Goal: Task Accomplishment & Management: Use online tool/utility

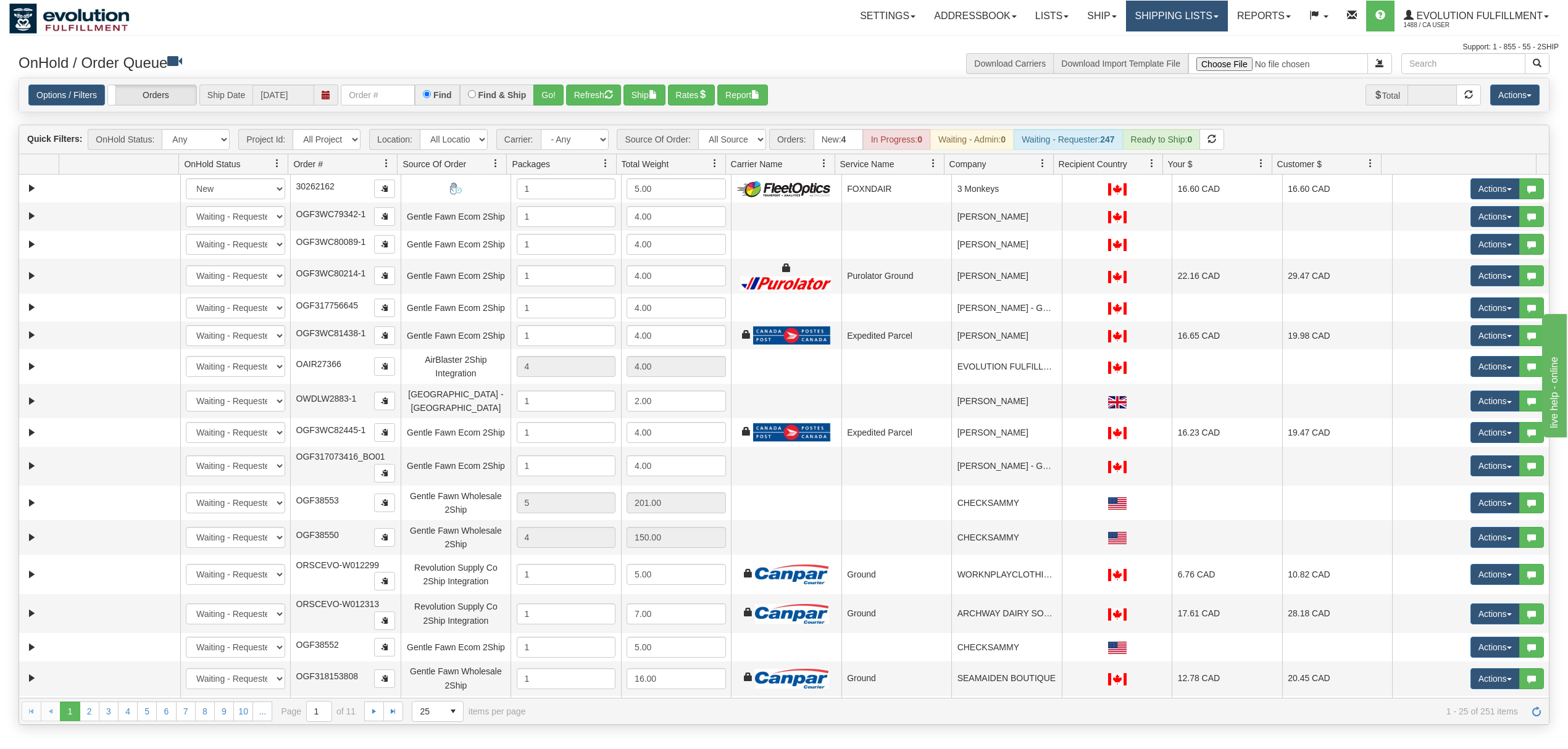
click at [1154, 19] on link "Shipping lists" at bounding box center [1176, 16] width 102 height 31
click at [890, 52] on div "Support: 1 - 855 - 55 - 2SHIP" at bounding box center [784, 48] width 1549 height 11
click at [571, 141] on select "- Any - Has NO carrier assigned - Has a carrier assigned FleetOptics Inc. My Ca…" at bounding box center [575, 139] width 68 height 21
click at [740, 137] on select "All Sources AirBlaster 2Ship Integration Ambler Apparel 2Ship Integration BC [M…" at bounding box center [732, 139] width 68 height 21
click at [391, 100] on input "text" at bounding box center [377, 94] width 74 height 21
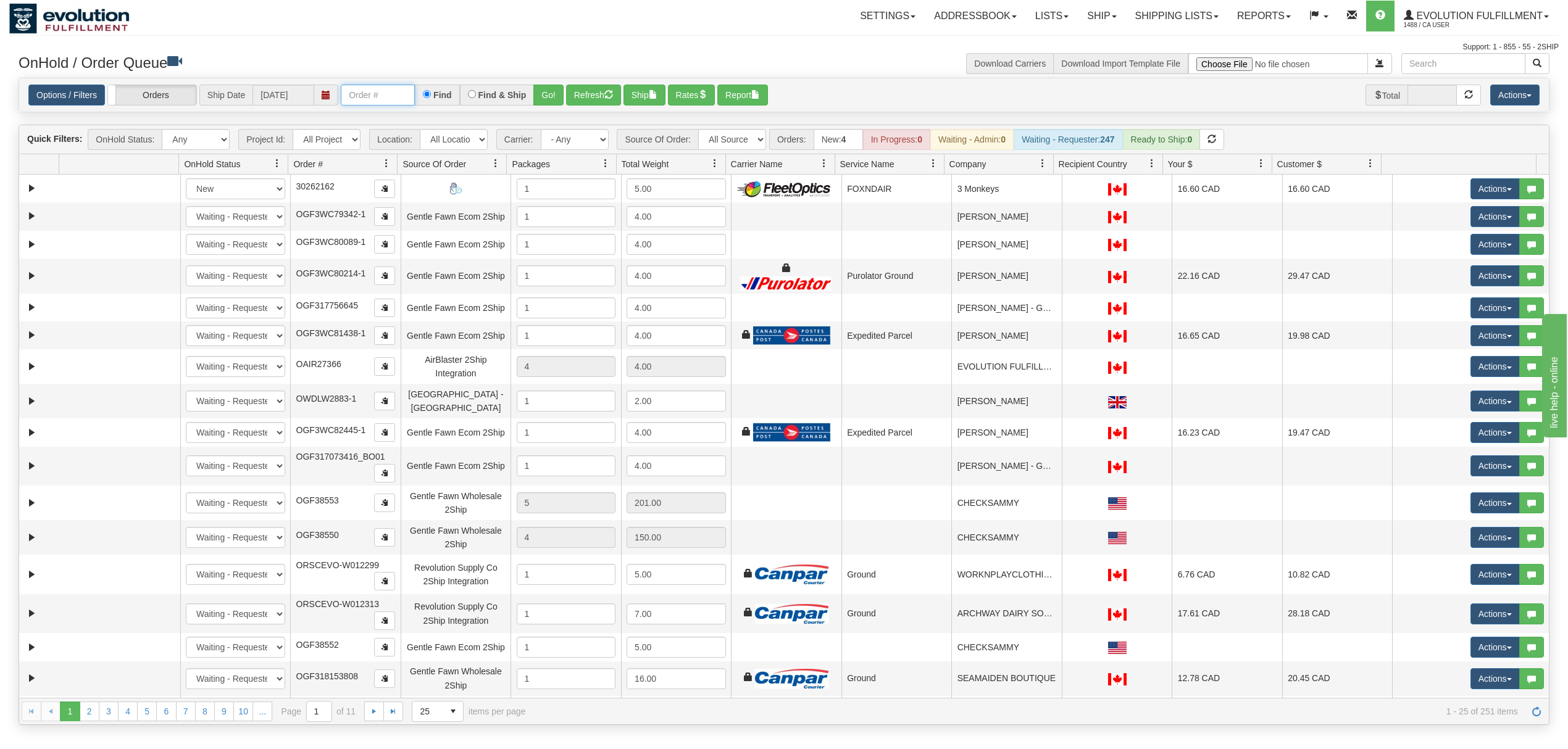
click at [374, 96] on input "text" at bounding box center [377, 94] width 74 height 21
type input "OGMS40083859"
click at [561, 94] on button "Go!" at bounding box center [548, 94] width 31 height 21
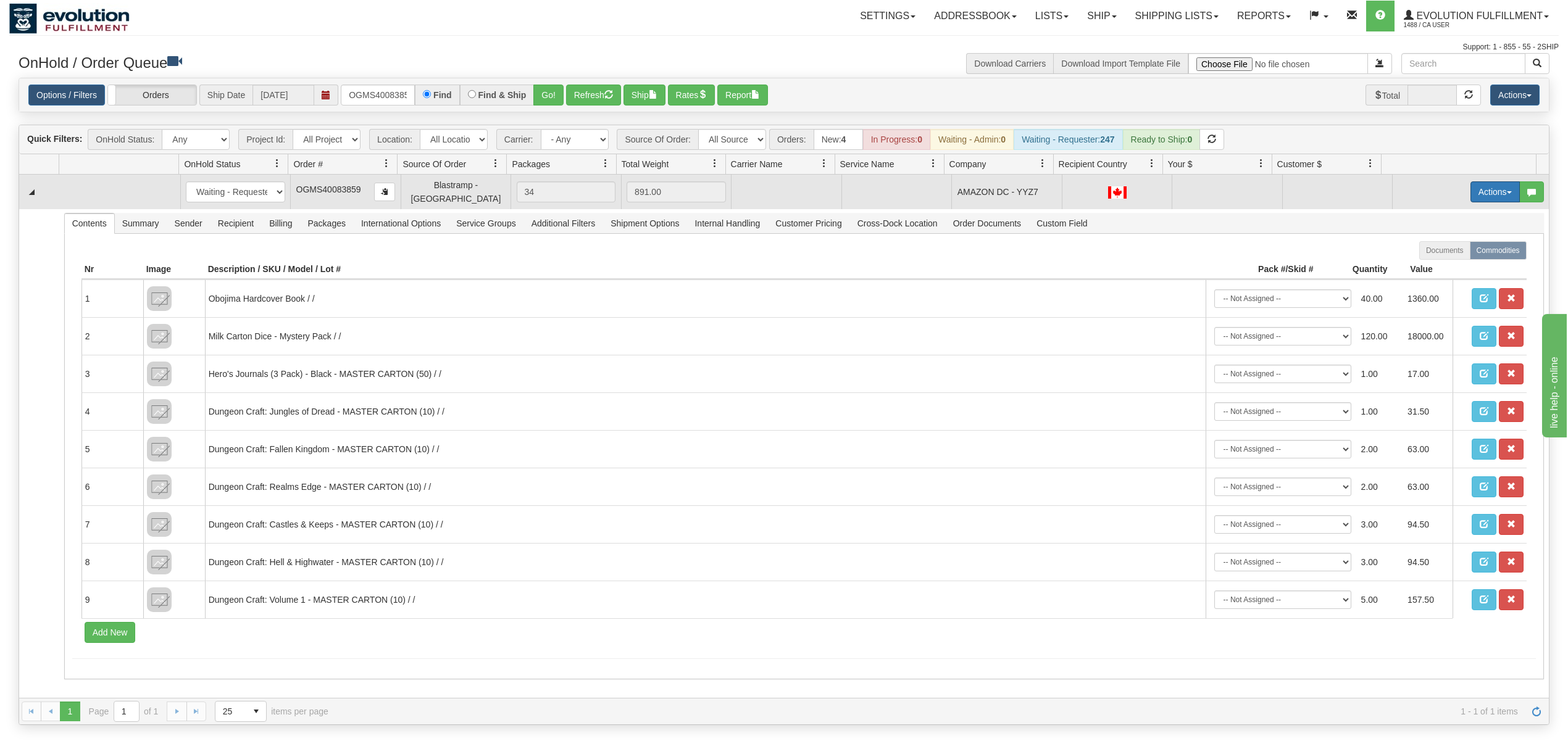
click at [1493, 182] on button "Actions" at bounding box center [1494, 191] width 49 height 21
click at [1434, 275] on span "Delete" at bounding box center [1448, 279] width 33 height 10
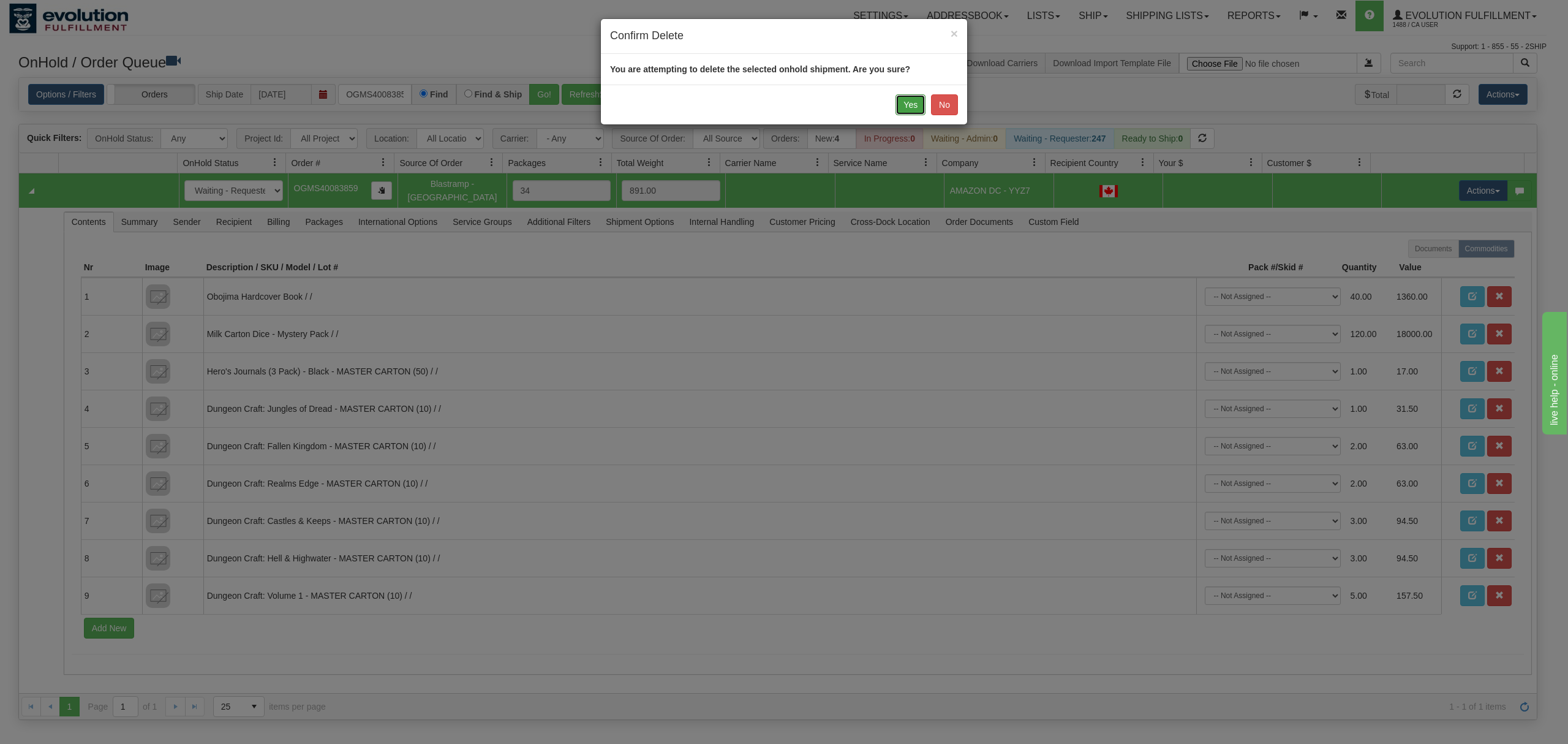
click at [910, 99] on button "Yes" at bounding box center [911, 104] width 30 height 21
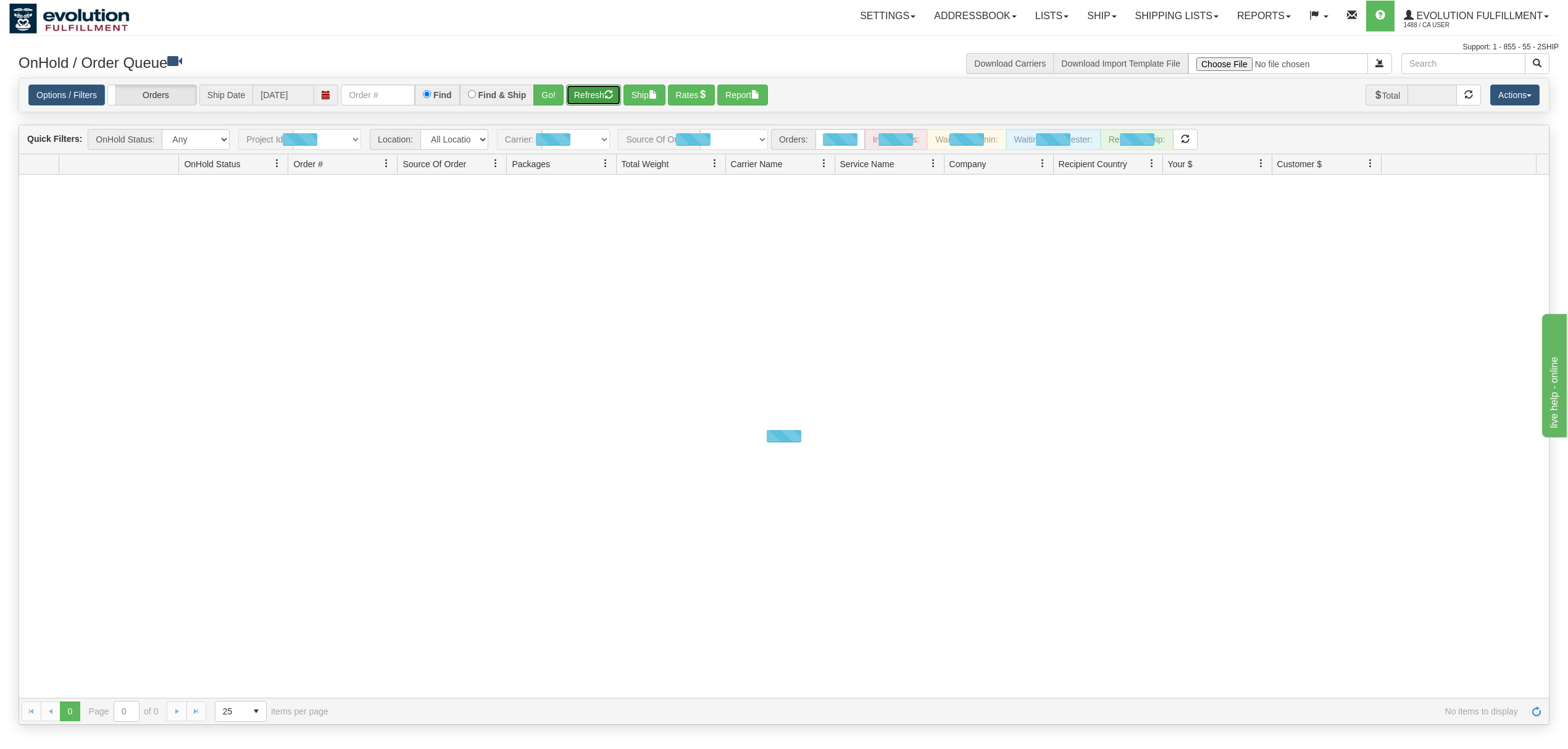
click at [606, 90] on button "Refresh" at bounding box center [593, 94] width 55 height 21
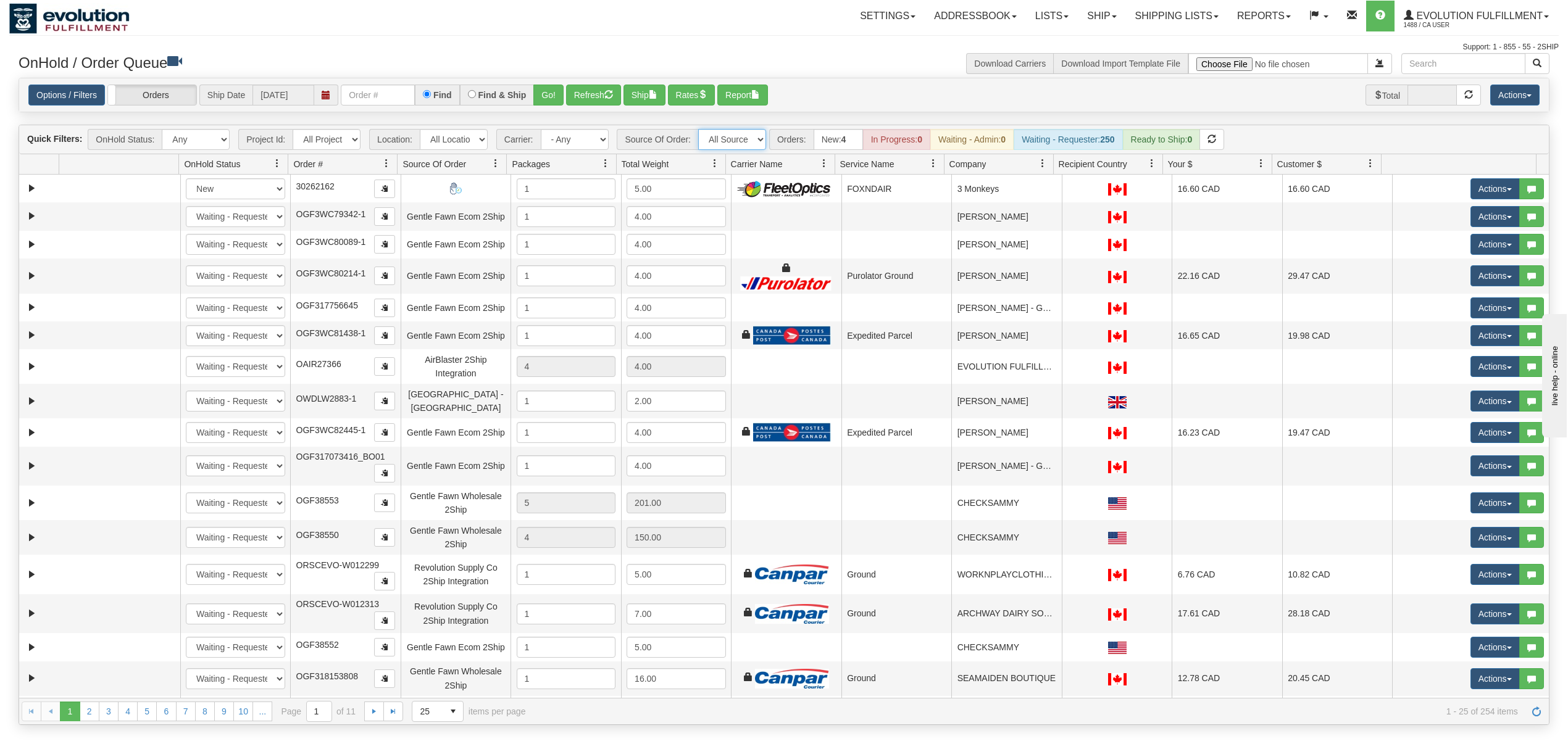
click at [752, 146] on select "All Sources AirBlaster 2Ship Integration Ambler Apparel 2Ship Integration BC [M…" at bounding box center [732, 139] width 68 height 21
select select "EMU Australia 2Ship Integration"
click at [699, 130] on select "All Sources AirBlaster 2Ship Integration Ambler Apparel 2Ship Integration BC [M…" at bounding box center [732, 139] width 68 height 21
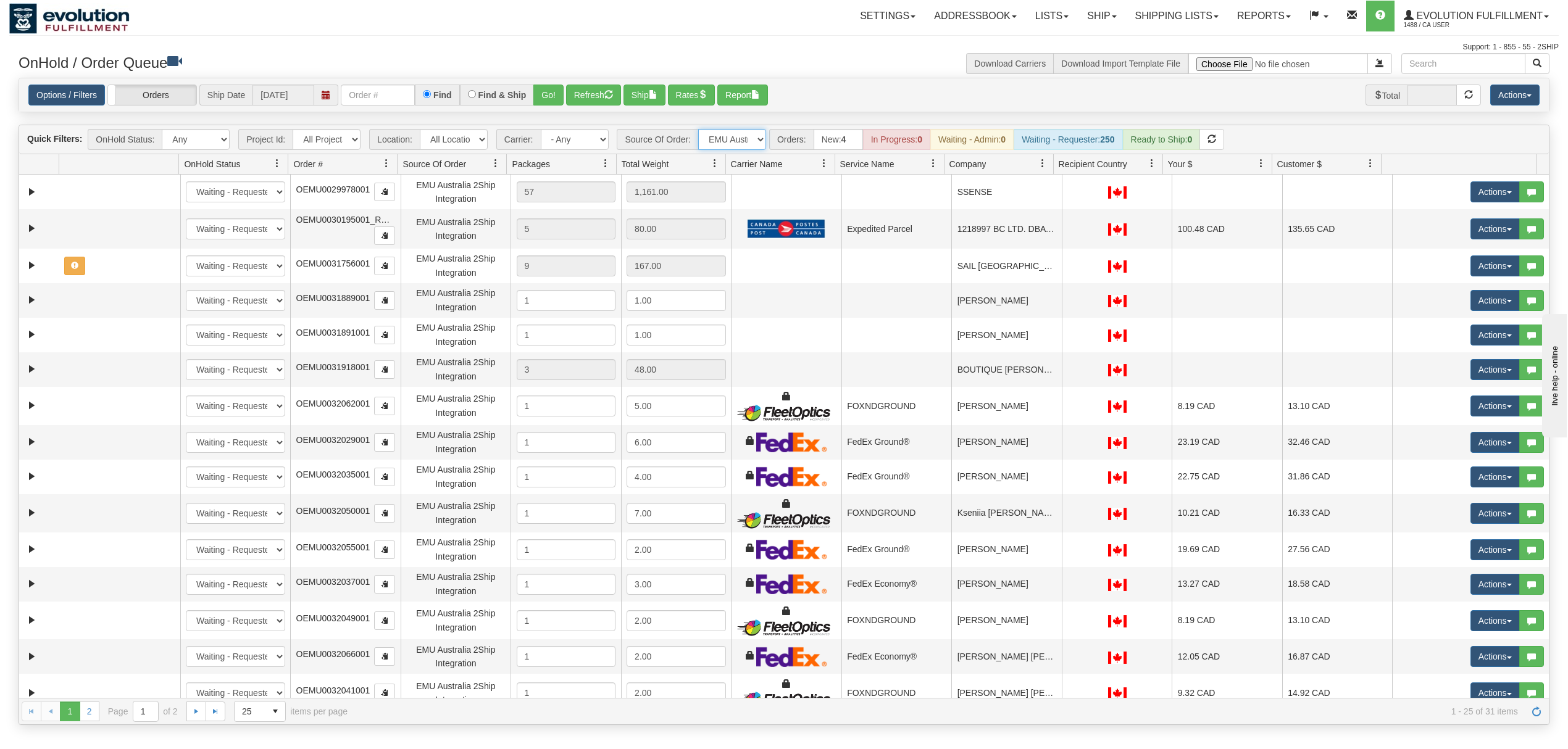
click at [1040, 164] on span at bounding box center [1042, 163] width 10 height 10
click at [1045, 206] on span "Sort Ascending" at bounding box center [1080, 193] width 98 height 33
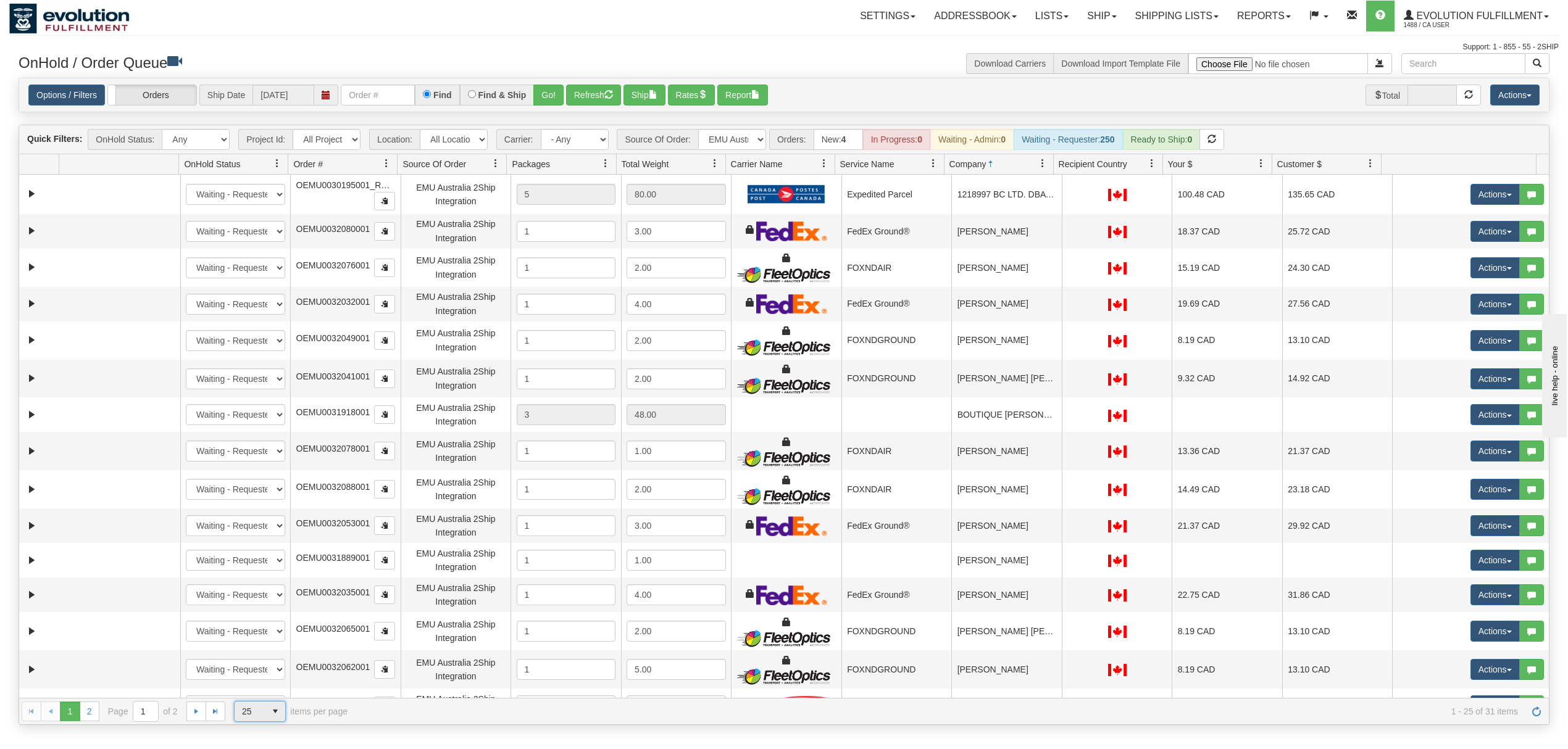
click at [255, 709] on span "25" at bounding box center [250, 711] width 16 height 13
click at [267, 668] on li "50" at bounding box center [260, 676] width 50 height 17
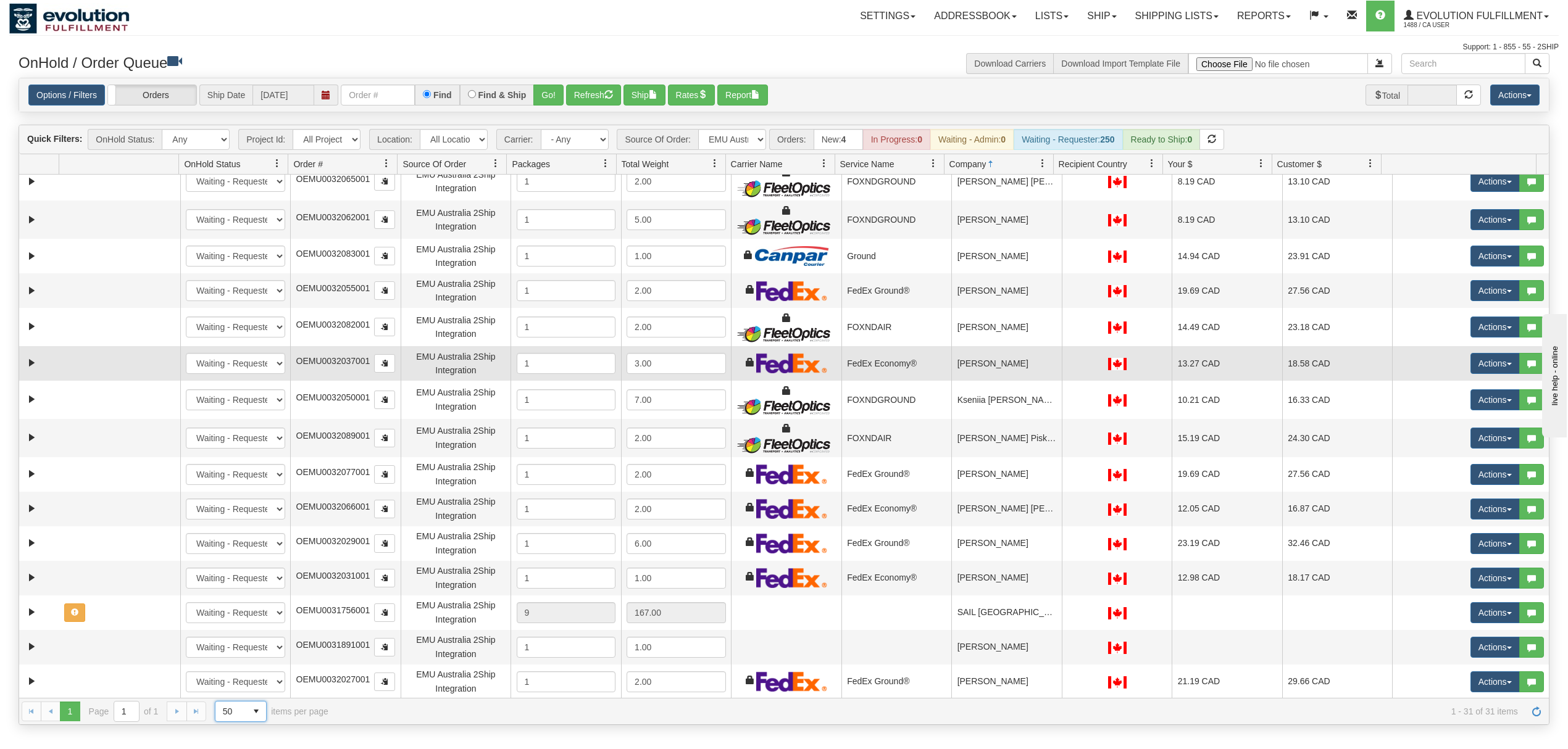
scroll to position [493, 0]
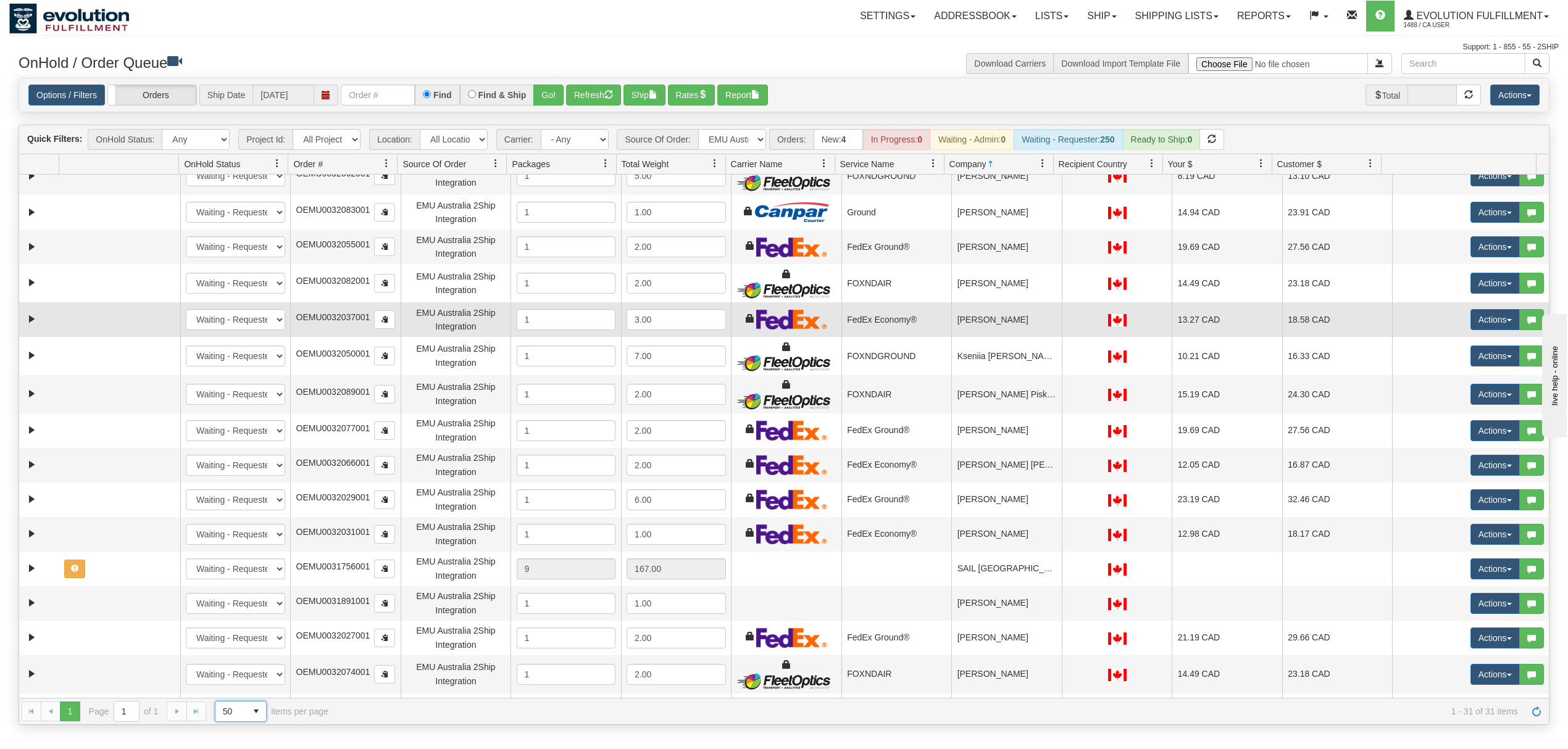
click at [1022, 317] on td "[PERSON_NAME]" at bounding box center [1005, 320] width 111 height 34
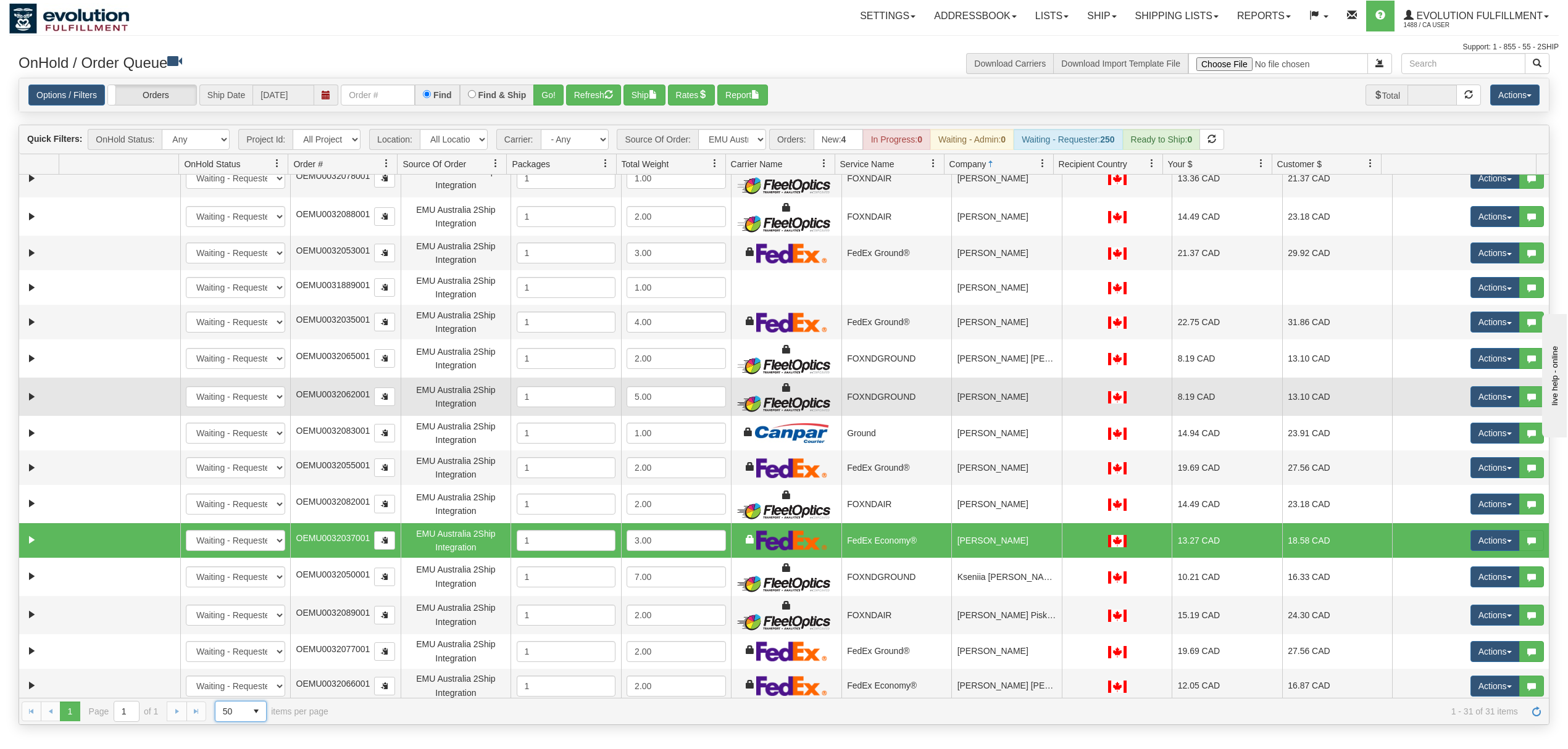
scroll to position [164, 0]
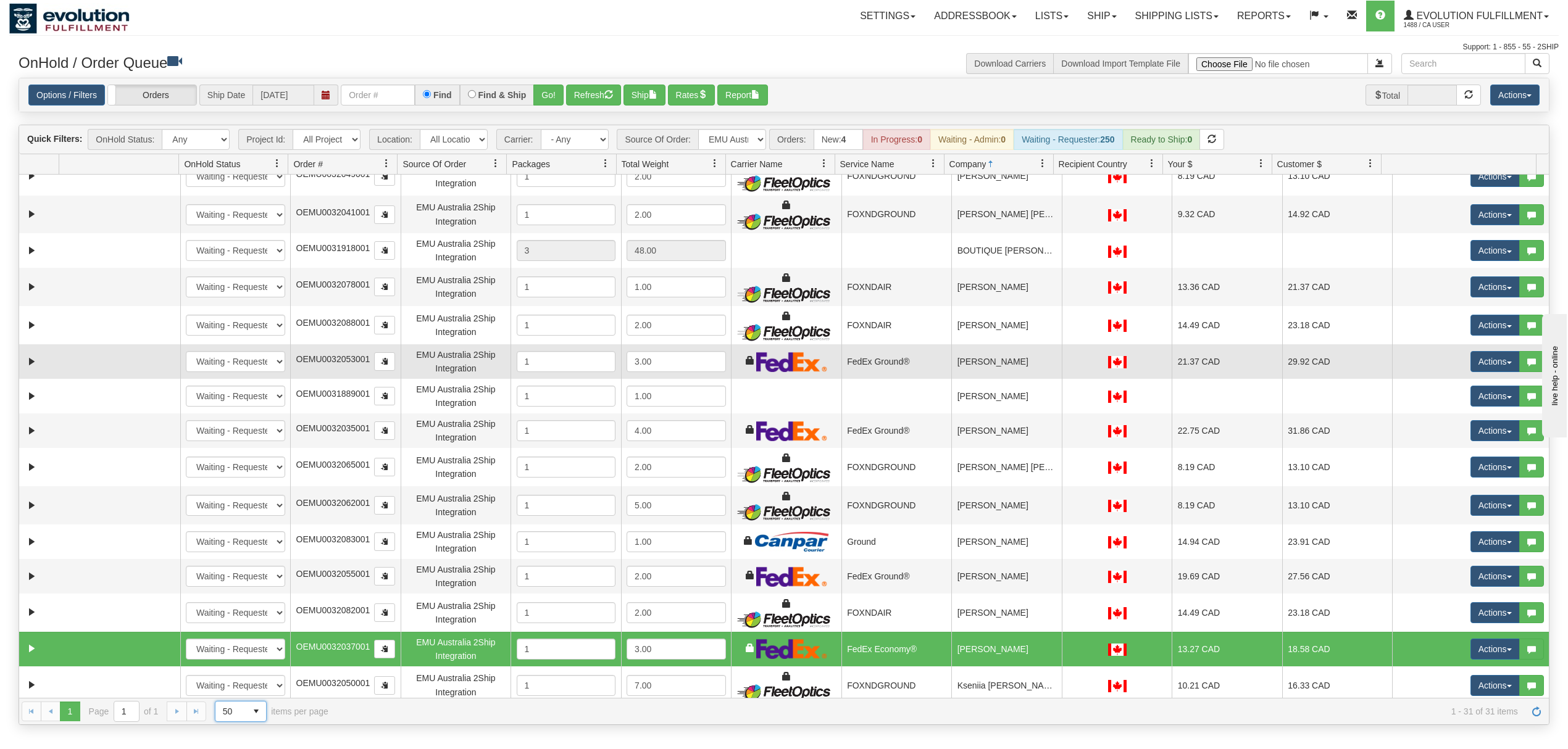
click at [1001, 373] on td "[PERSON_NAME]" at bounding box center [1005, 361] width 111 height 34
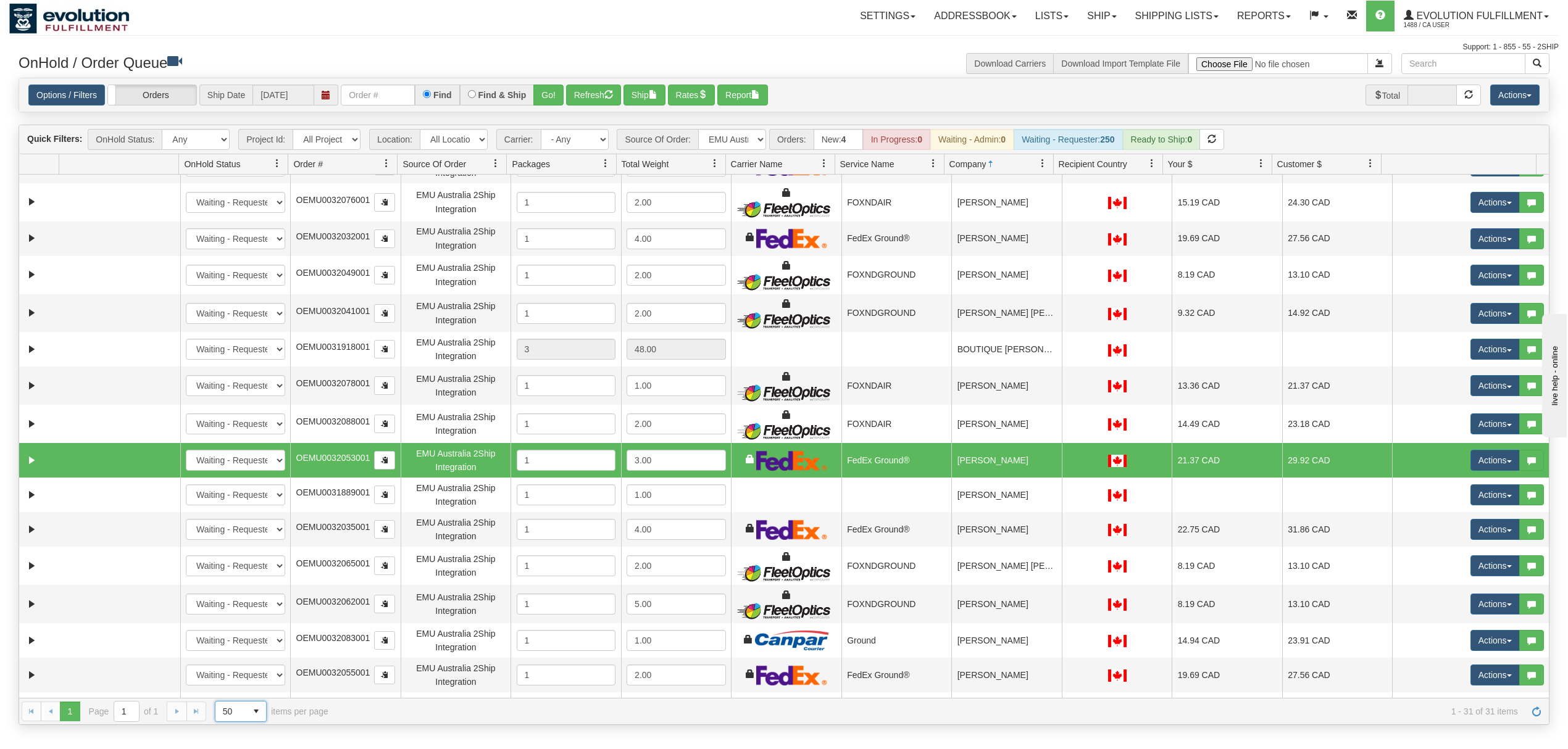
scroll to position [0, 0]
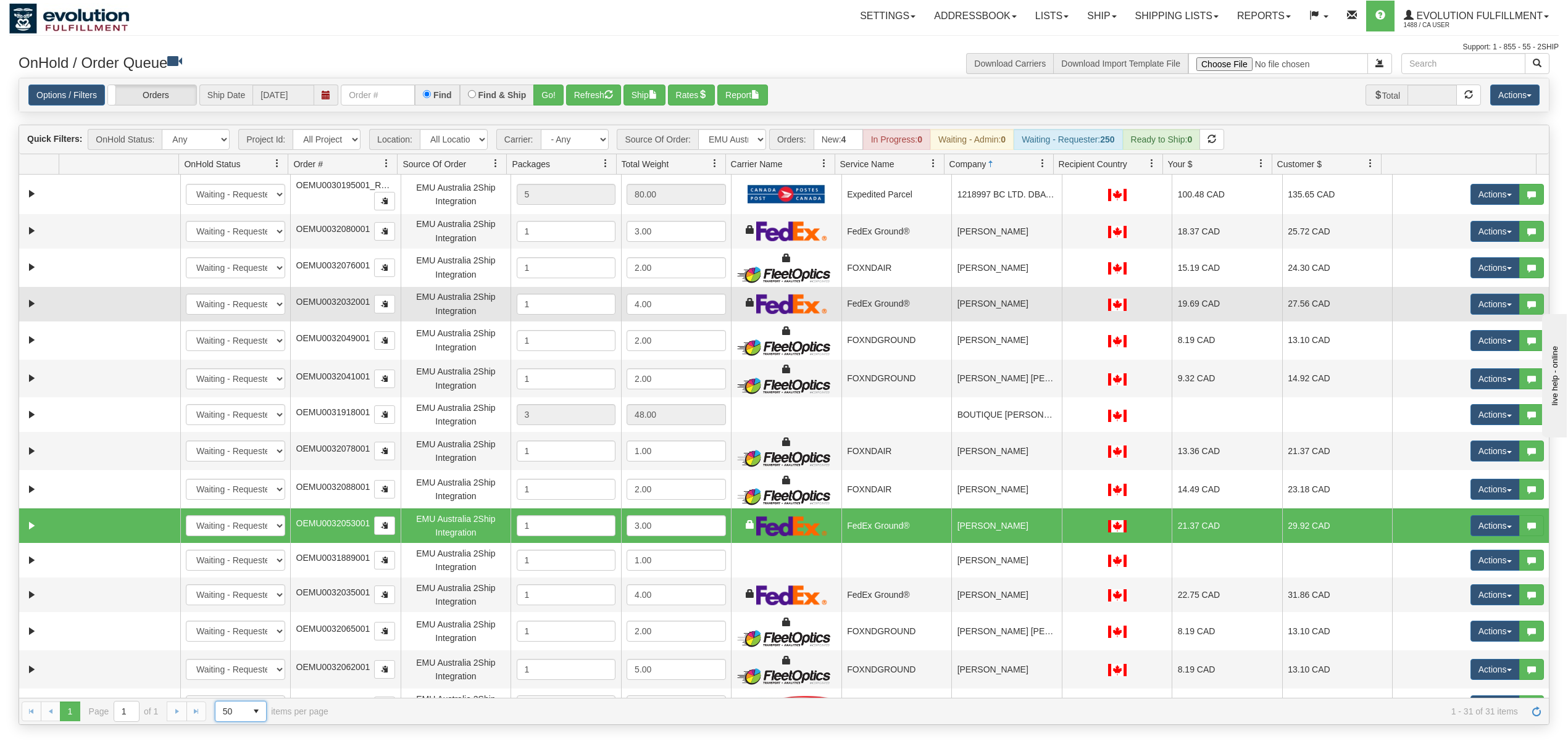
click at [1014, 307] on td "[PERSON_NAME]" at bounding box center [1005, 304] width 111 height 34
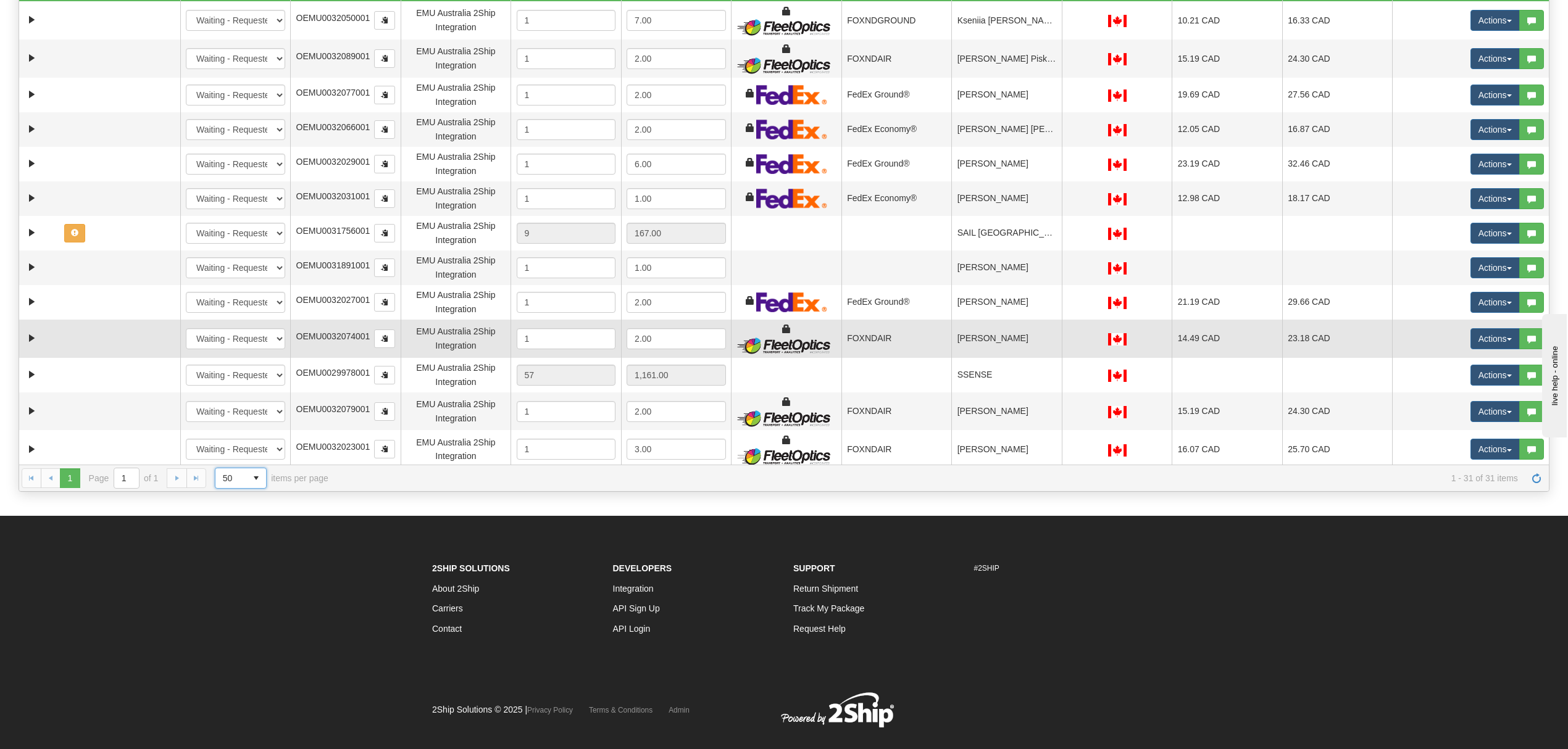
scroll to position [255, 0]
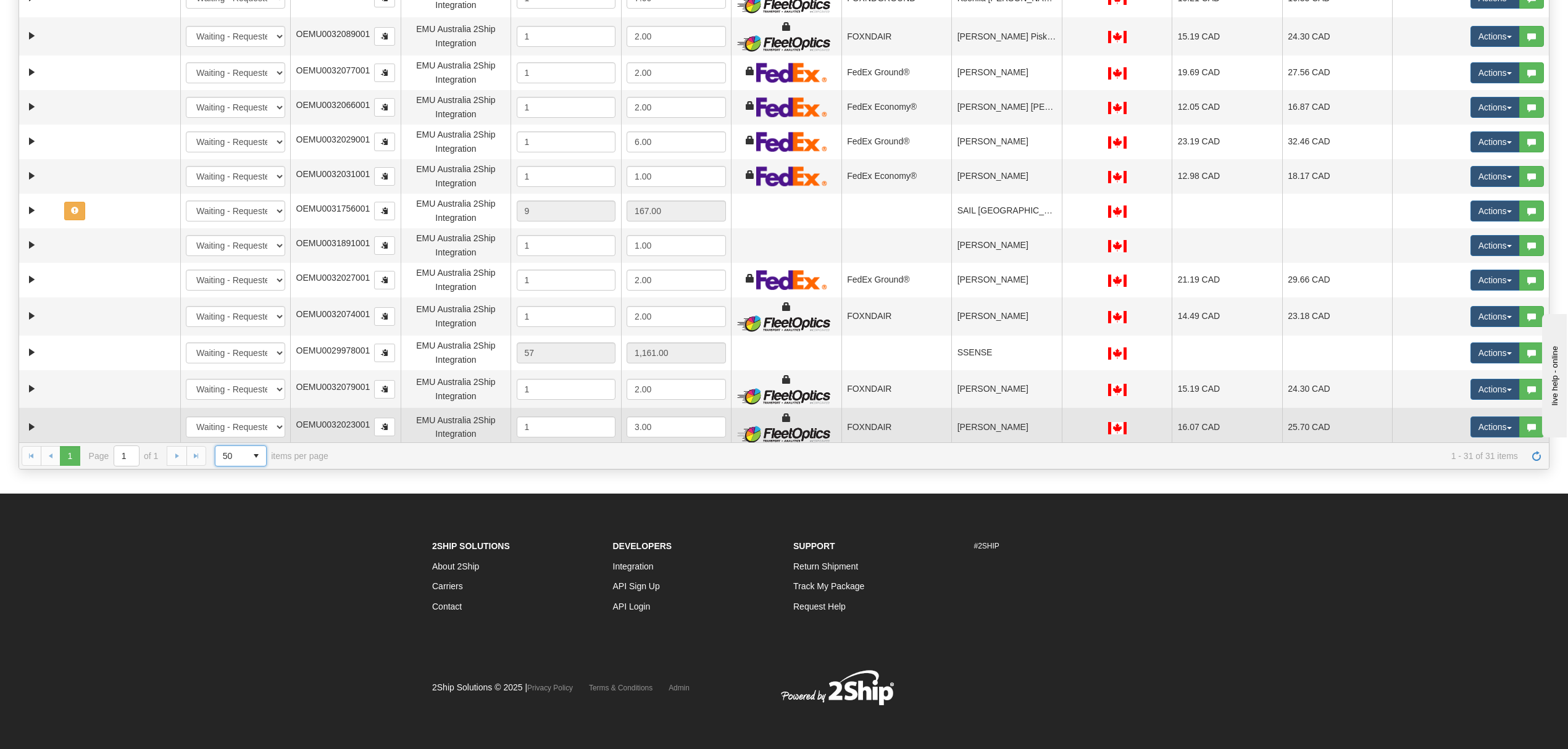
click at [1008, 419] on td "[PERSON_NAME]" at bounding box center [1005, 427] width 111 height 39
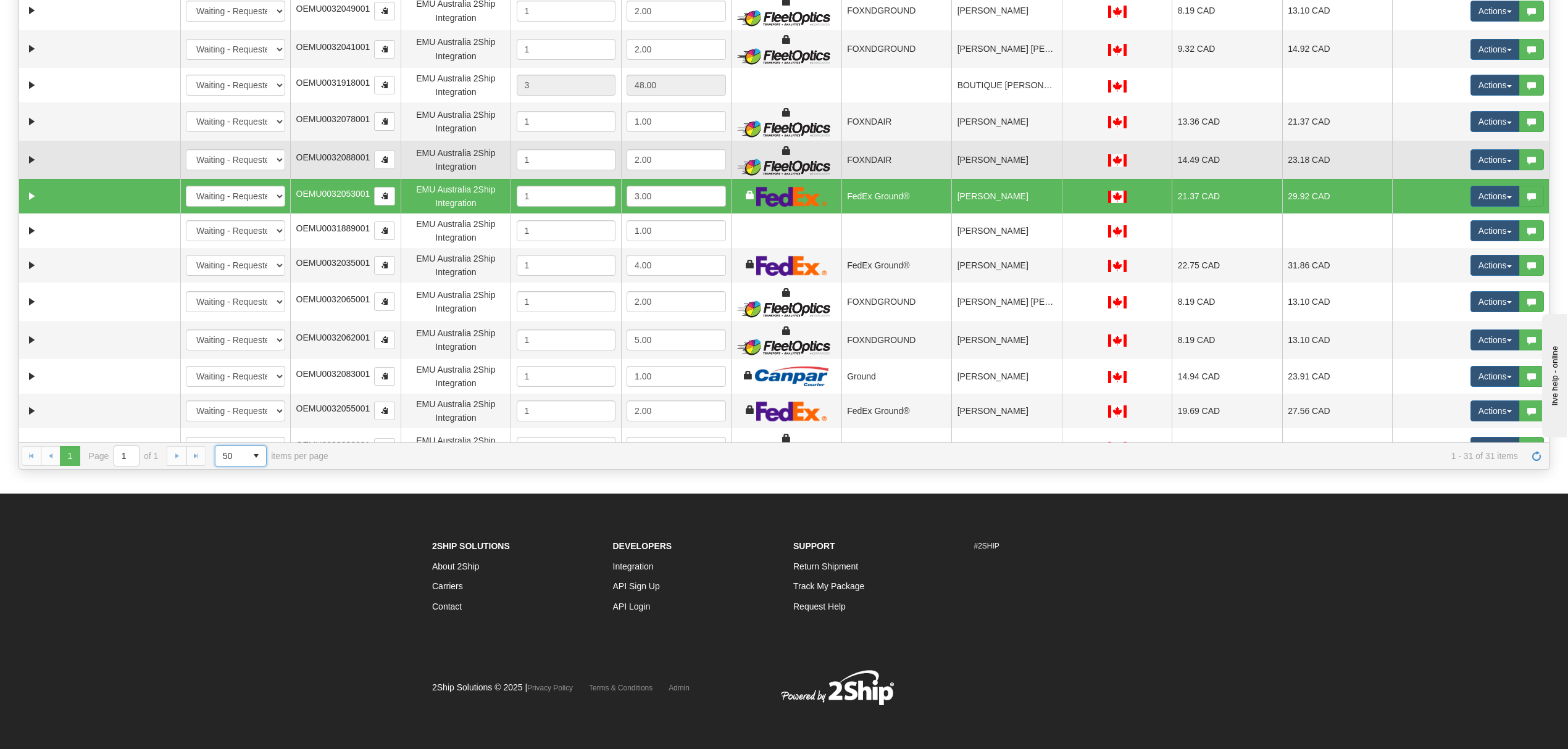
scroll to position [102, 0]
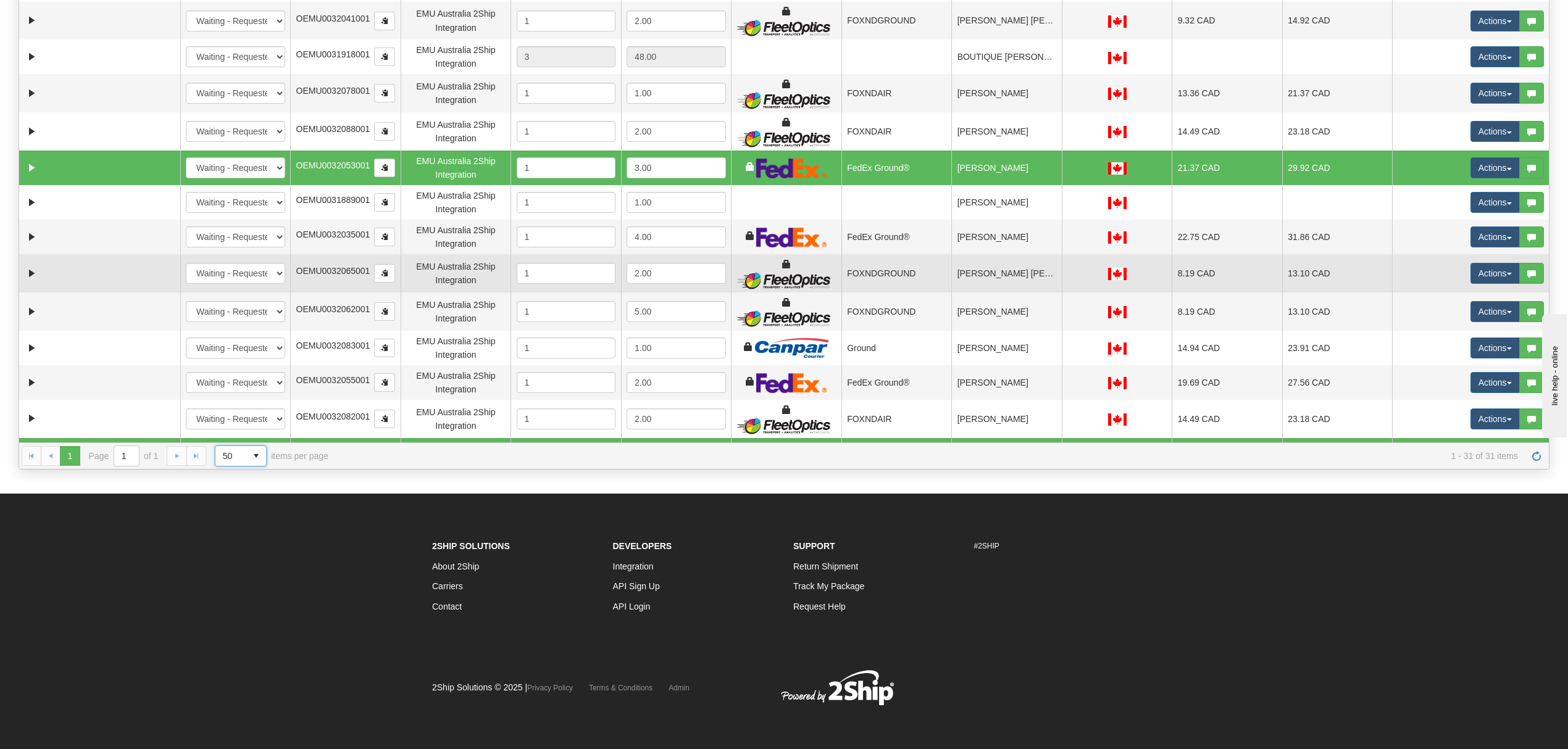
click at [986, 272] on td "[PERSON_NAME] [PERSON_NAME]" at bounding box center [1005, 273] width 111 height 39
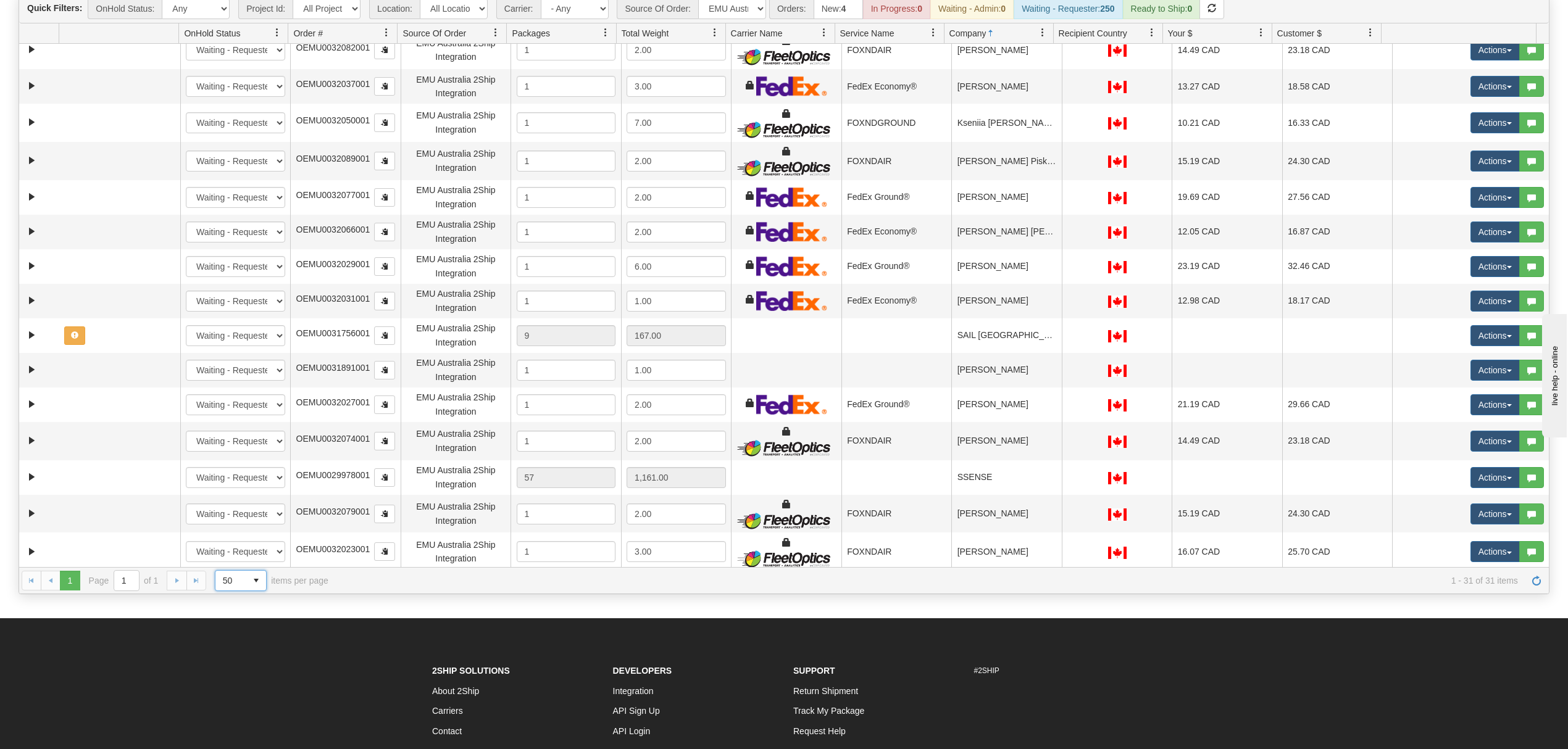
scroll to position [247, 0]
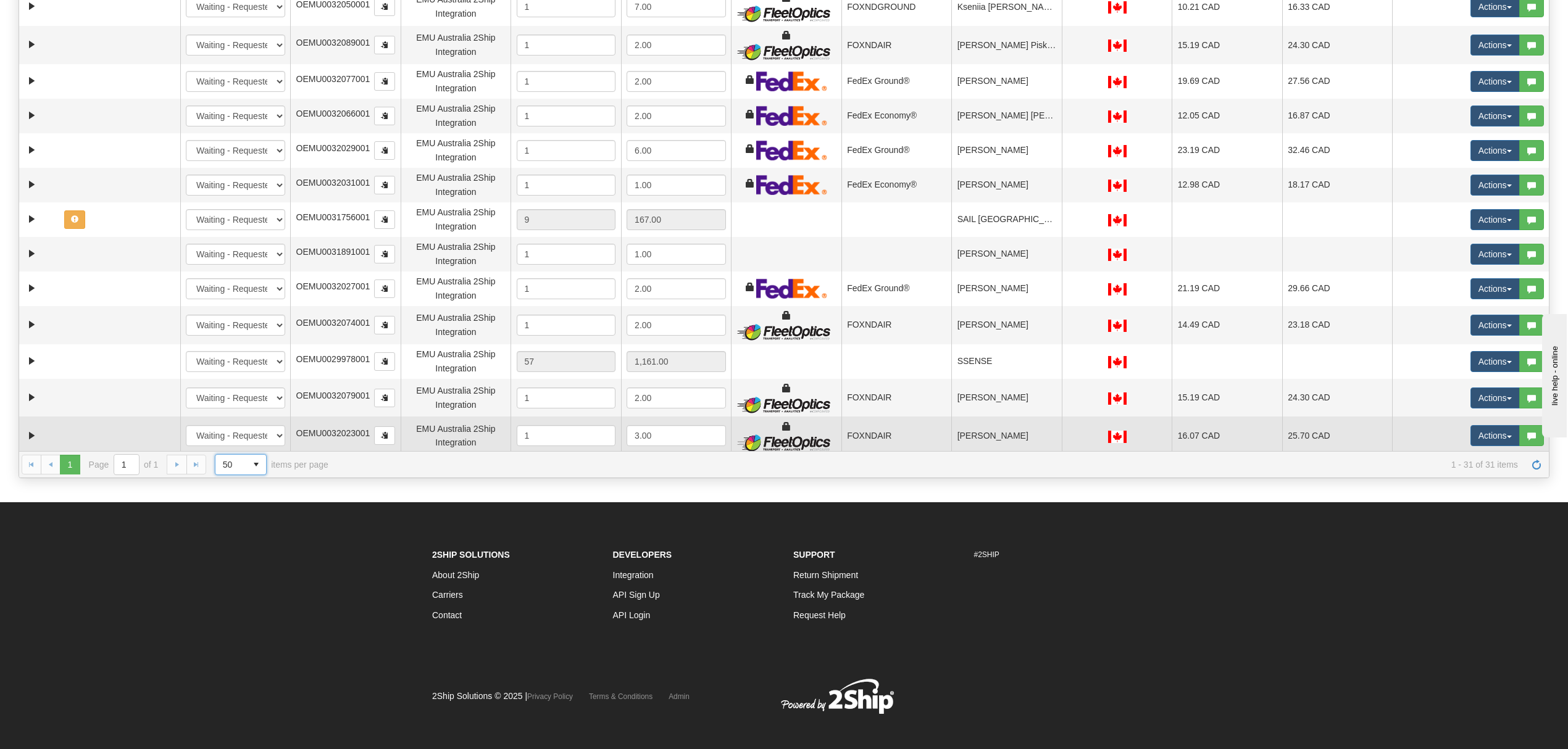
click at [970, 426] on td "[PERSON_NAME]" at bounding box center [1005, 436] width 111 height 39
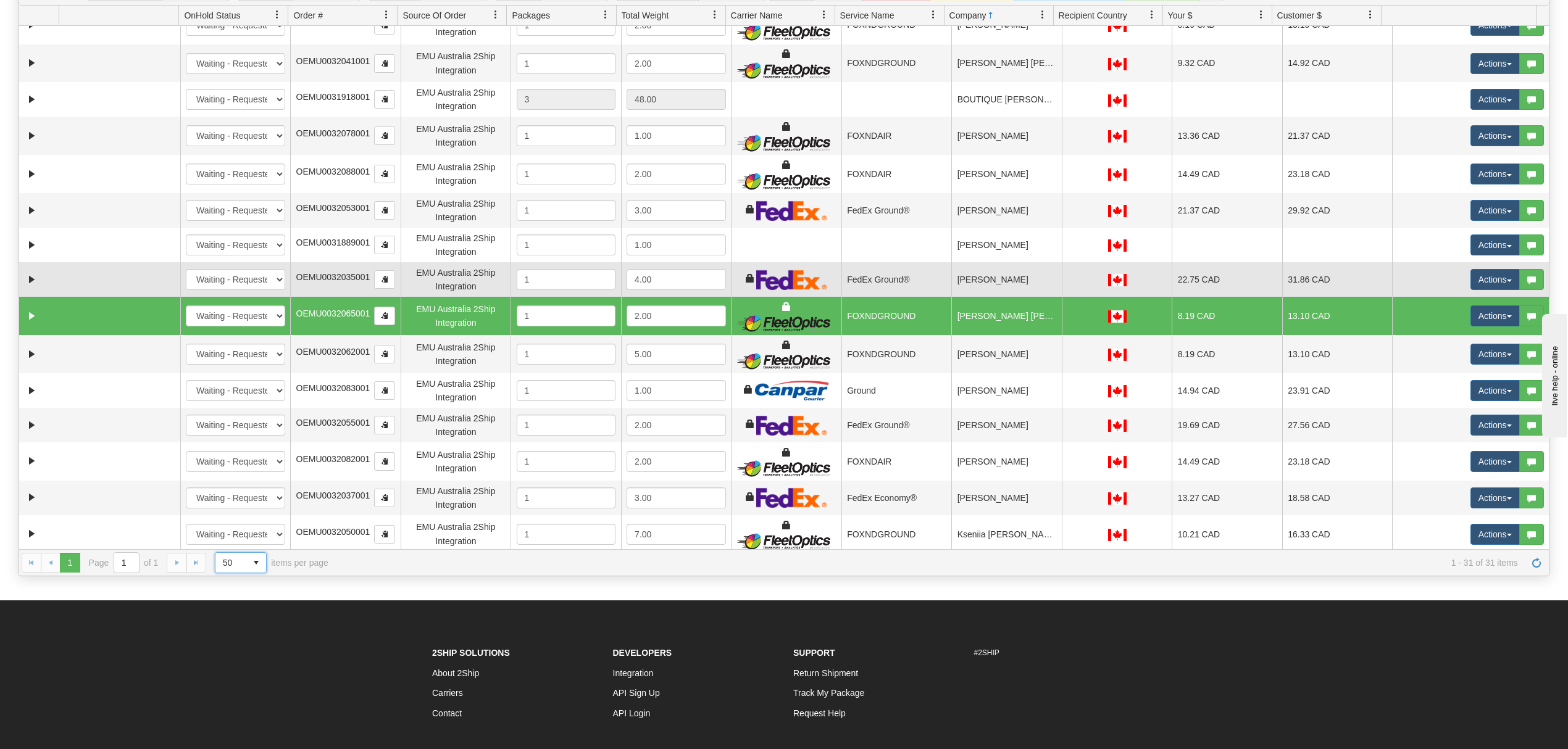
scroll to position [0, 0]
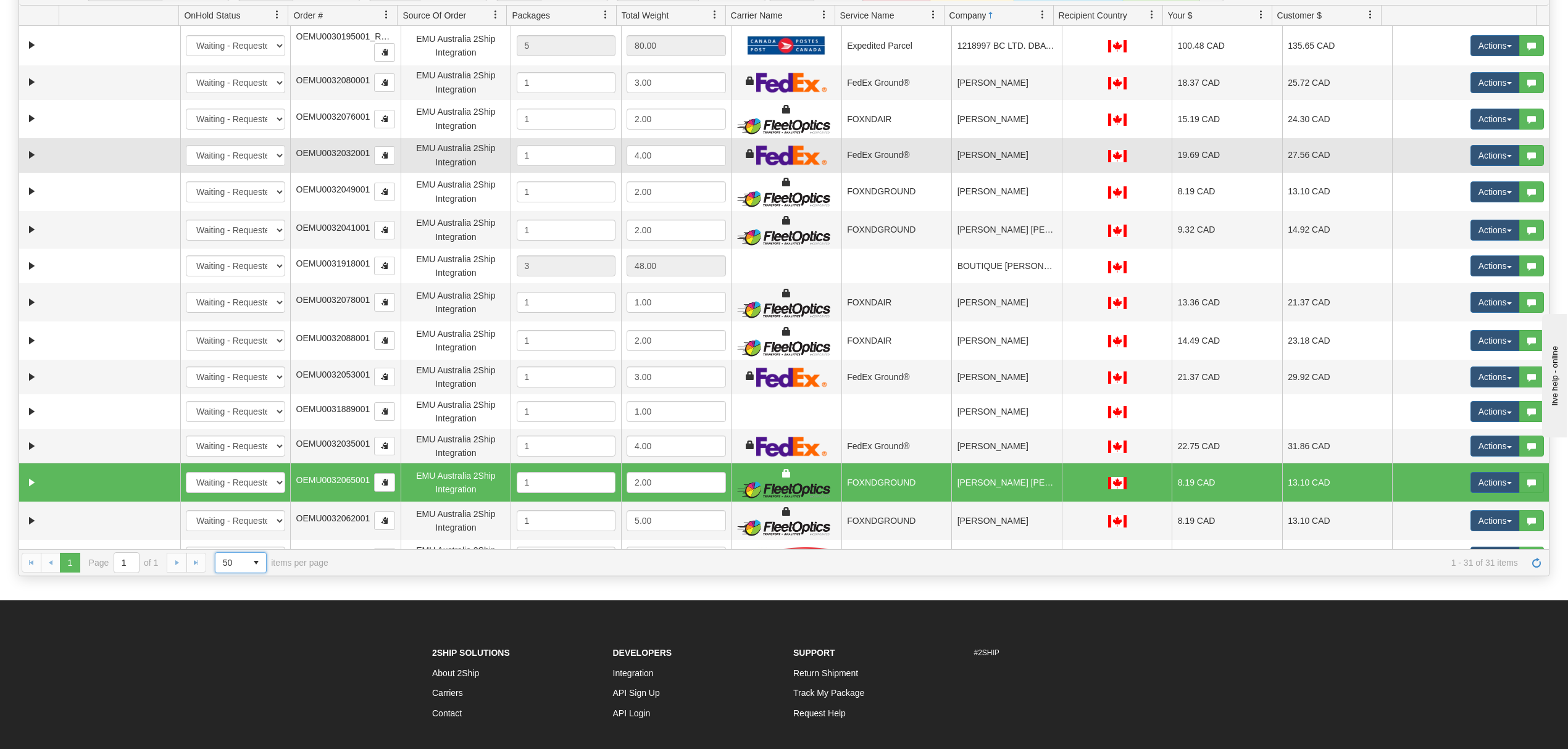
click at [921, 159] on td "FedEx Ground®" at bounding box center [896, 155] width 111 height 34
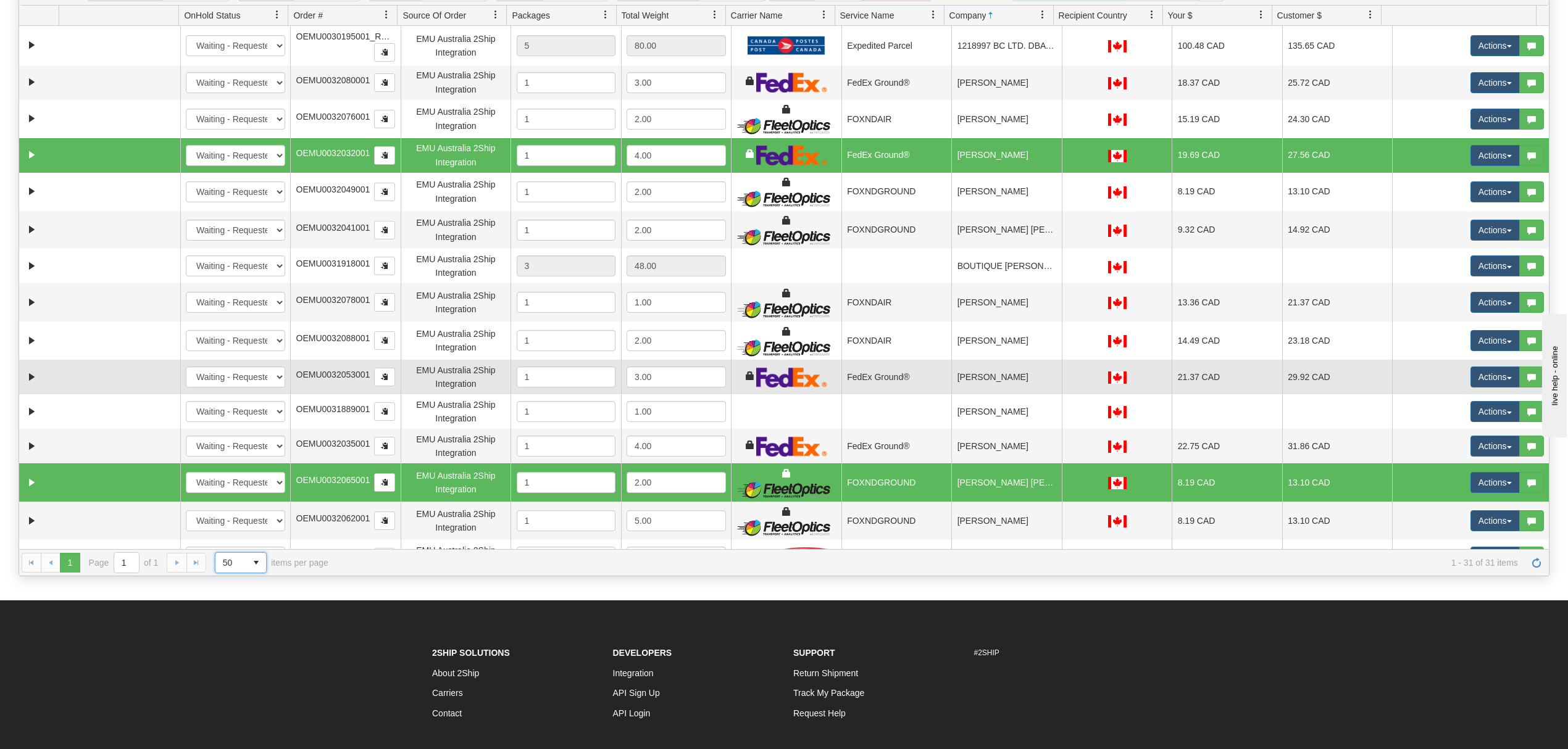
click at [973, 367] on td "[PERSON_NAME]" at bounding box center [1005, 376] width 111 height 34
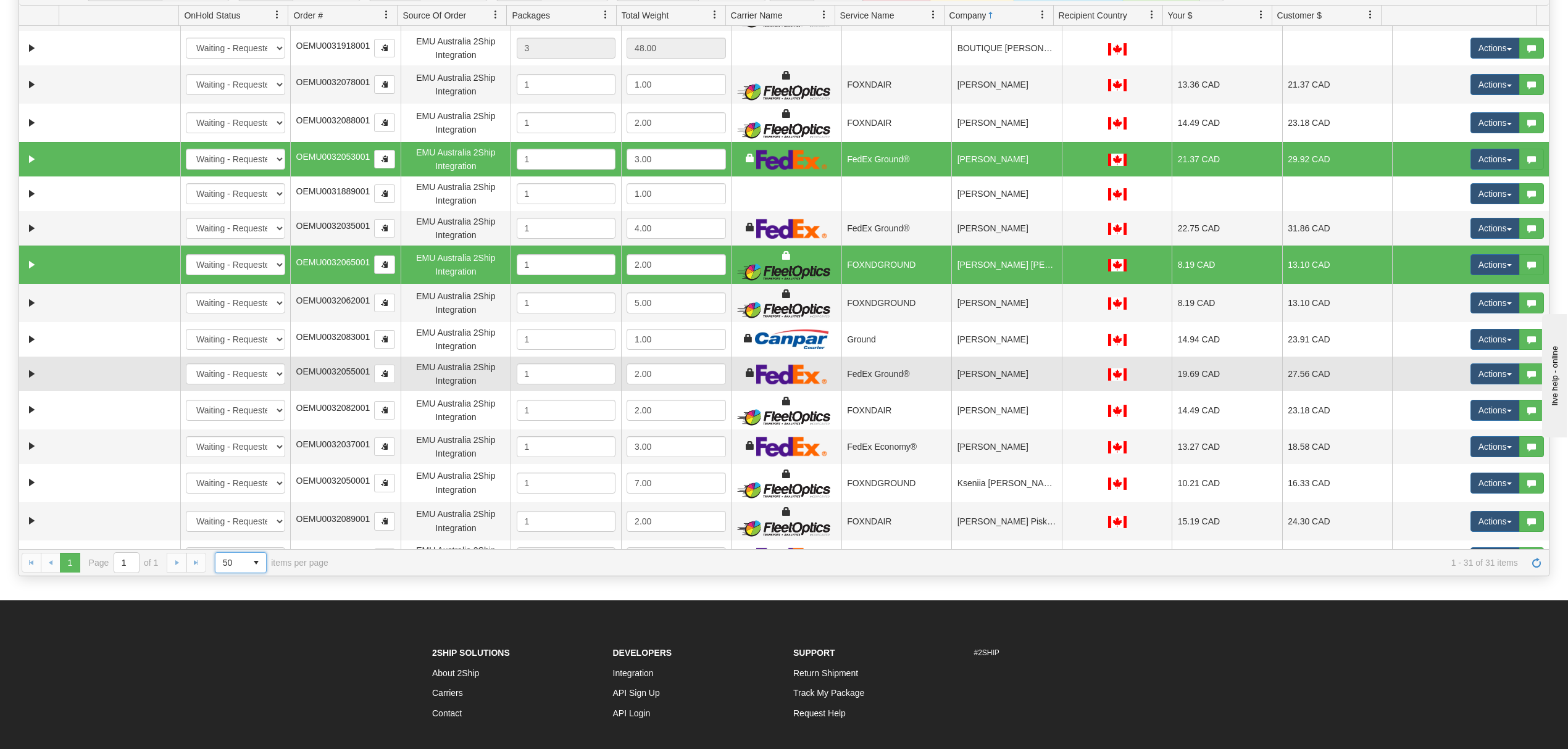
scroll to position [247, 0]
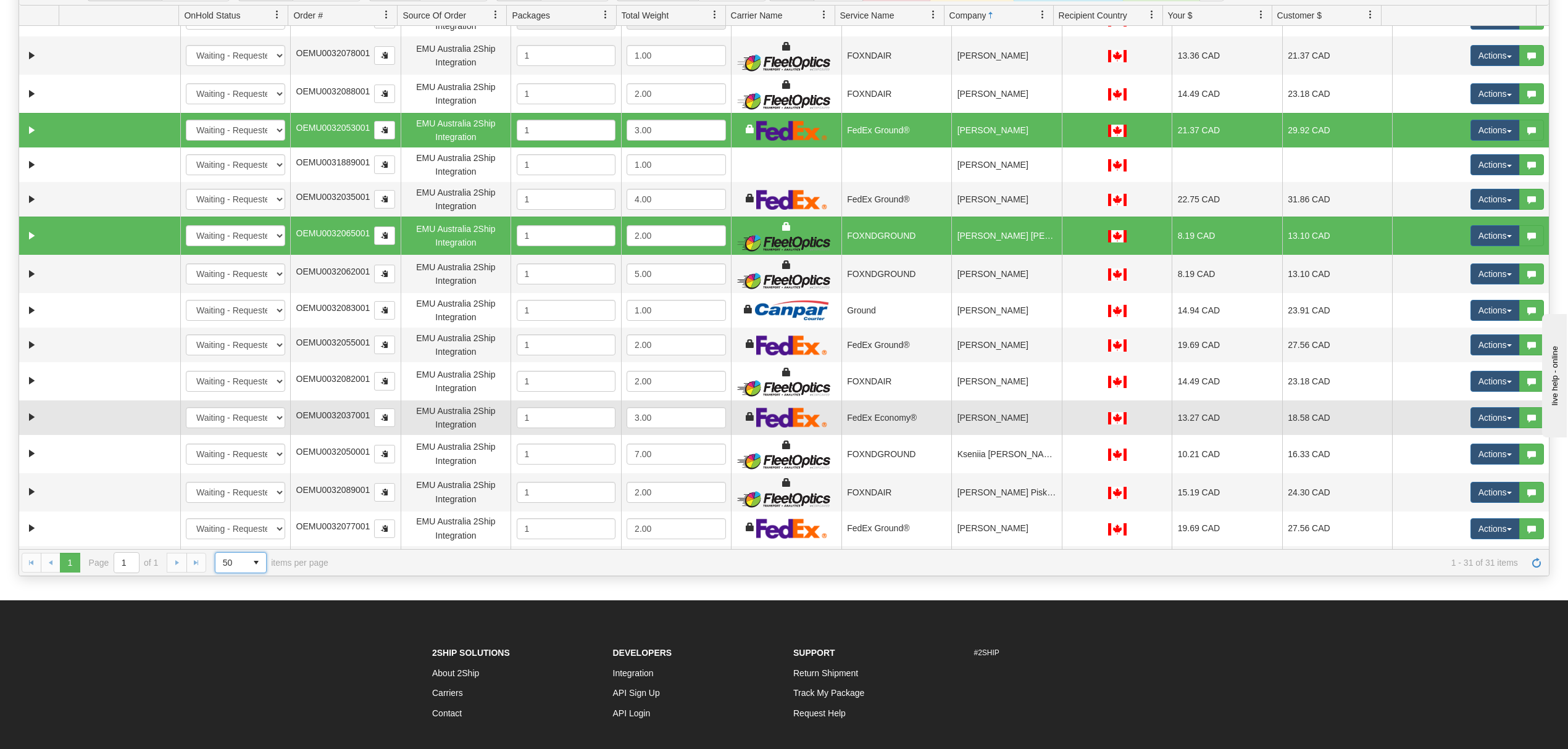
click at [1021, 416] on td "[PERSON_NAME]" at bounding box center [1005, 418] width 111 height 34
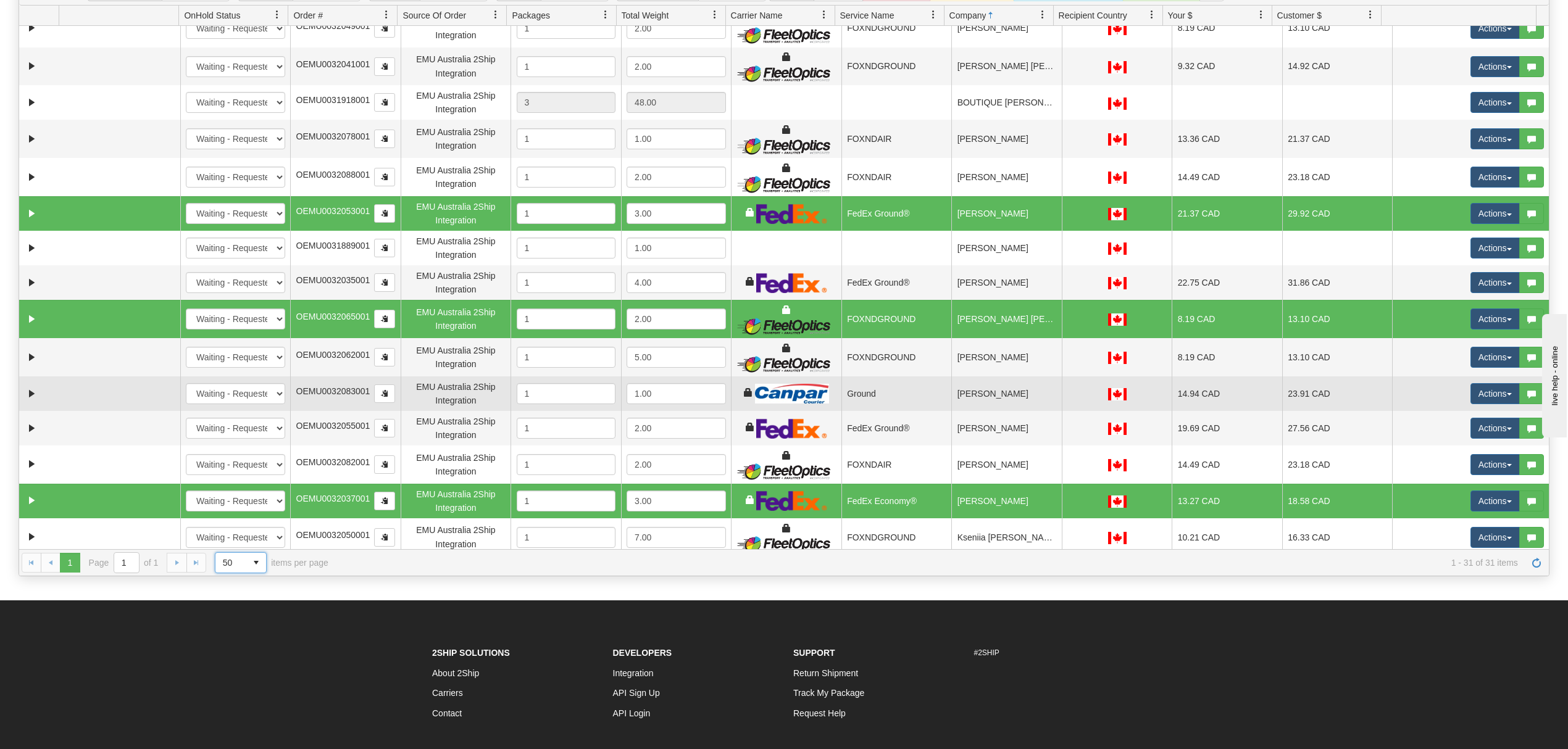
scroll to position [82, 0]
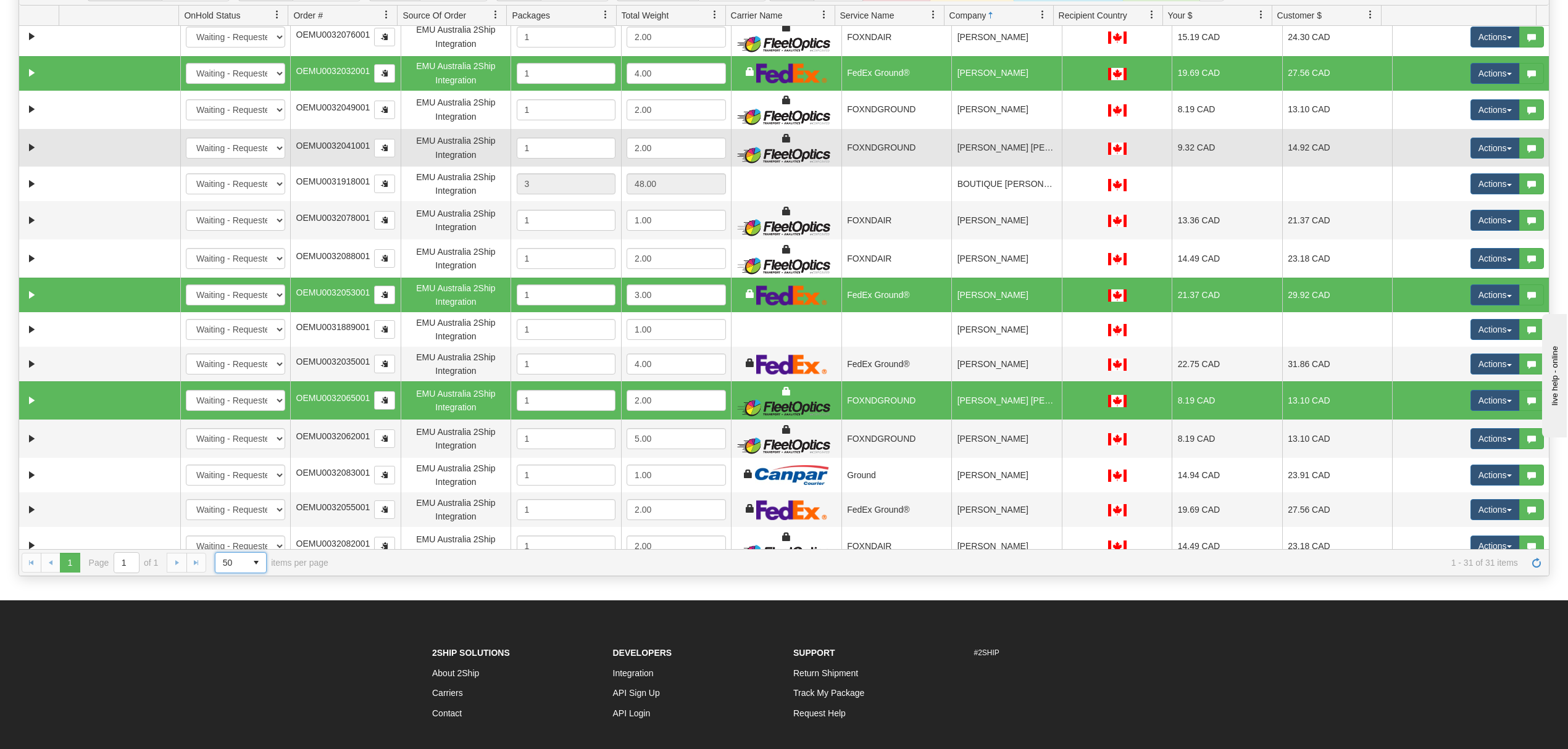
click at [1012, 153] on td "[PERSON_NAME] [PERSON_NAME]" at bounding box center [1005, 148] width 111 height 39
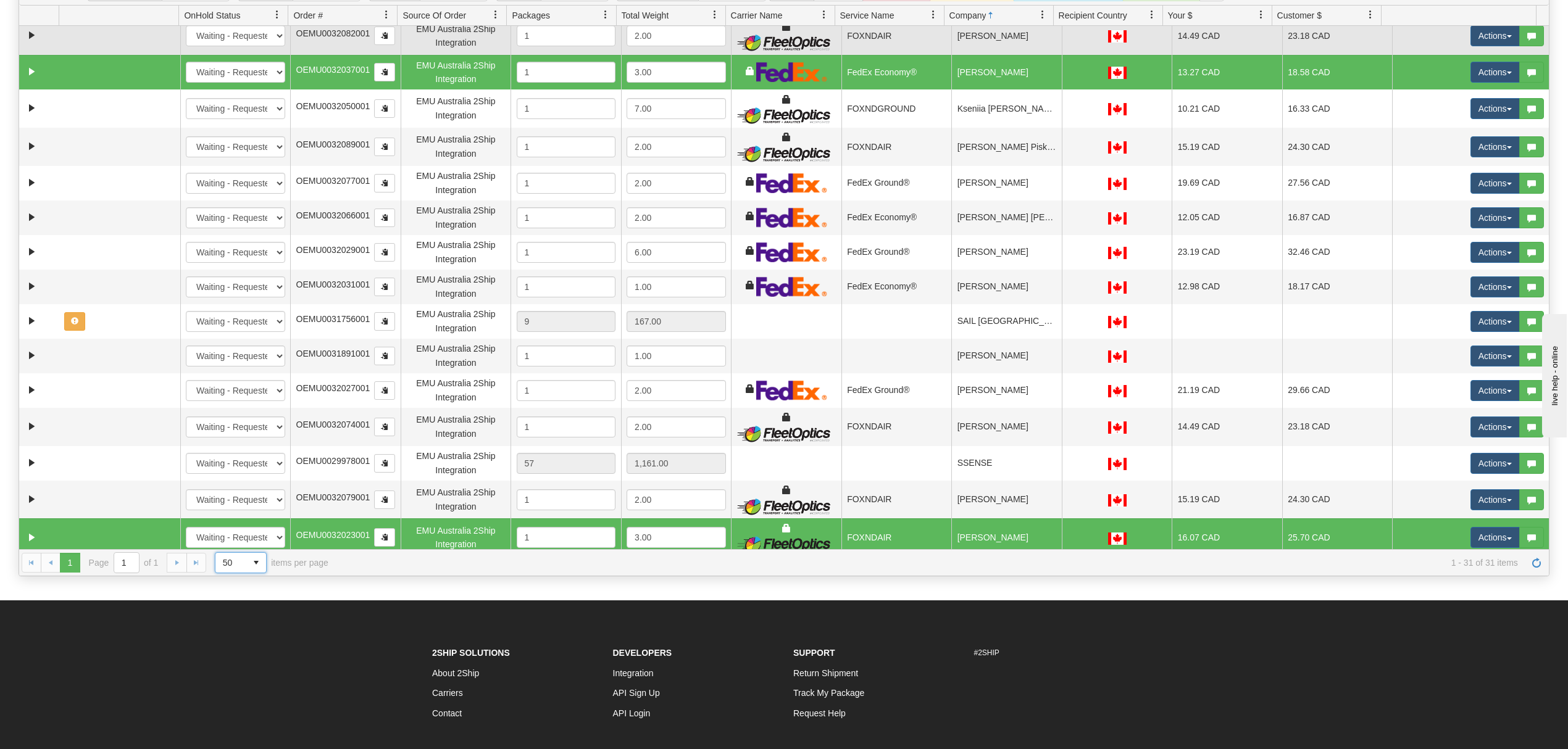
scroll to position [595, 0]
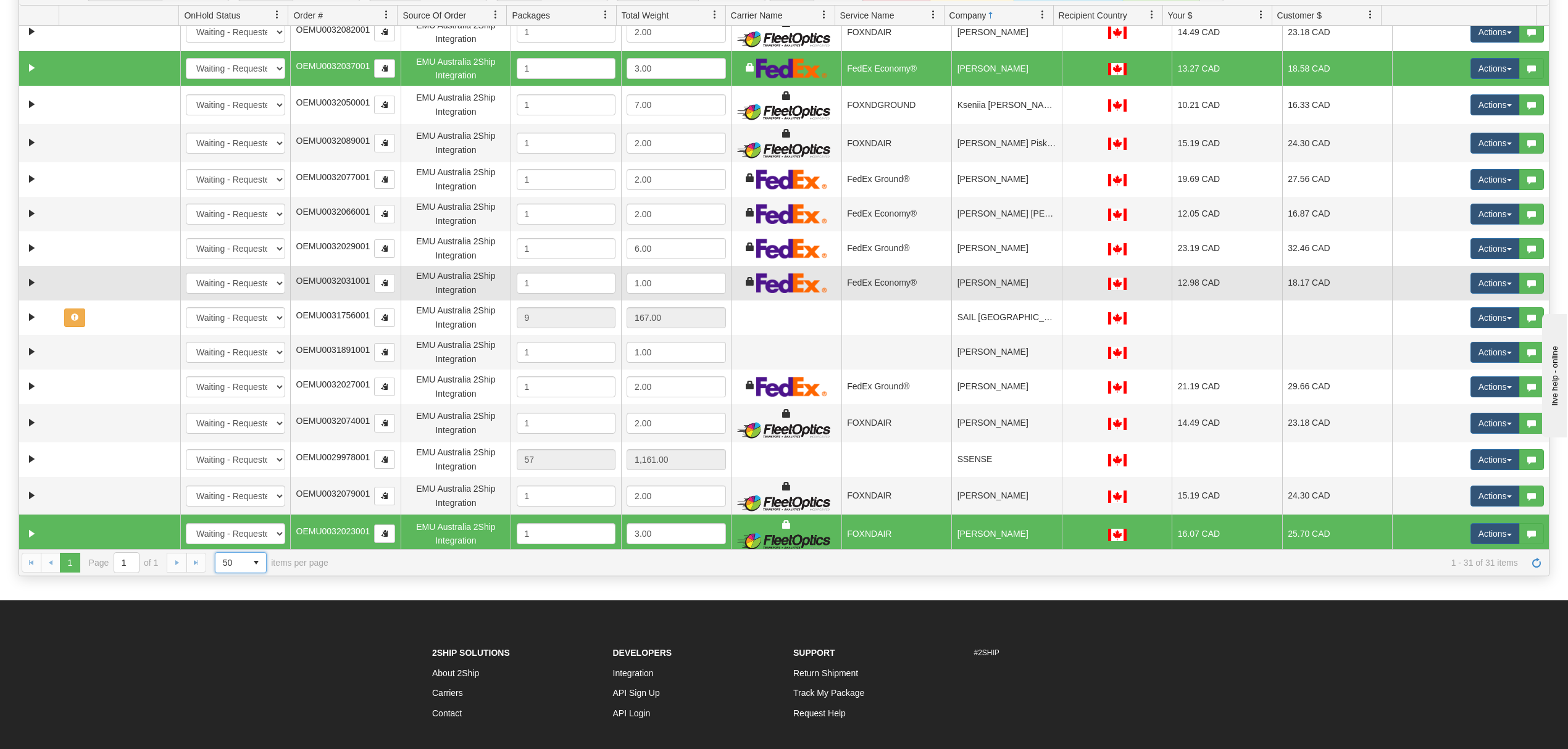
click at [1010, 292] on td "[PERSON_NAME]" at bounding box center [1005, 283] width 111 height 34
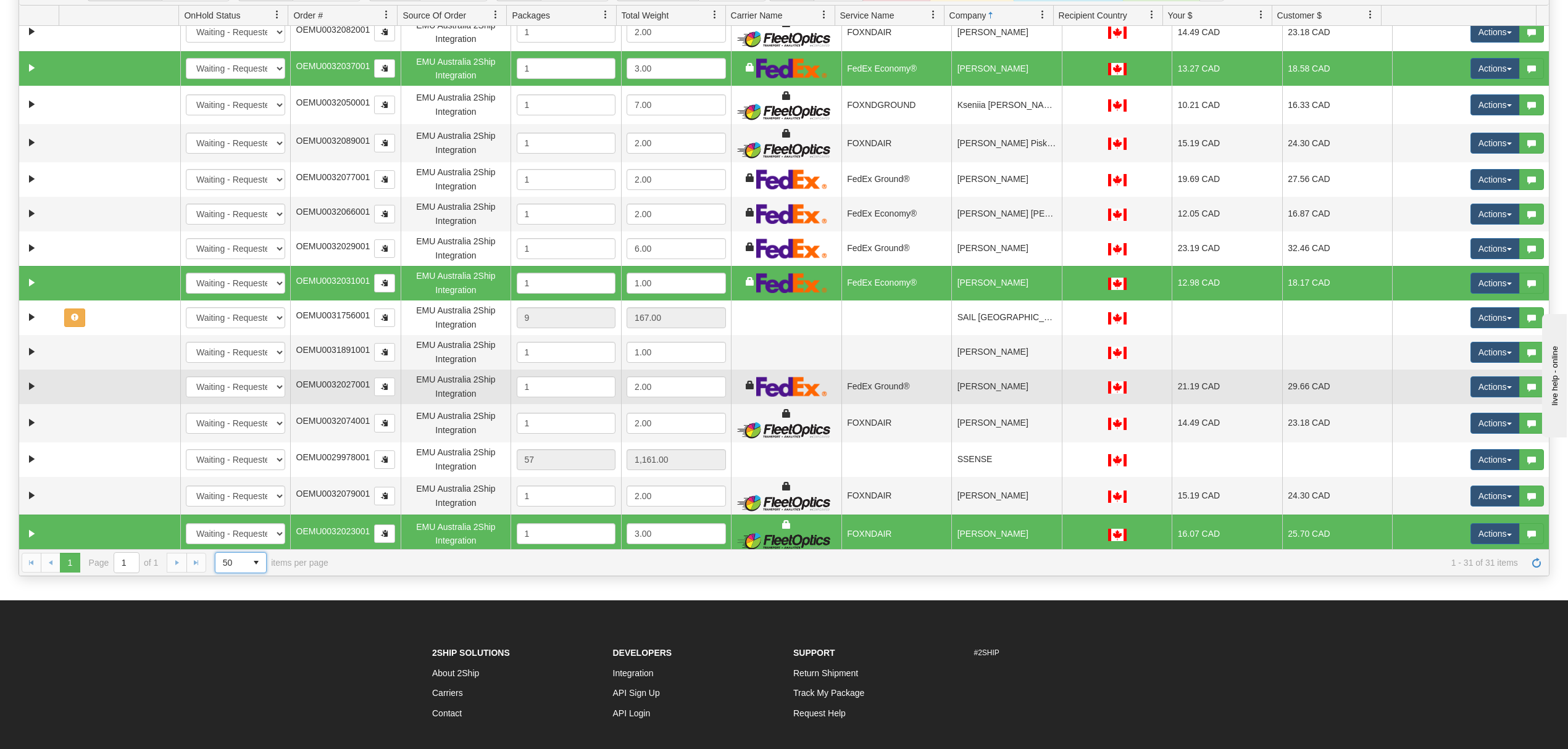
click at [998, 381] on td "[PERSON_NAME]" at bounding box center [1005, 386] width 111 height 34
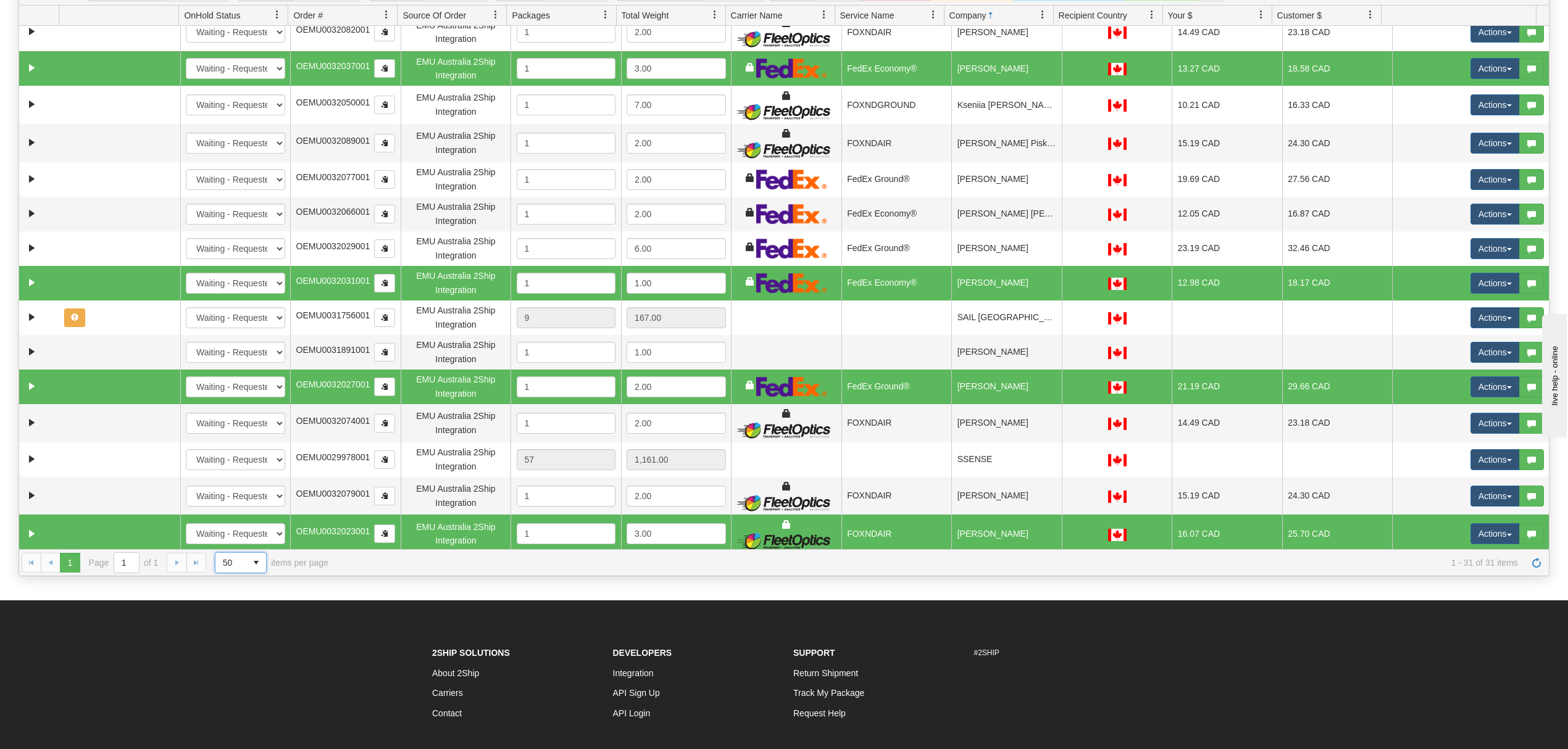
scroll to position [514, 0]
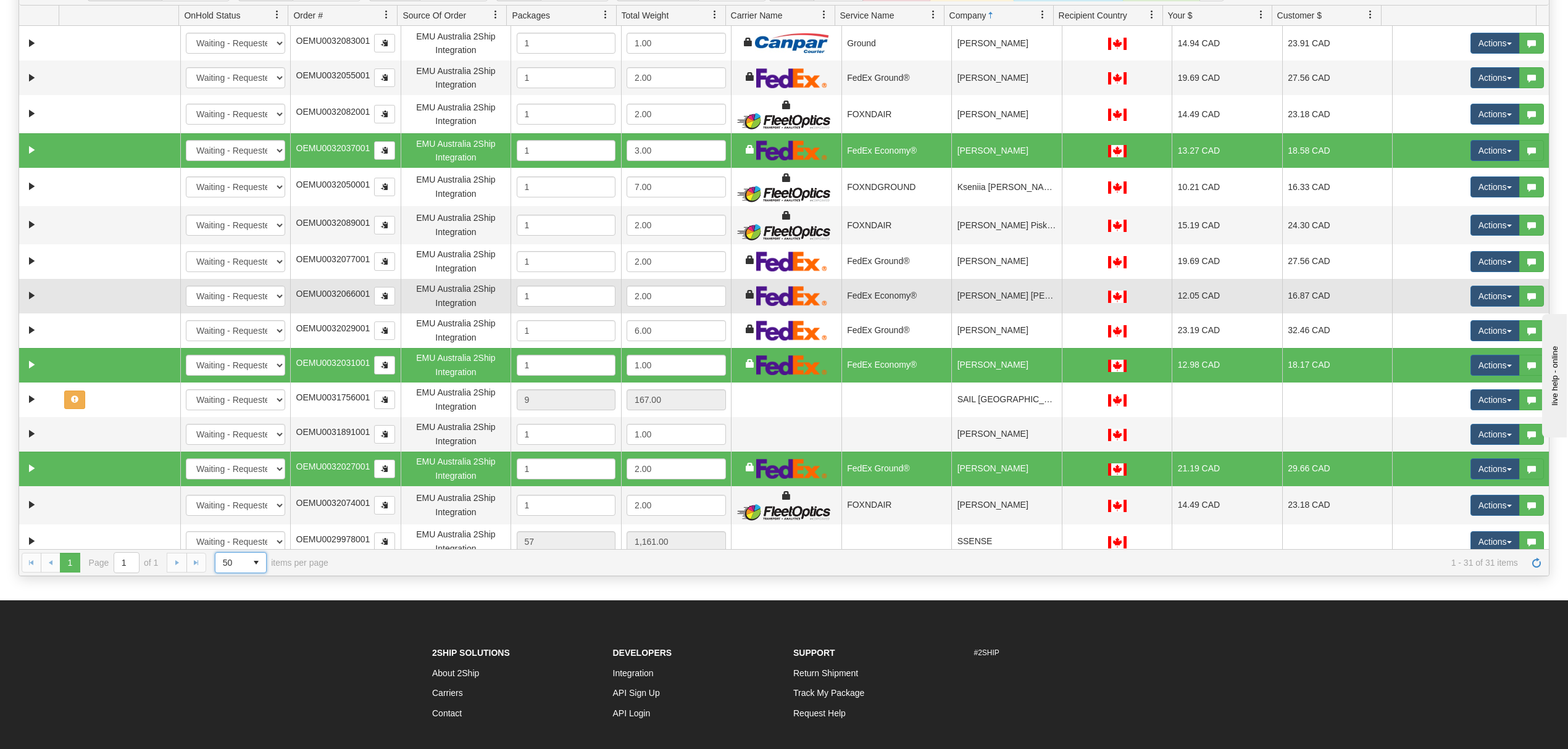
click at [1024, 295] on td "[PERSON_NAME] [PERSON_NAME]" at bounding box center [1005, 295] width 111 height 34
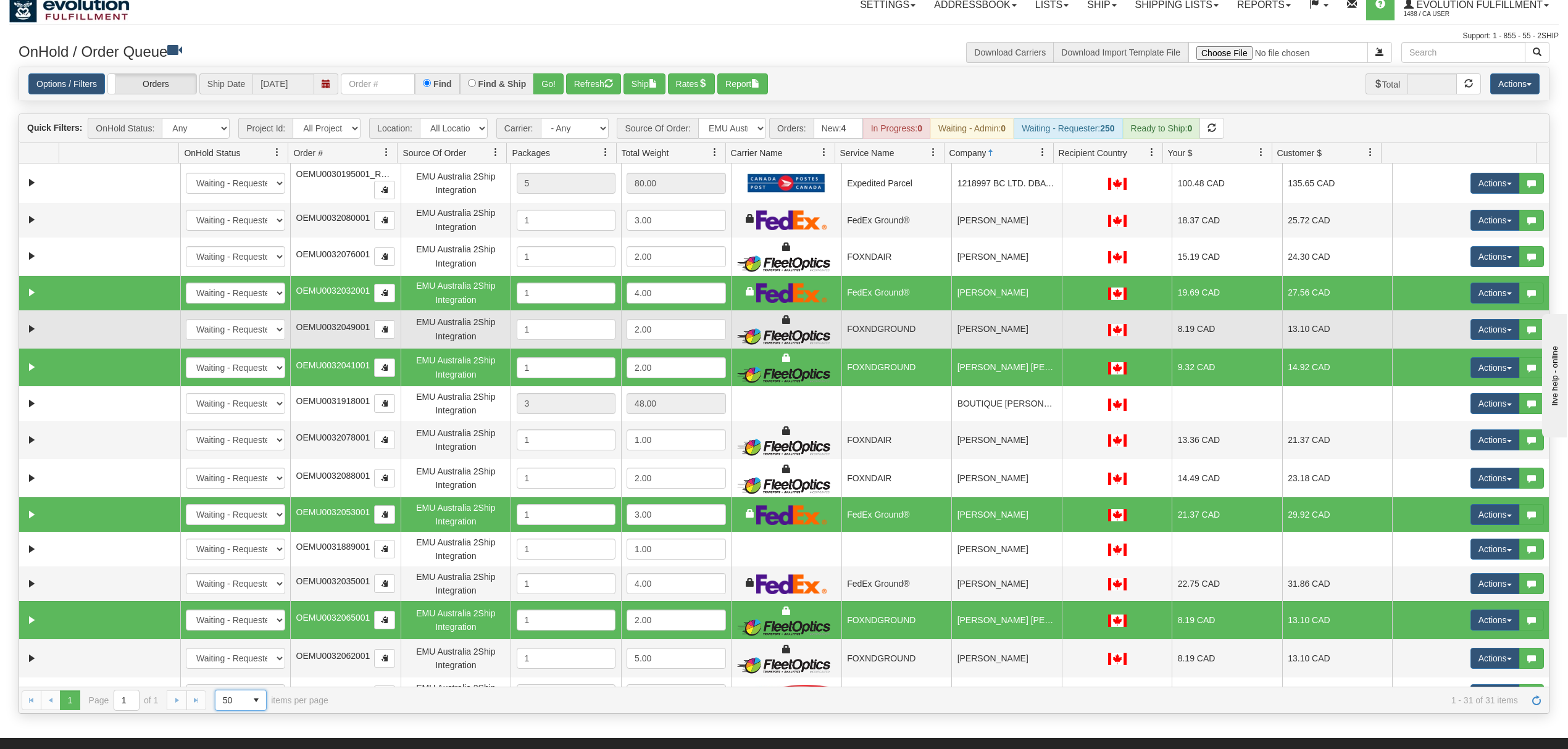
scroll to position [0, 0]
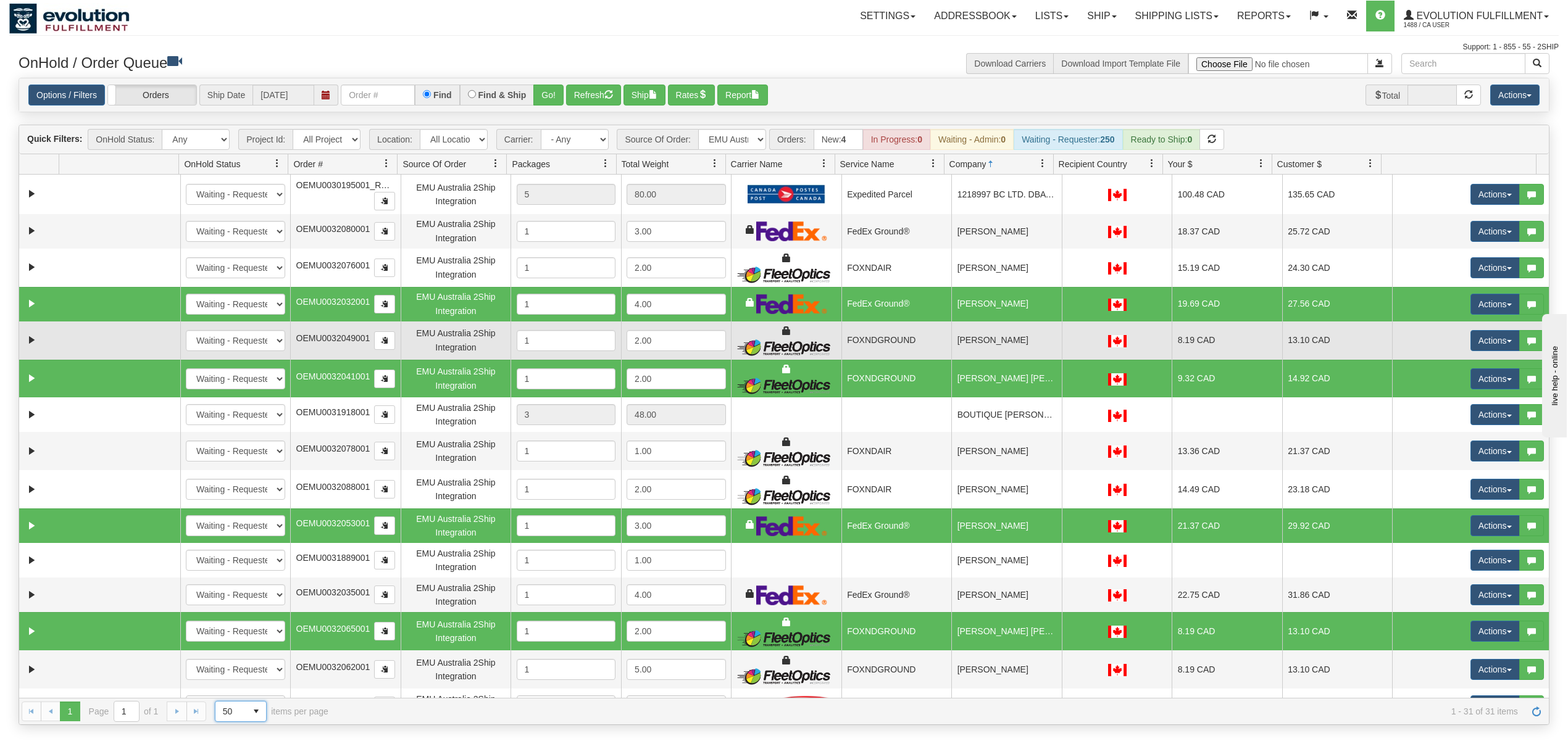
click at [1016, 344] on td "[PERSON_NAME]" at bounding box center [1005, 340] width 111 height 39
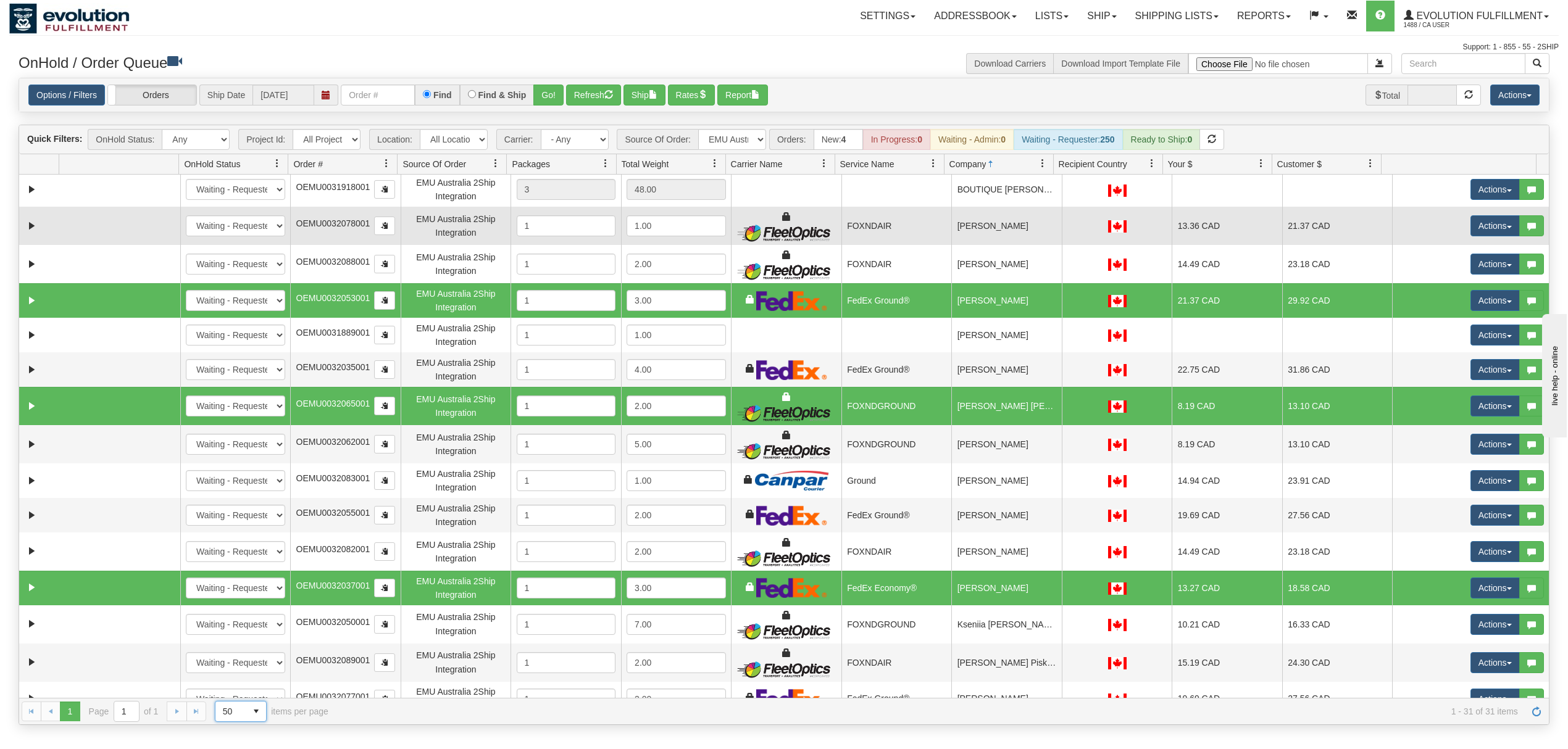
scroll to position [329, 0]
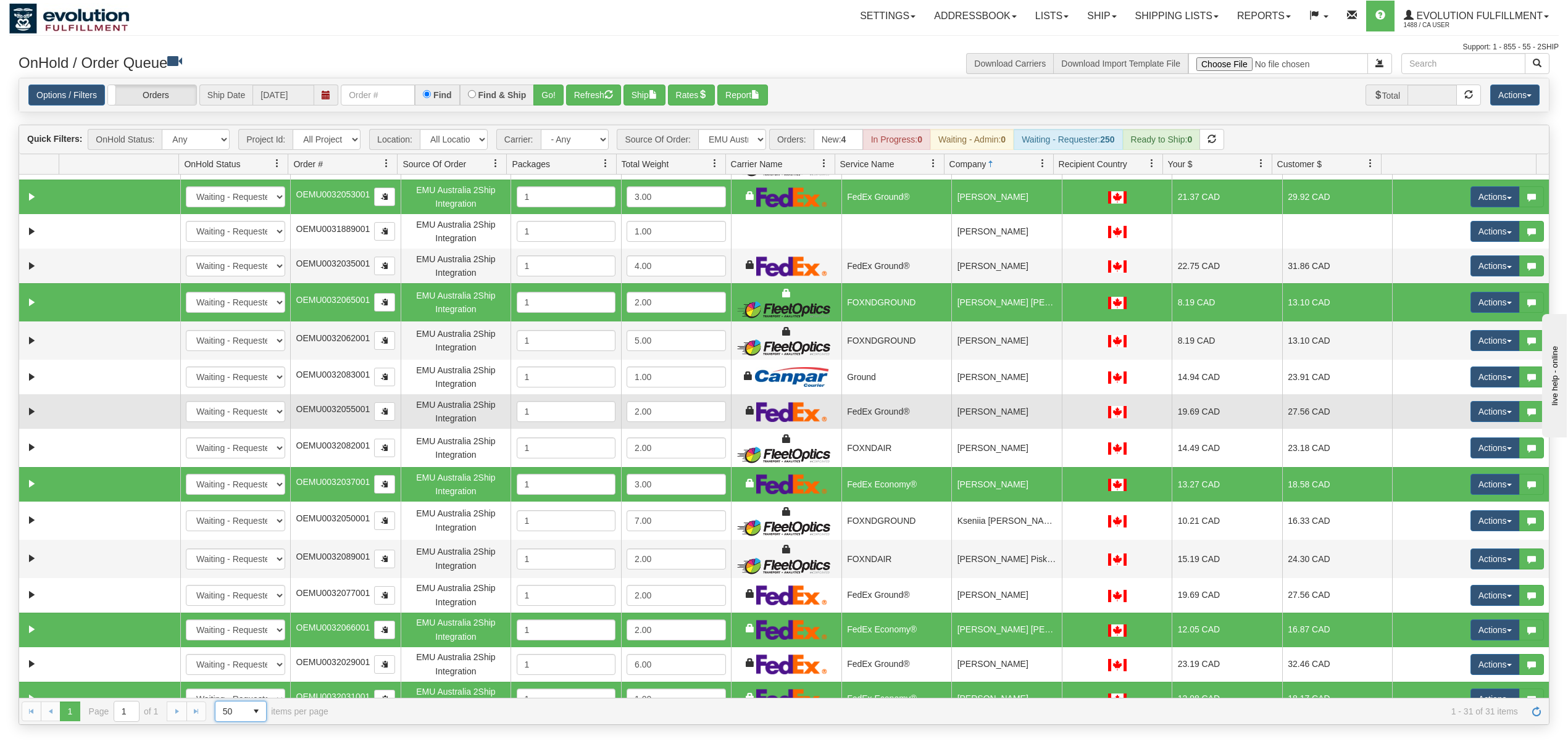
click at [979, 417] on td "[PERSON_NAME]" at bounding box center [1005, 411] width 111 height 34
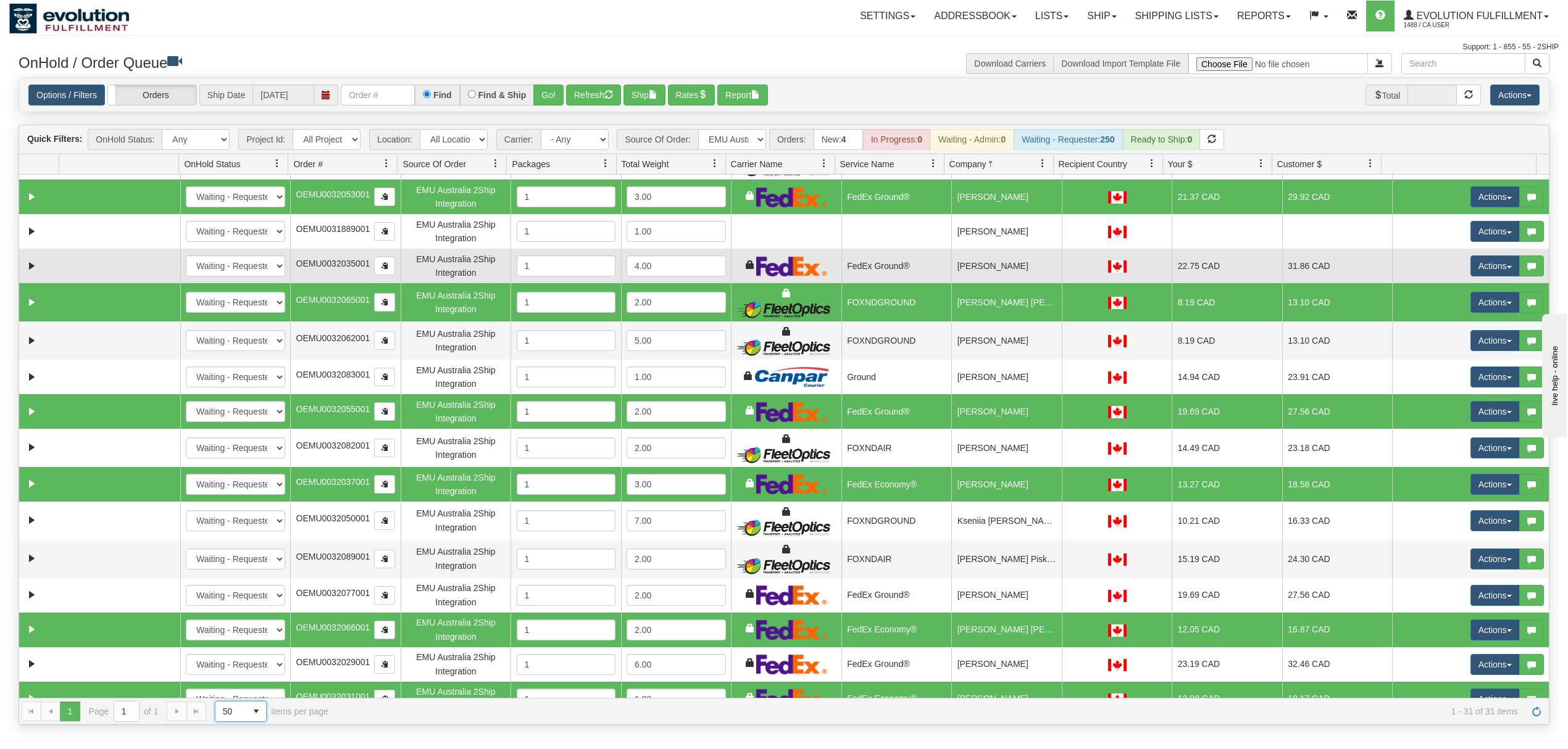
click at [996, 269] on td "[PERSON_NAME]" at bounding box center [1005, 266] width 111 height 34
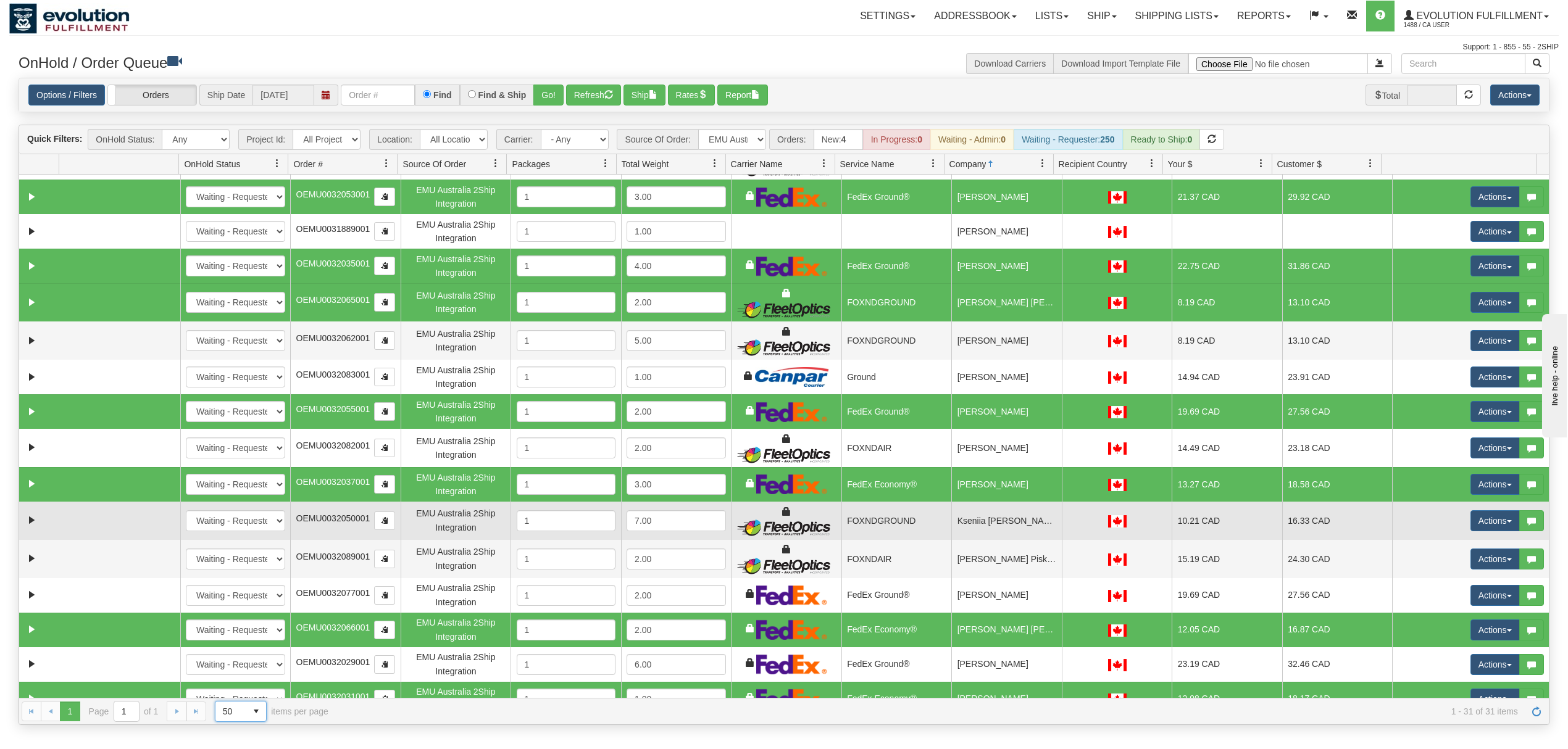
click at [972, 509] on td "Kseniia [PERSON_NAME]" at bounding box center [1005, 520] width 111 height 39
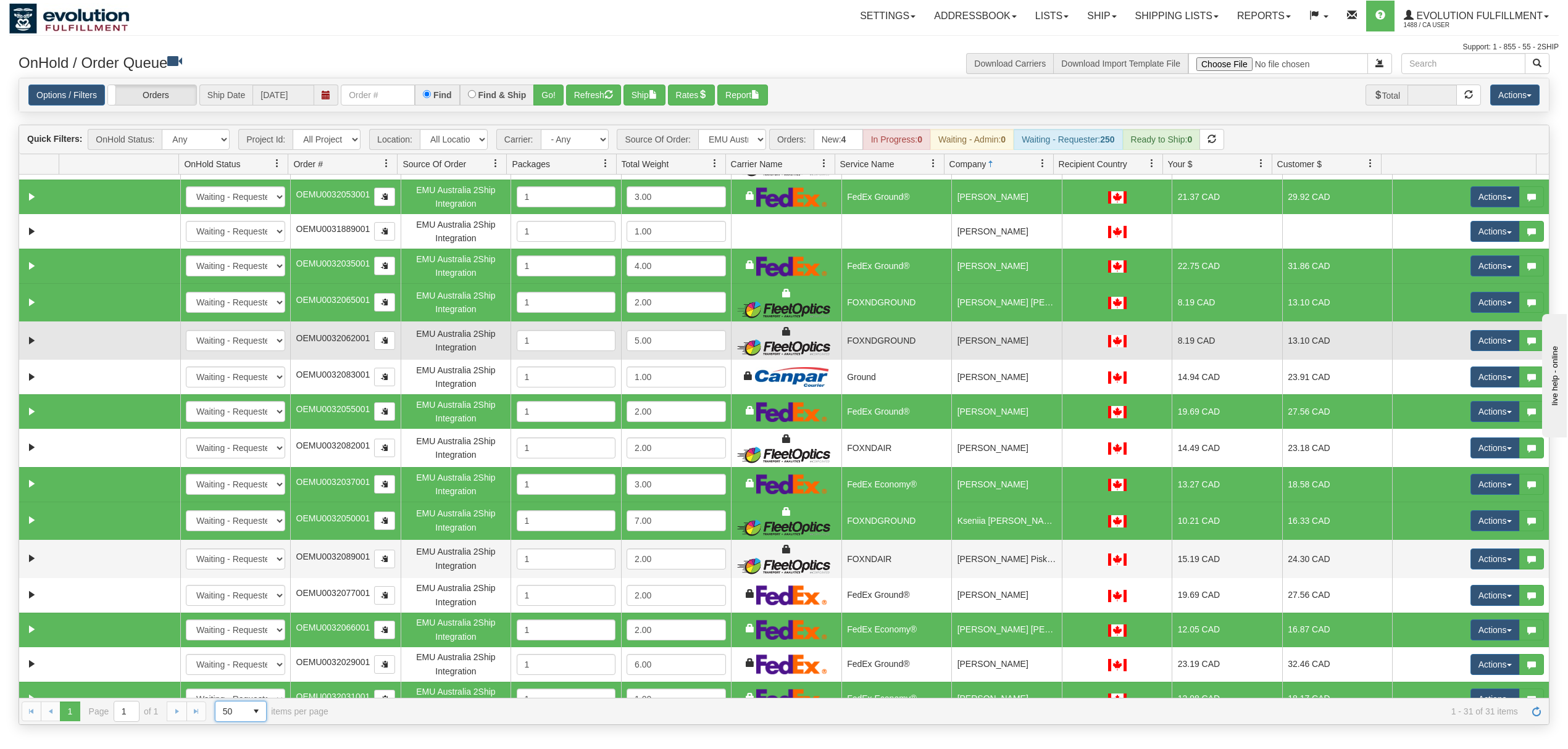
click at [1008, 349] on td "[PERSON_NAME]" at bounding box center [1005, 340] width 111 height 39
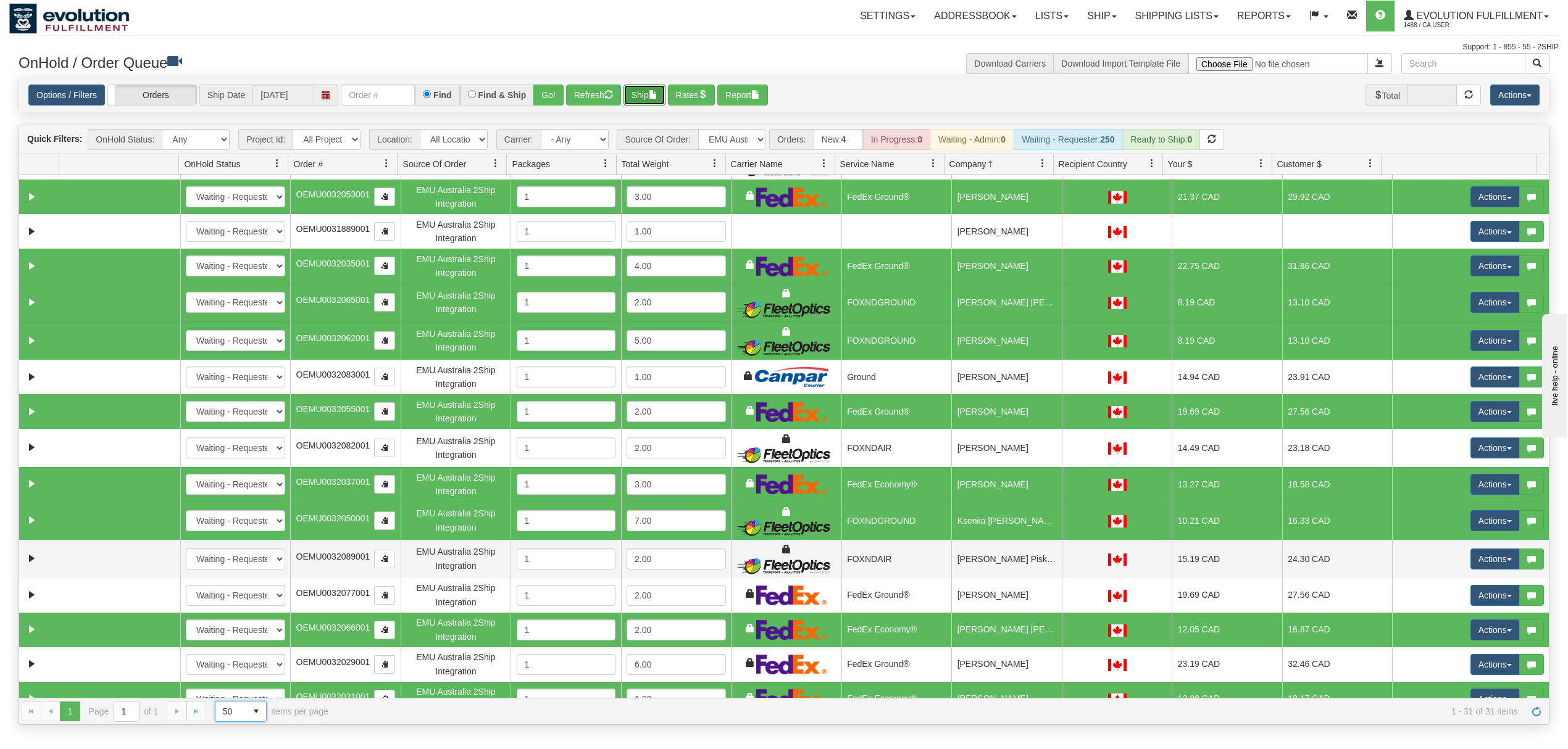
click at [652, 99] on button "Ship" at bounding box center [644, 94] width 42 height 21
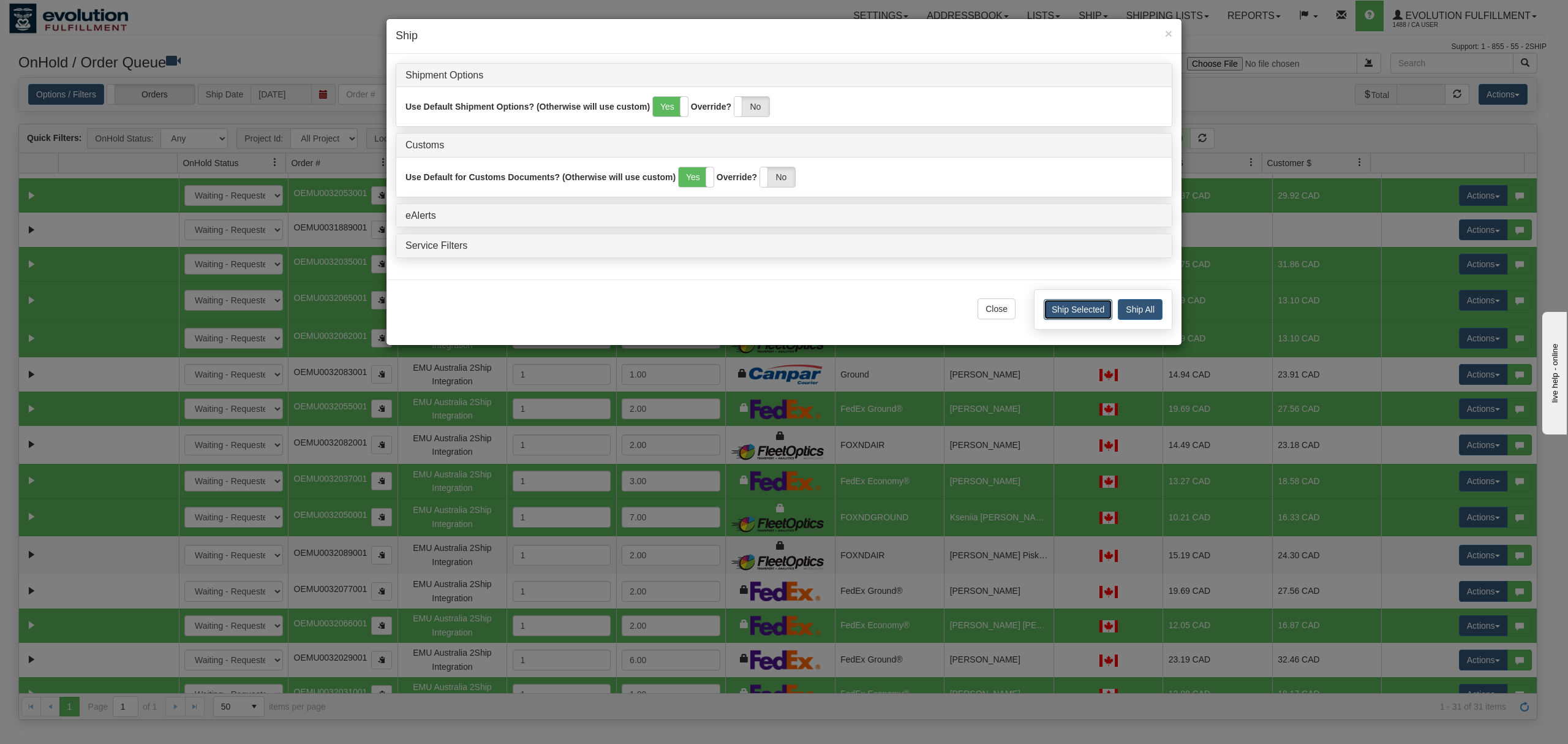
click at [1092, 306] on button "Ship Selected" at bounding box center [1077, 309] width 69 height 21
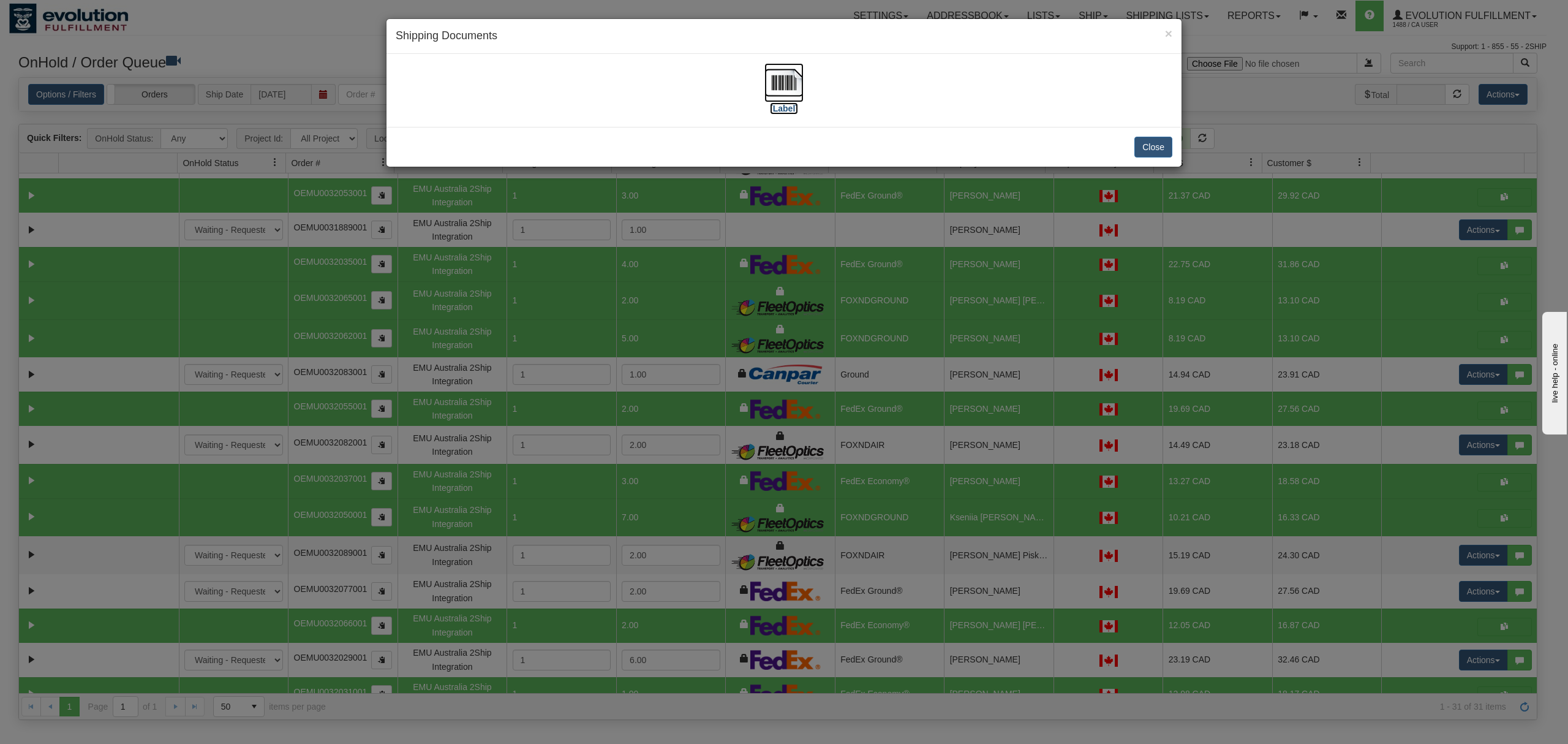
click at [782, 83] on img at bounding box center [784, 83] width 39 height 39
click at [1157, 145] on button "Close" at bounding box center [1153, 146] width 38 height 21
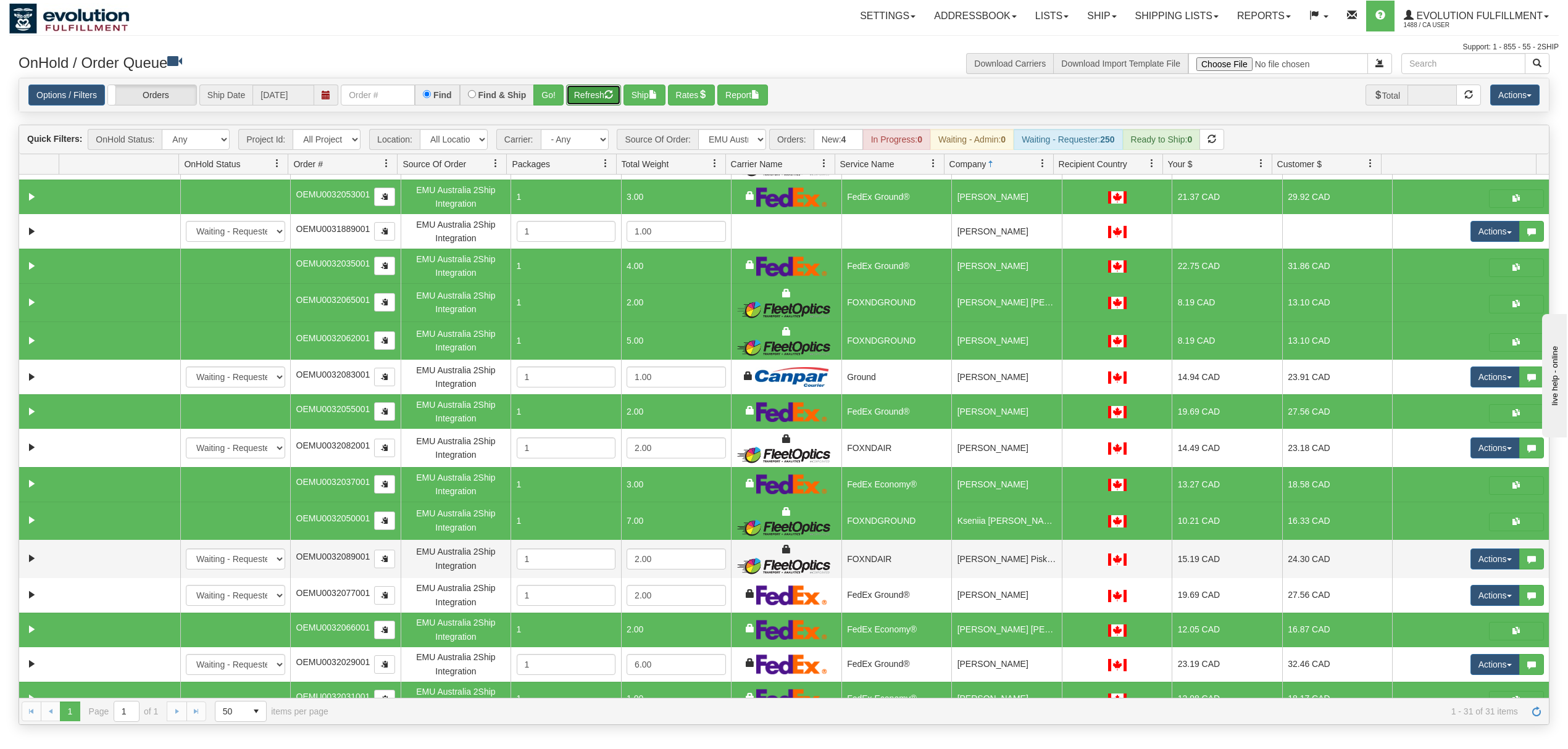
click at [580, 90] on button "Refresh" at bounding box center [593, 94] width 55 height 21
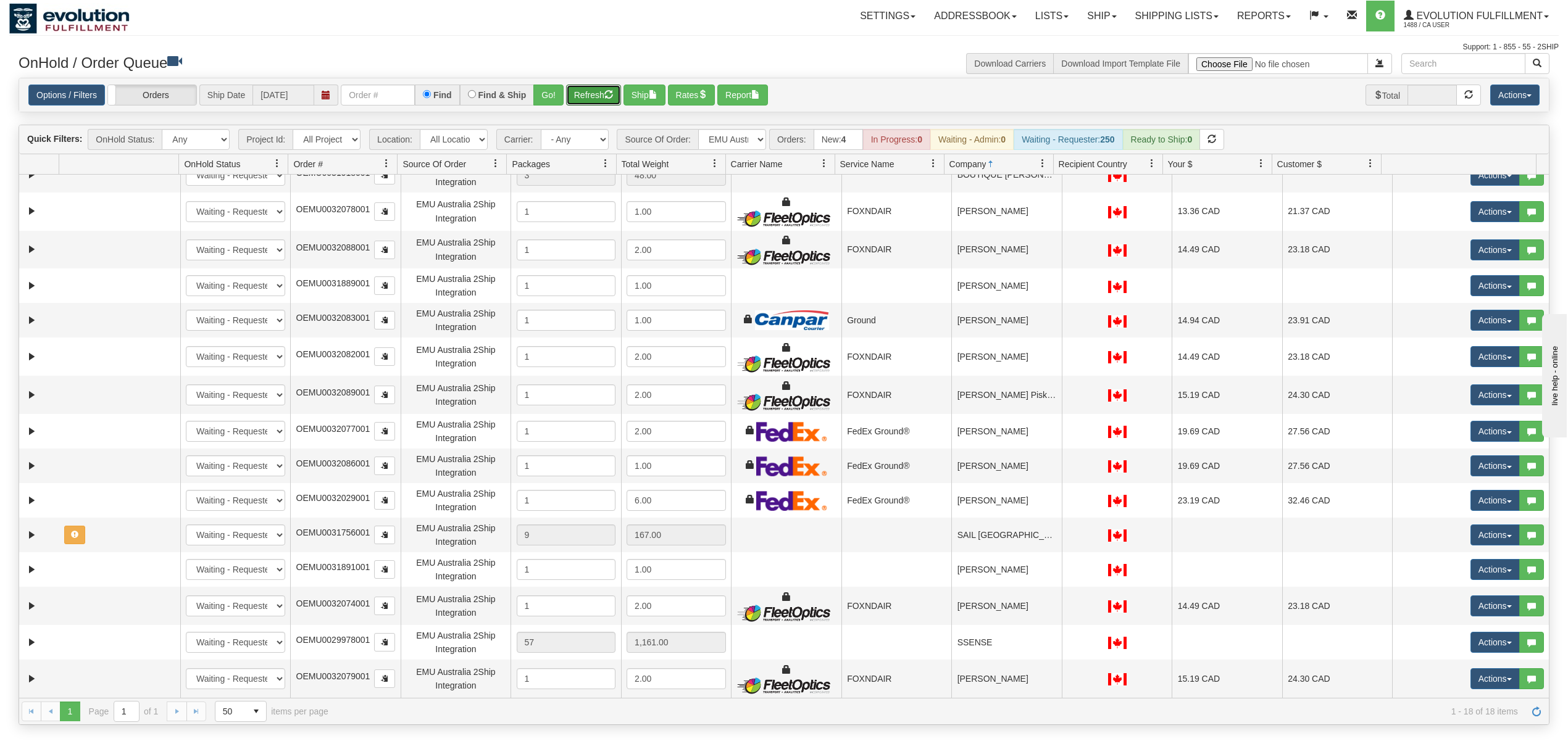
scroll to position [127, 0]
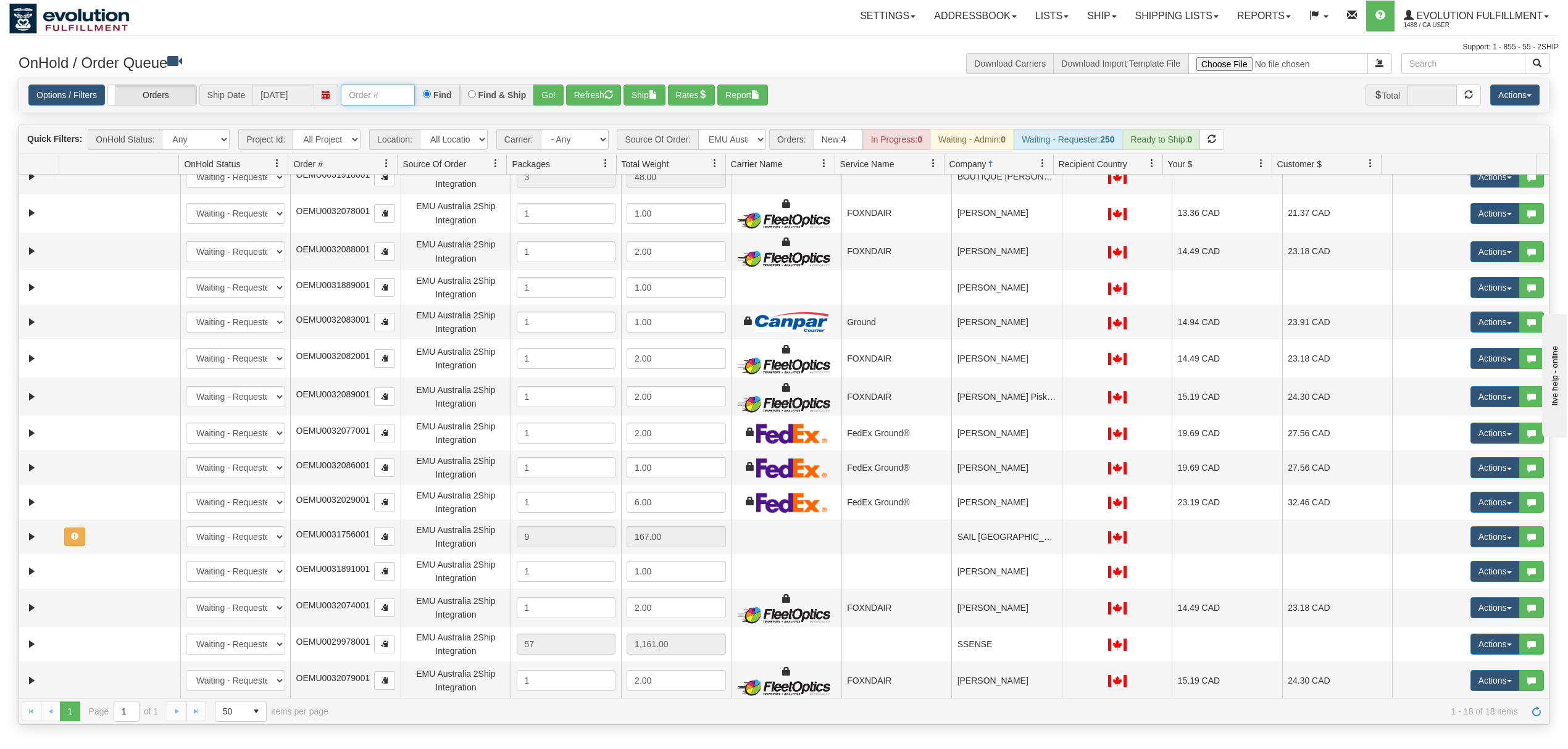
click at [408, 97] on input "text" at bounding box center [377, 94] width 74 height 21
type input "OTOFW47198-1"
click at [551, 88] on button "Go!" at bounding box center [548, 94] width 31 height 21
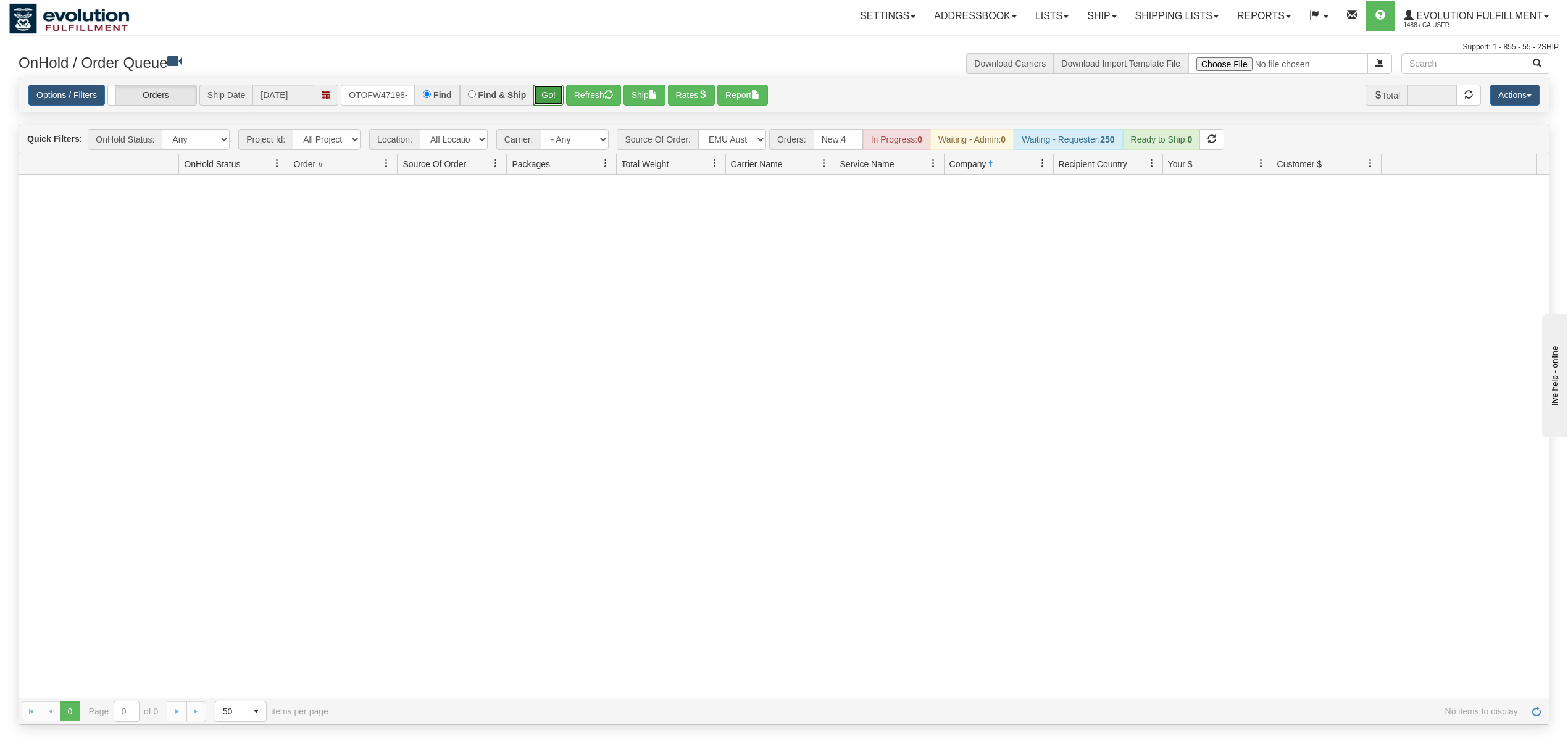
click at [555, 93] on button "Go!" at bounding box center [548, 94] width 31 height 21
drag, startPoint x: 707, startPoint y: 139, endPoint x: 713, endPoint y: 139, distance: 6.0
click at [707, 139] on select "All Sources AirBlaster 2Ship Integration Ambler Apparel 2Ship Integration BC [M…" at bounding box center [732, 139] width 68 height 21
select select "grid toolbar"
click at [699, 130] on select "All Sources AirBlaster 2Ship Integration Ambler Apparel 2Ship Integration BC [M…" at bounding box center [732, 139] width 68 height 21
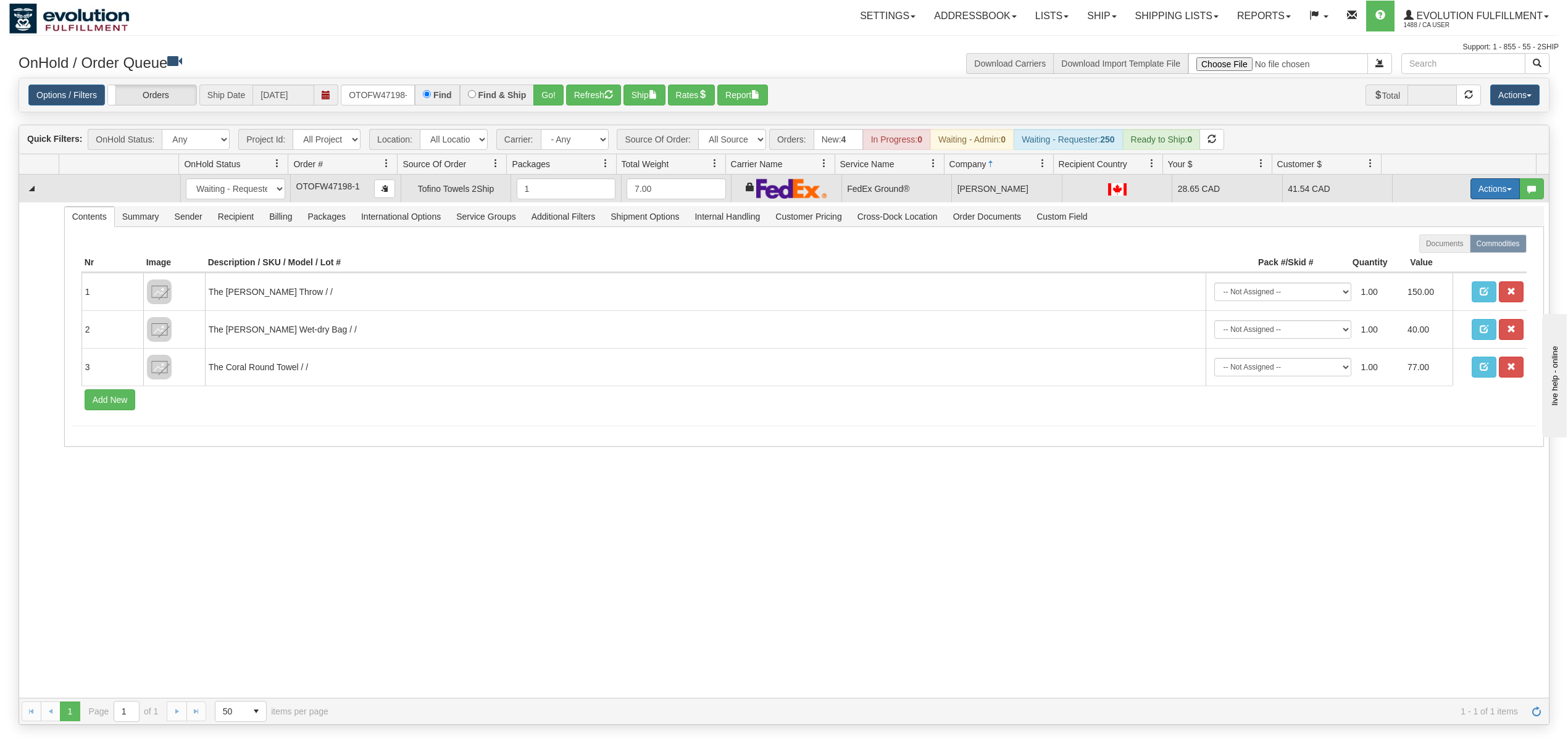
click at [1470, 195] on button "Actions" at bounding box center [1494, 188] width 49 height 21
click at [1432, 264] on span at bounding box center [1437, 260] width 9 height 9
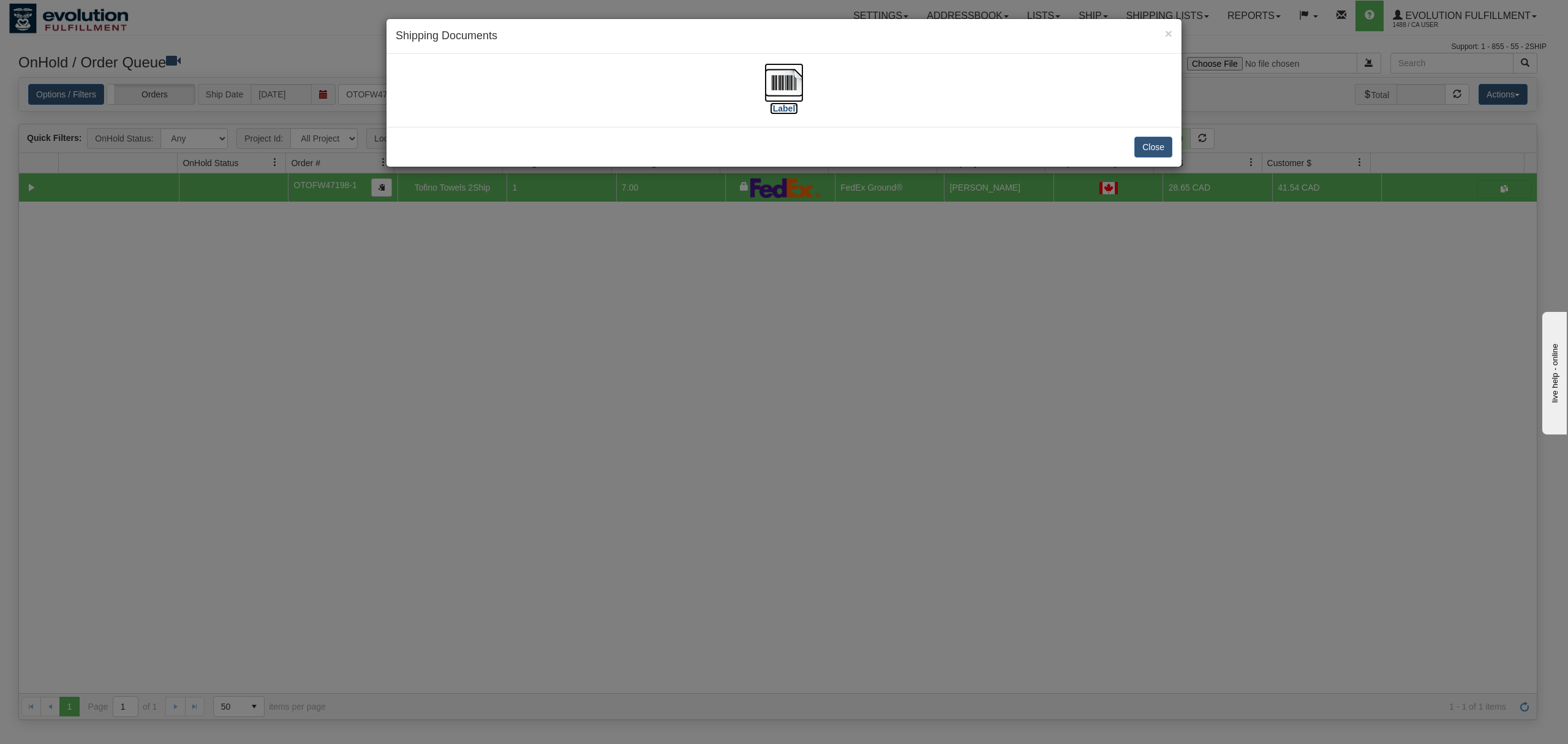
click at [780, 88] on img at bounding box center [784, 83] width 39 height 39
click at [1160, 142] on button "Close" at bounding box center [1153, 146] width 38 height 21
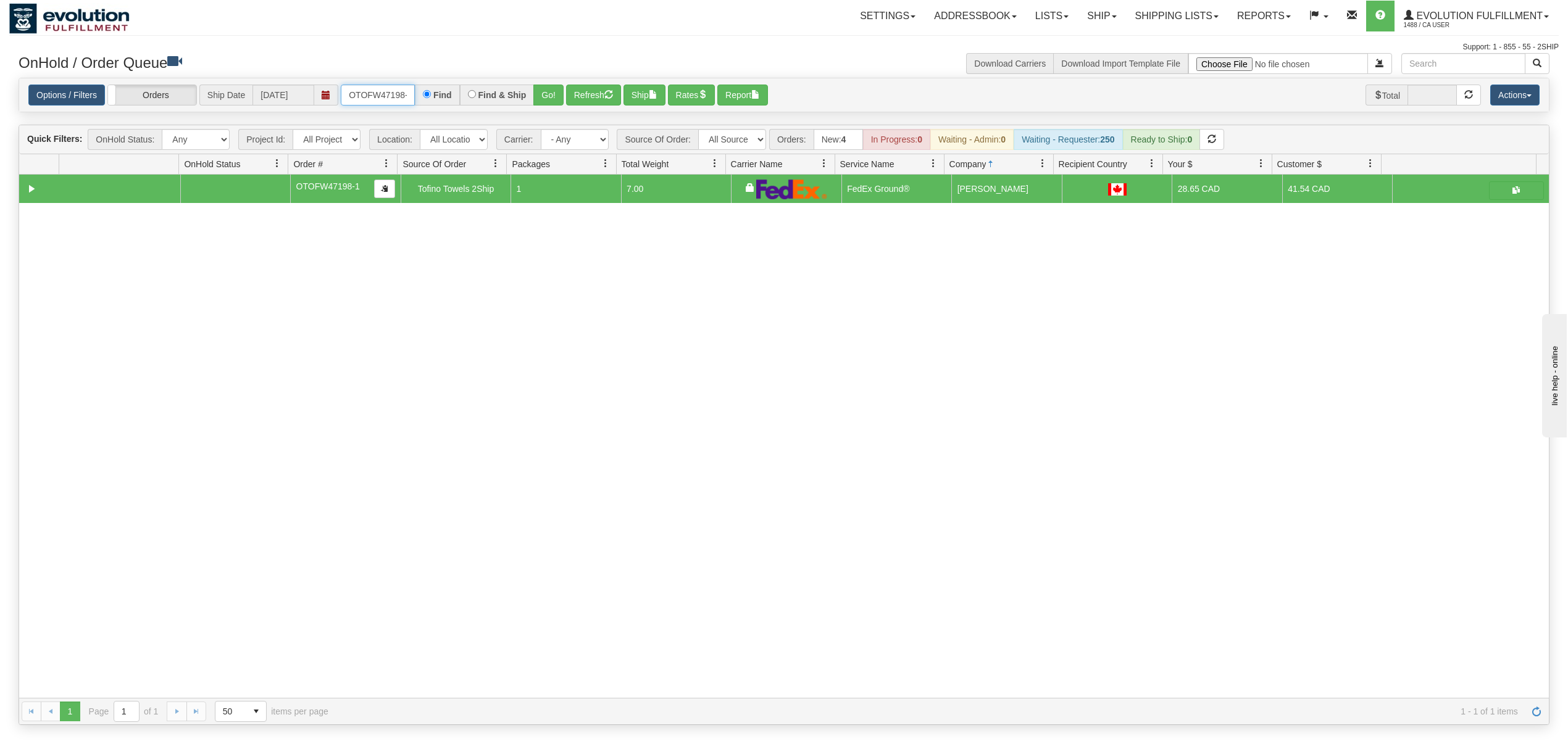
click at [371, 92] on input "OTOFW47198-1" at bounding box center [377, 94] width 74 height 21
click at [541, 92] on button "Go!" at bounding box center [548, 94] width 31 height 21
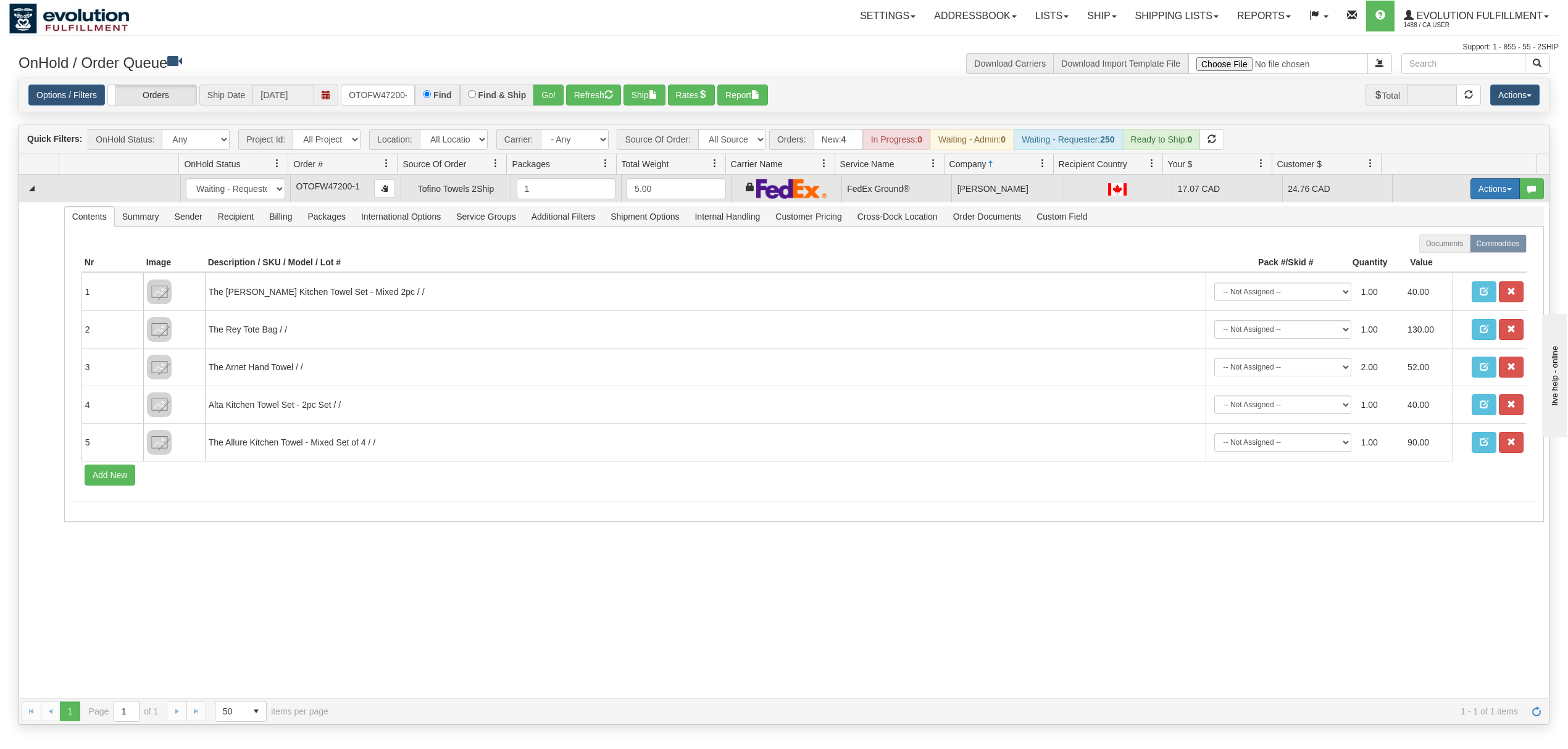
click at [1489, 186] on button "Actions" at bounding box center [1494, 188] width 49 height 21
click at [1440, 258] on span "Ship" at bounding box center [1445, 260] width 26 height 10
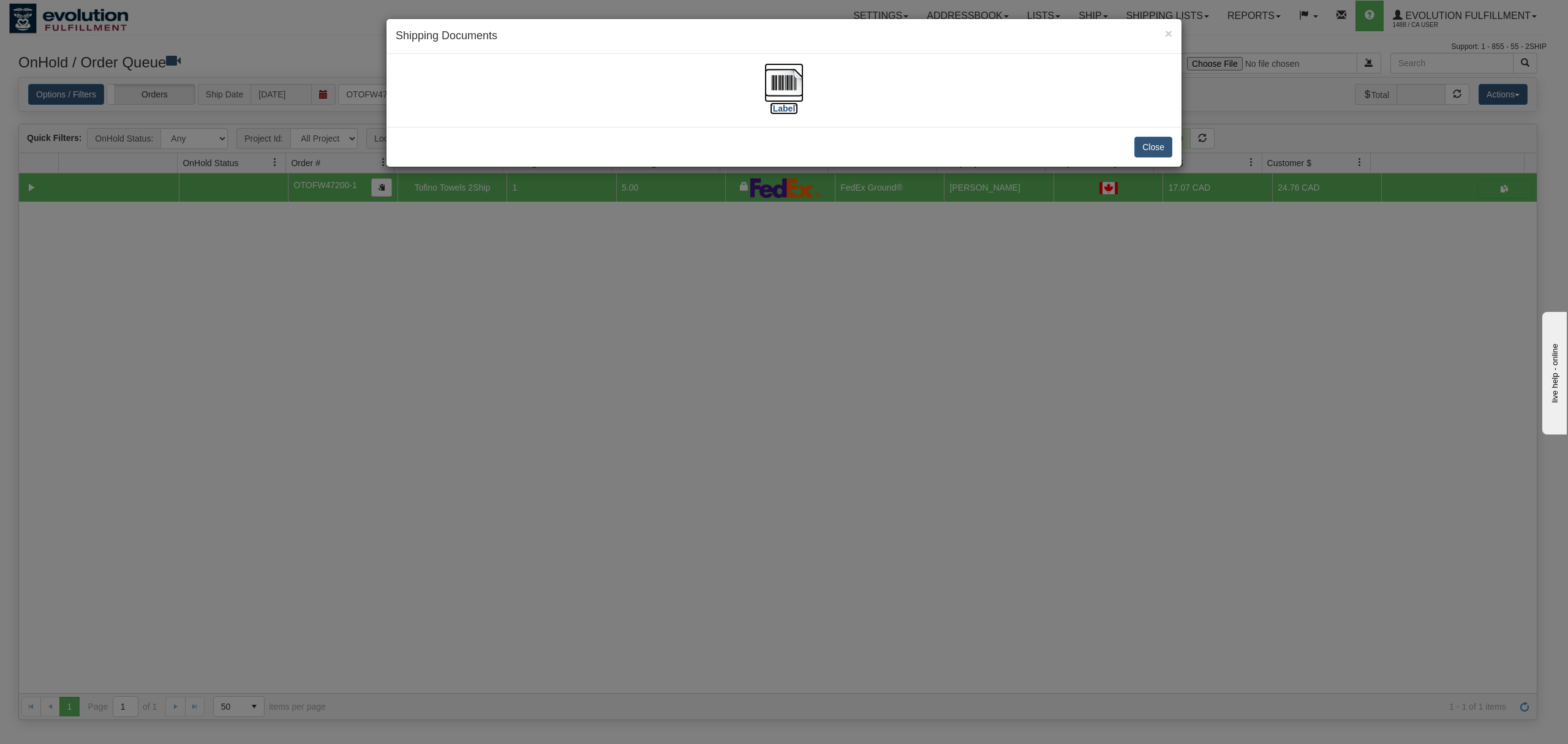
click at [781, 81] on img at bounding box center [784, 83] width 39 height 39
click at [1160, 151] on button "Close" at bounding box center [1153, 146] width 38 height 21
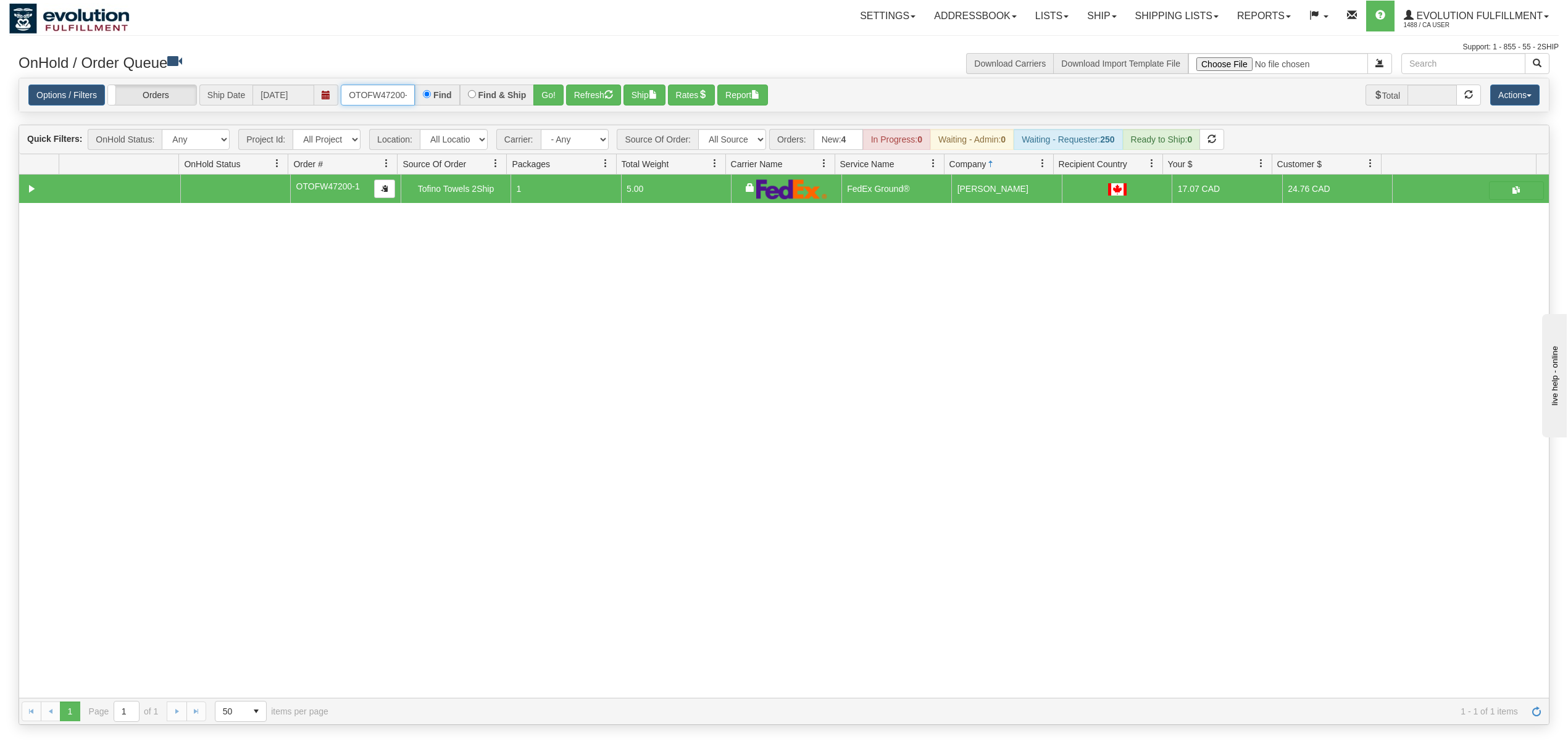
click at [389, 93] on input "OTOFW47200-1" at bounding box center [377, 94] width 74 height 21
click at [387, 93] on input "OTOFW47200-1" at bounding box center [377, 94] width 74 height 21
click at [384, 93] on input "OTOFW47200-1" at bounding box center [377, 94] width 74 height 21
click at [384, 93] on input "OTOFW47200-1" at bounding box center [377, 94] width 74 height 21
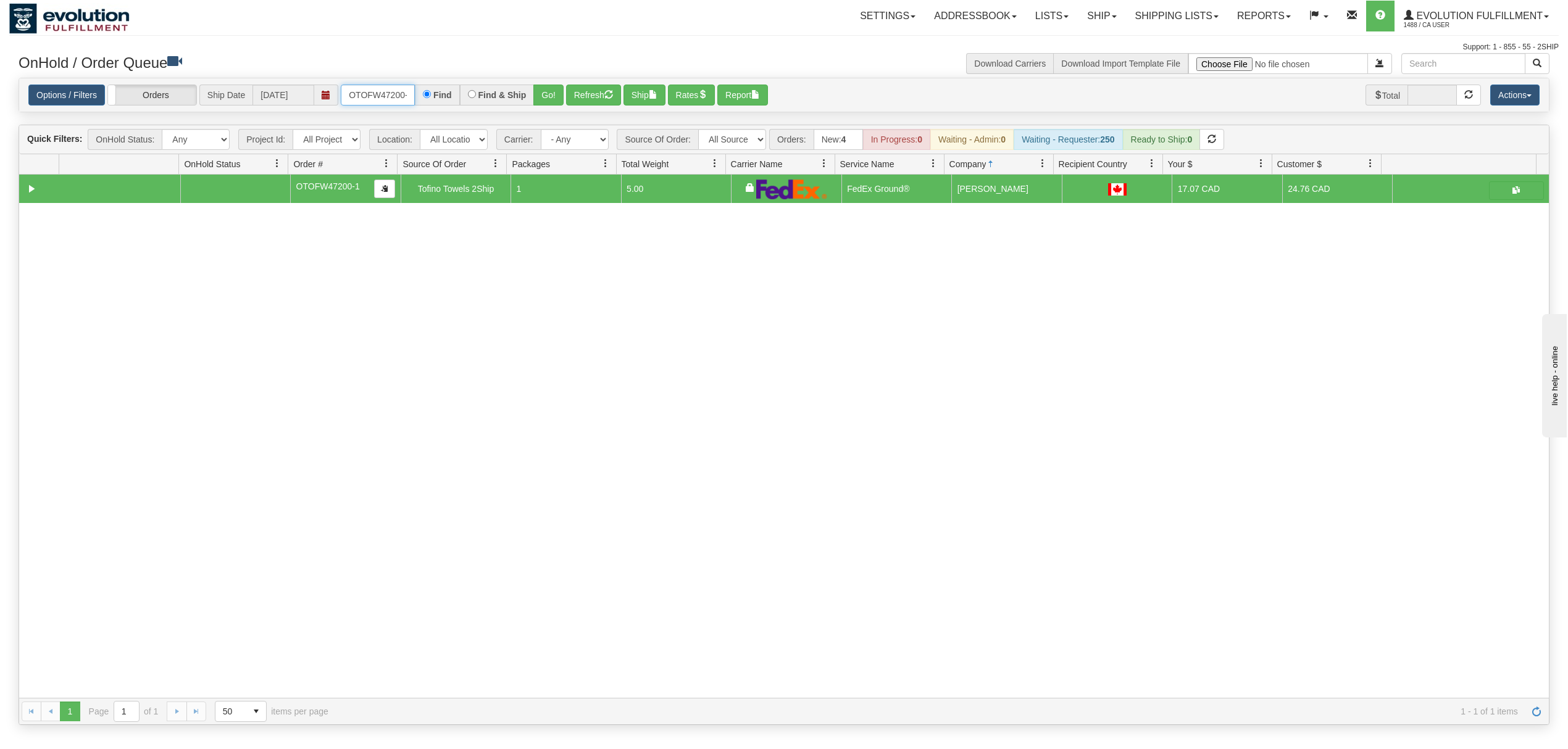
click at [384, 93] on input "OTOFW47200-1" at bounding box center [377, 94] width 74 height 21
type input "OEMU0032029001"
click at [545, 97] on button "Go!" at bounding box center [548, 94] width 31 height 21
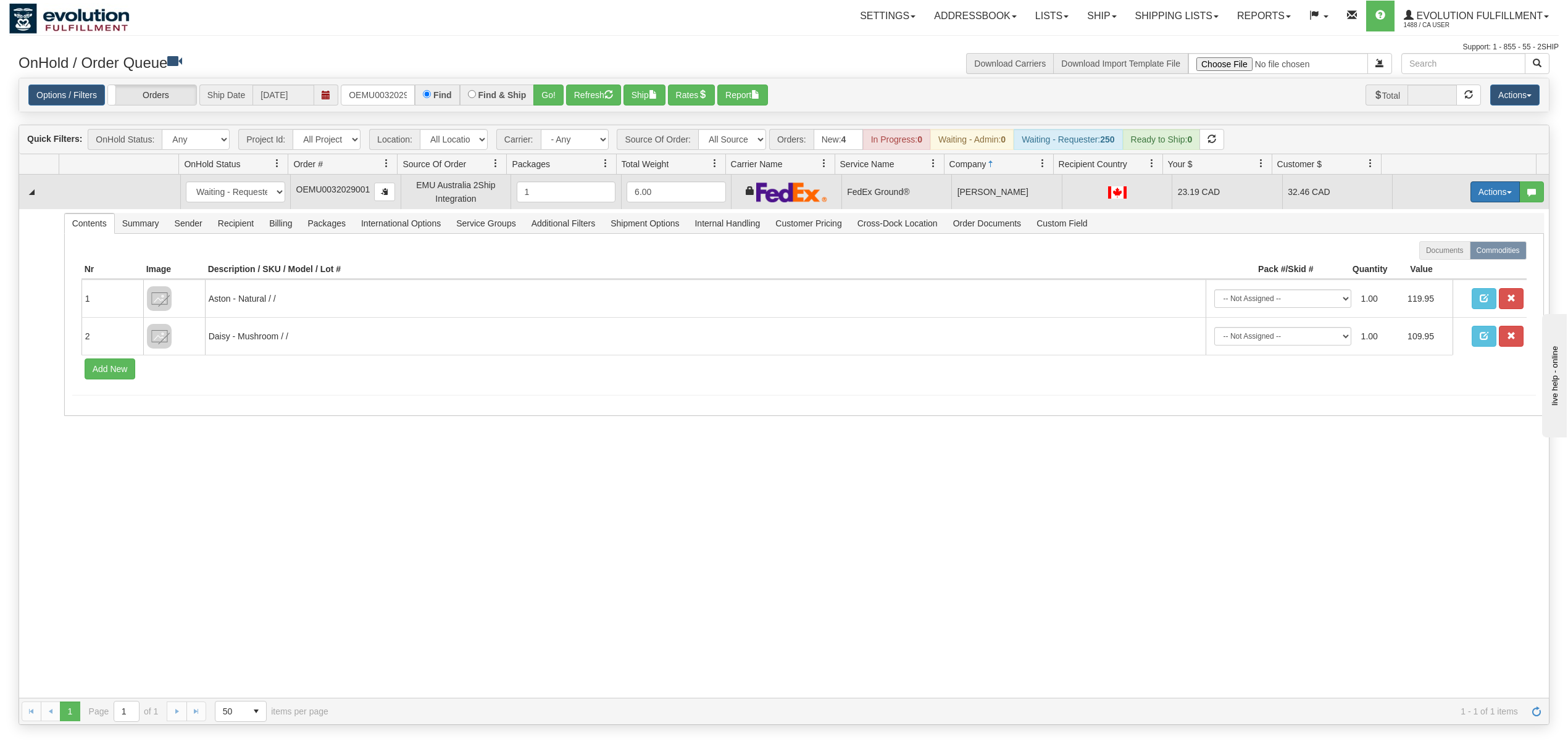
click at [1471, 193] on button "Actions" at bounding box center [1494, 191] width 49 height 21
click at [1437, 268] on span "Ship" at bounding box center [1445, 263] width 26 height 10
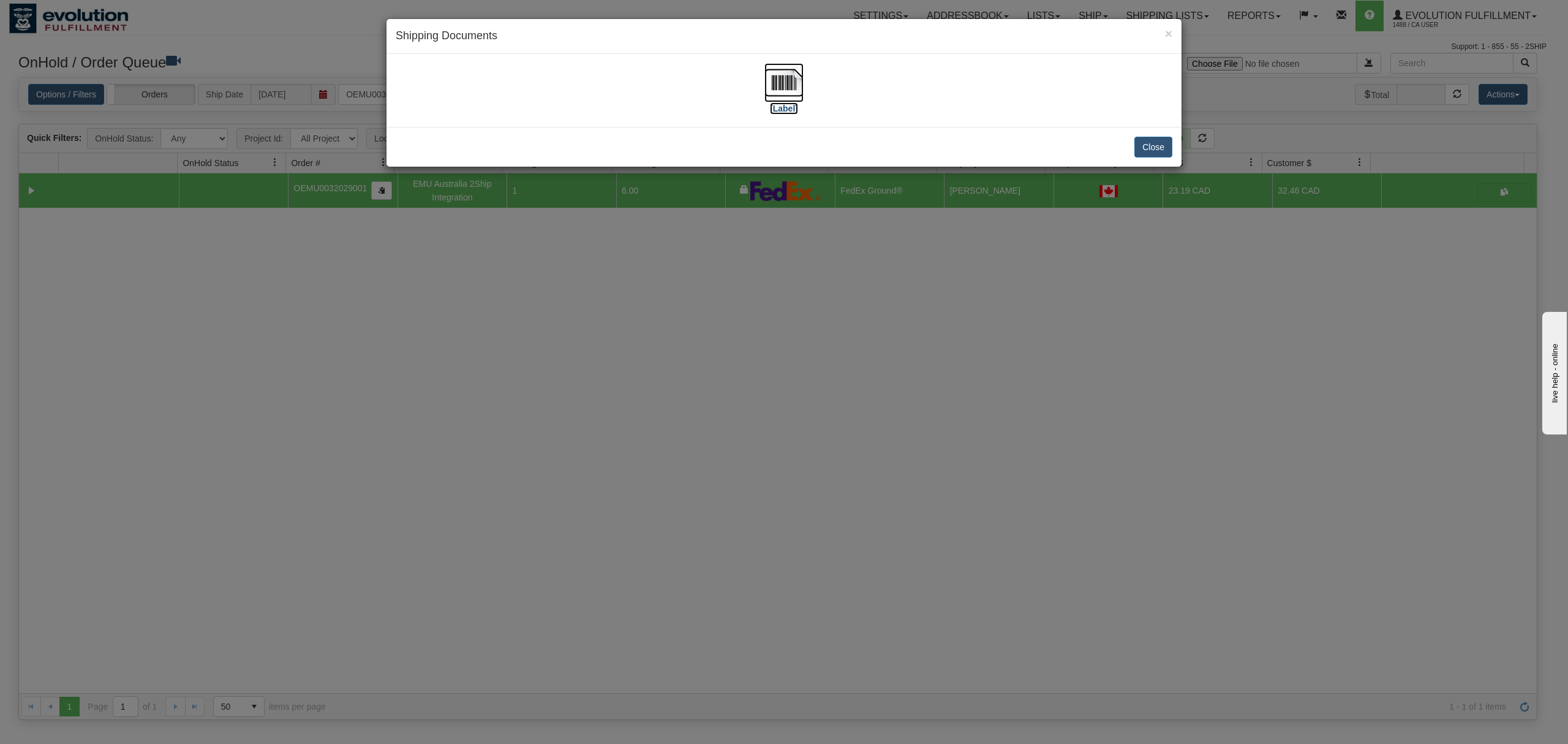
click at [789, 91] on img at bounding box center [784, 83] width 39 height 39
click at [1148, 145] on button "Close" at bounding box center [1153, 146] width 38 height 21
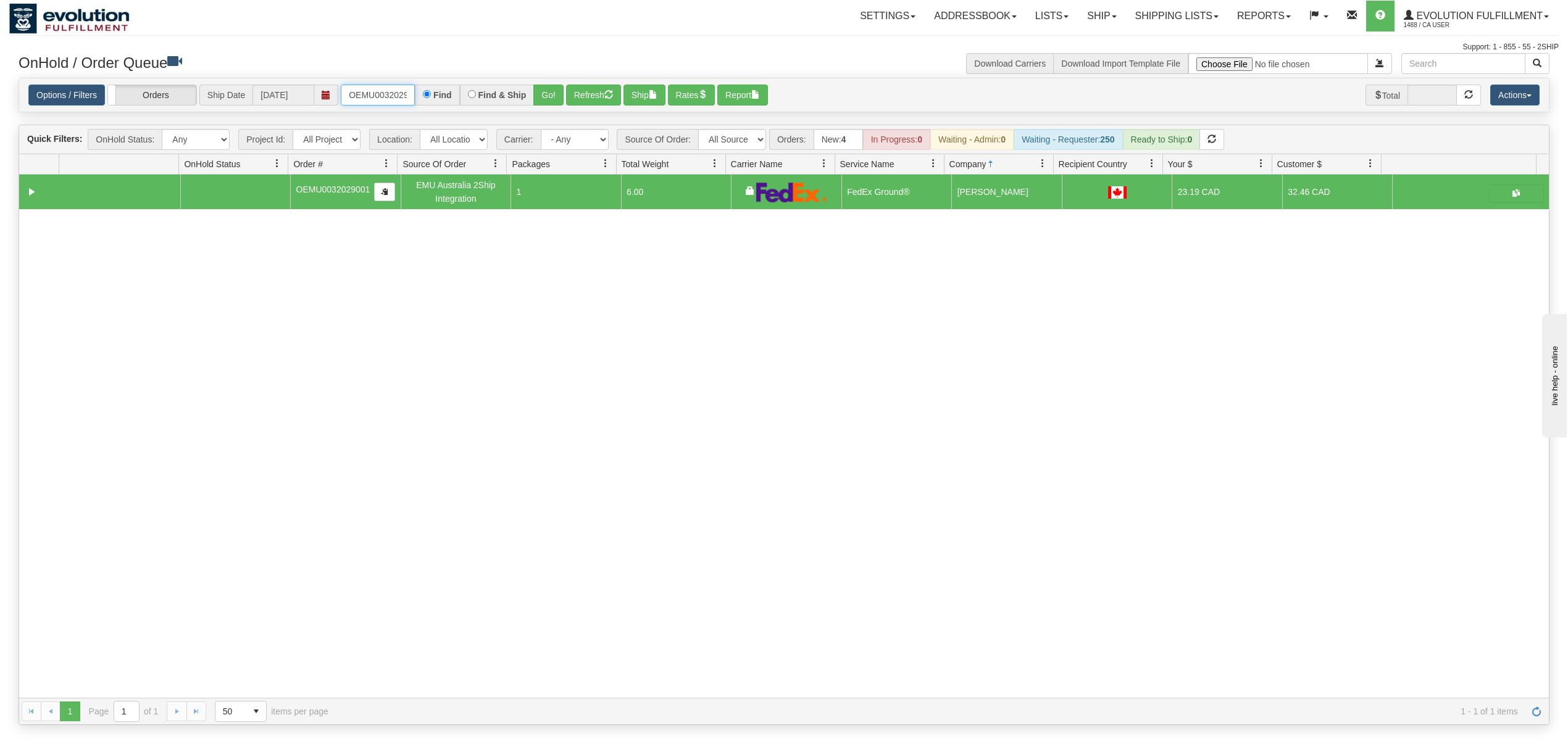
click at [381, 87] on input "OEMU0032029001" at bounding box center [377, 94] width 74 height 21
type input "OGF318546862"
click at [555, 99] on button "Go!" at bounding box center [548, 94] width 31 height 21
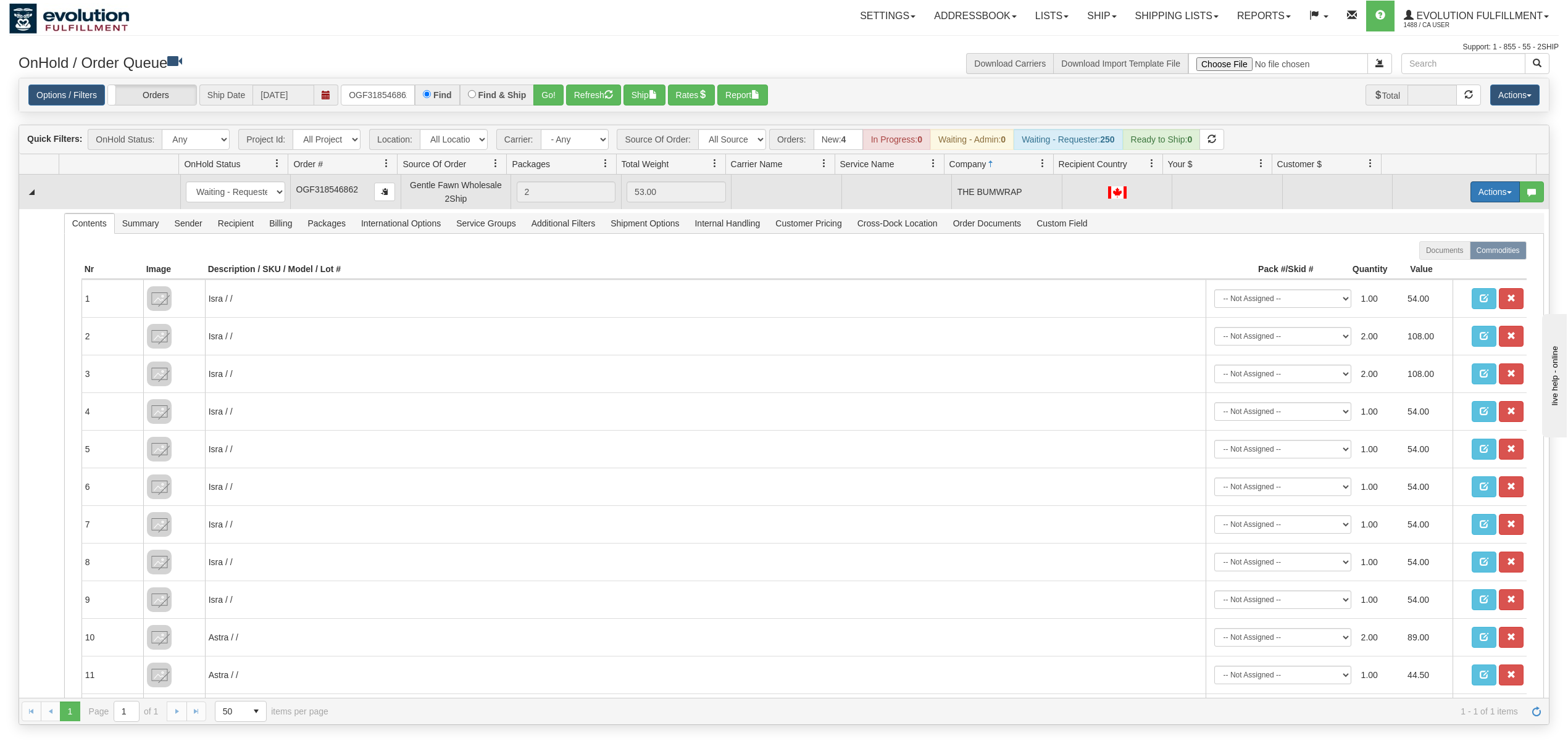
click at [1477, 200] on button "Actions" at bounding box center [1494, 191] width 49 height 21
click at [1432, 251] on span "Rate All Services" at bounding box center [1469, 247] width 74 height 10
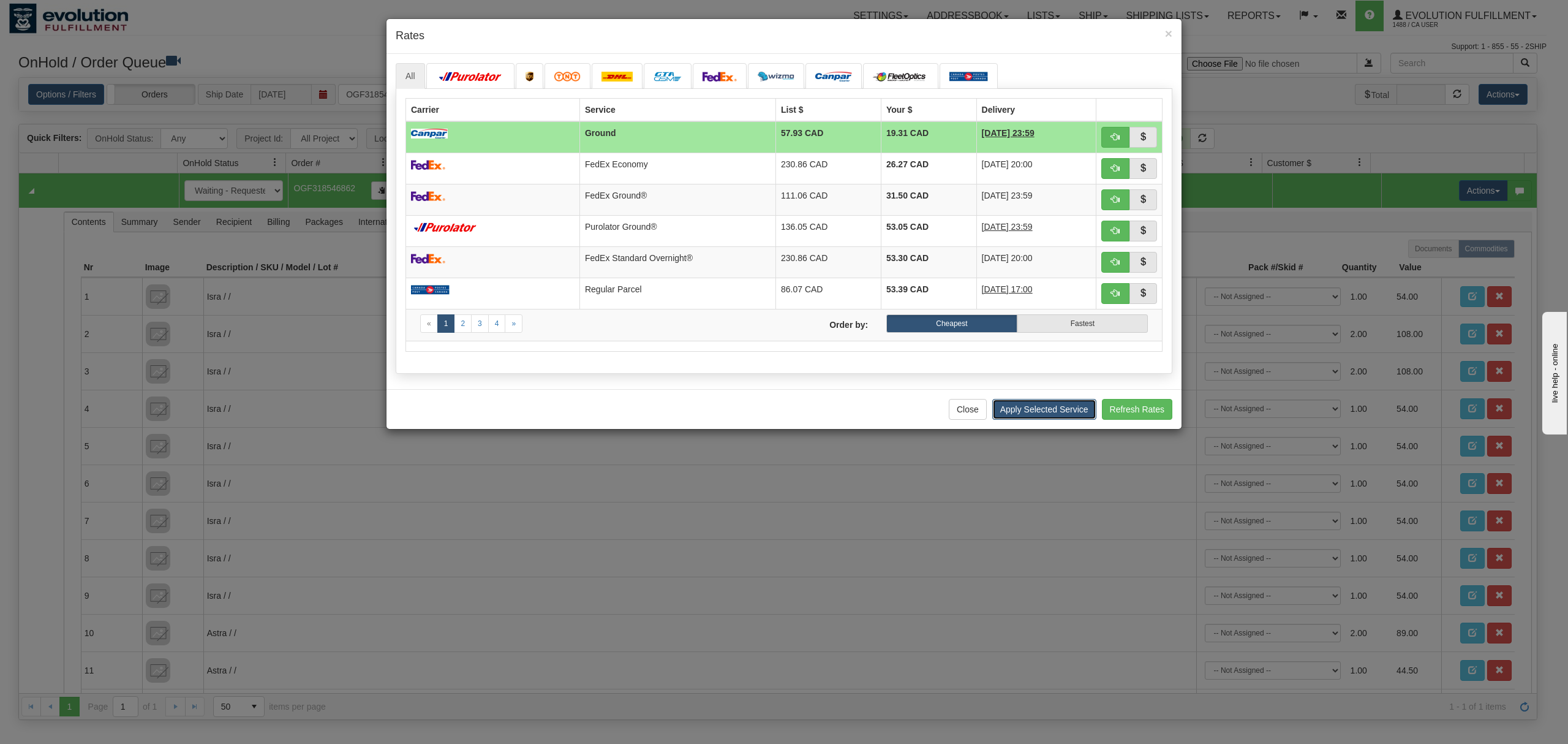
click at [1005, 417] on button "Apply Selected Service" at bounding box center [1044, 409] width 104 height 21
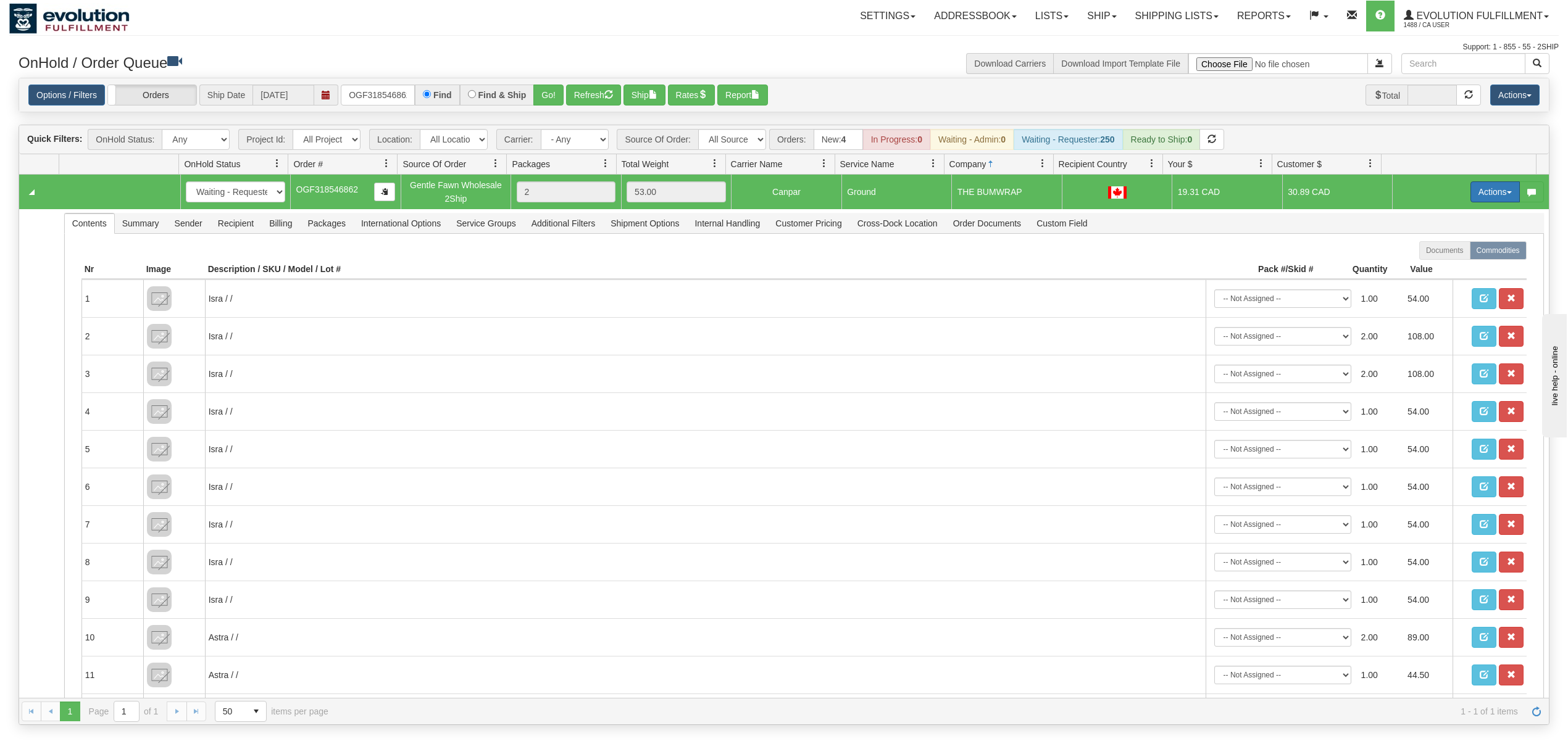
click at [1470, 200] on button "Actions" at bounding box center [1494, 191] width 49 height 21
click at [1432, 265] on span "Ship" at bounding box center [1445, 263] width 26 height 10
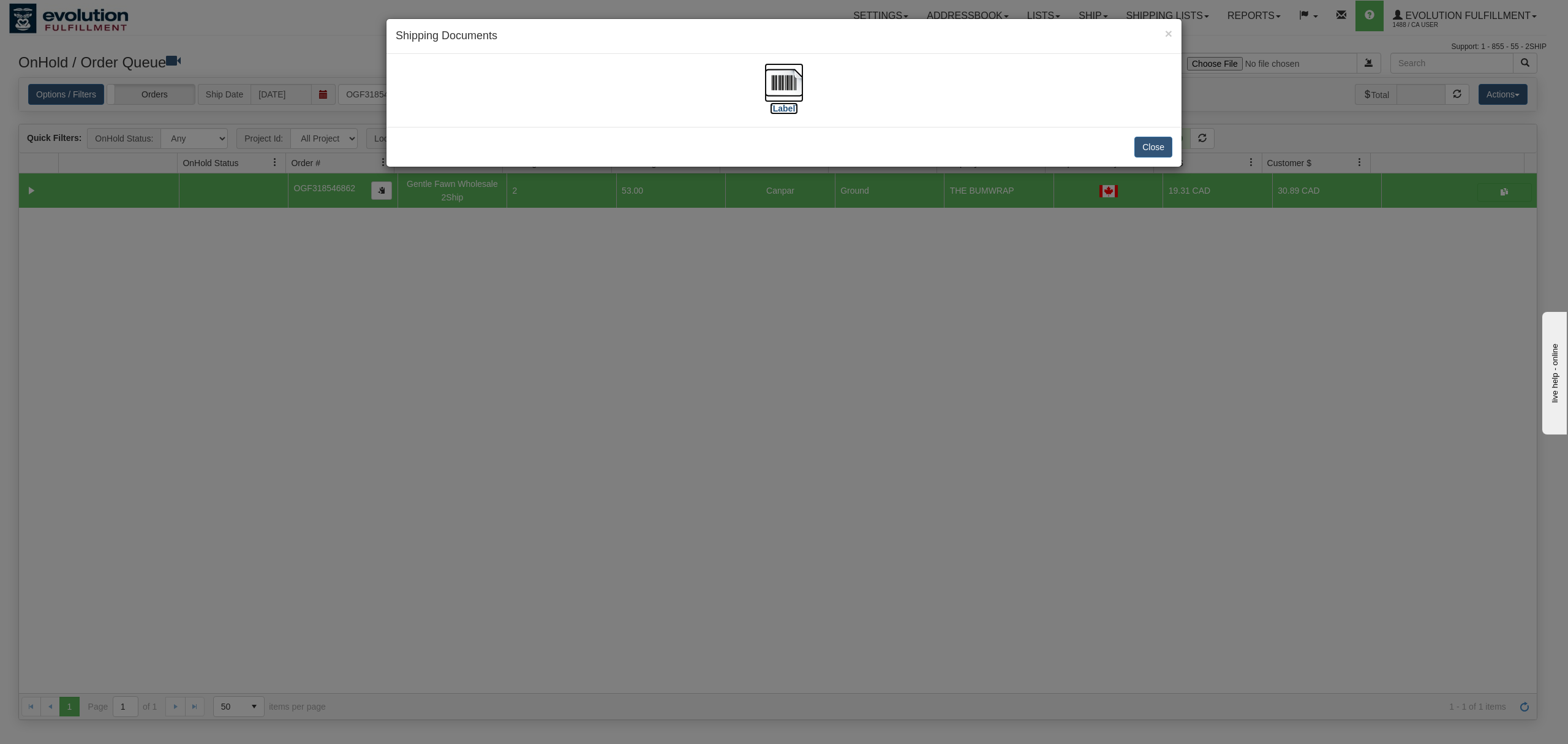
click at [788, 84] on img at bounding box center [784, 83] width 39 height 39
click at [1163, 150] on button "Close" at bounding box center [1153, 146] width 38 height 21
